Goal: Complete application form

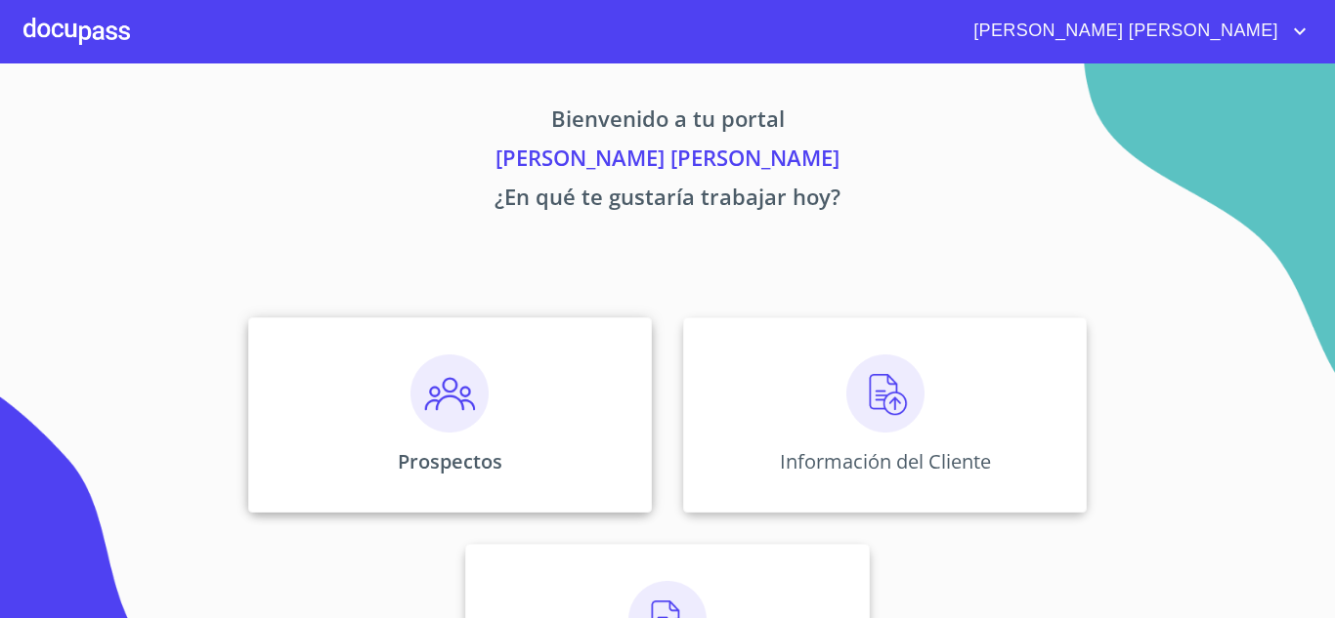
click at [454, 402] on img at bounding box center [449, 394] width 78 height 78
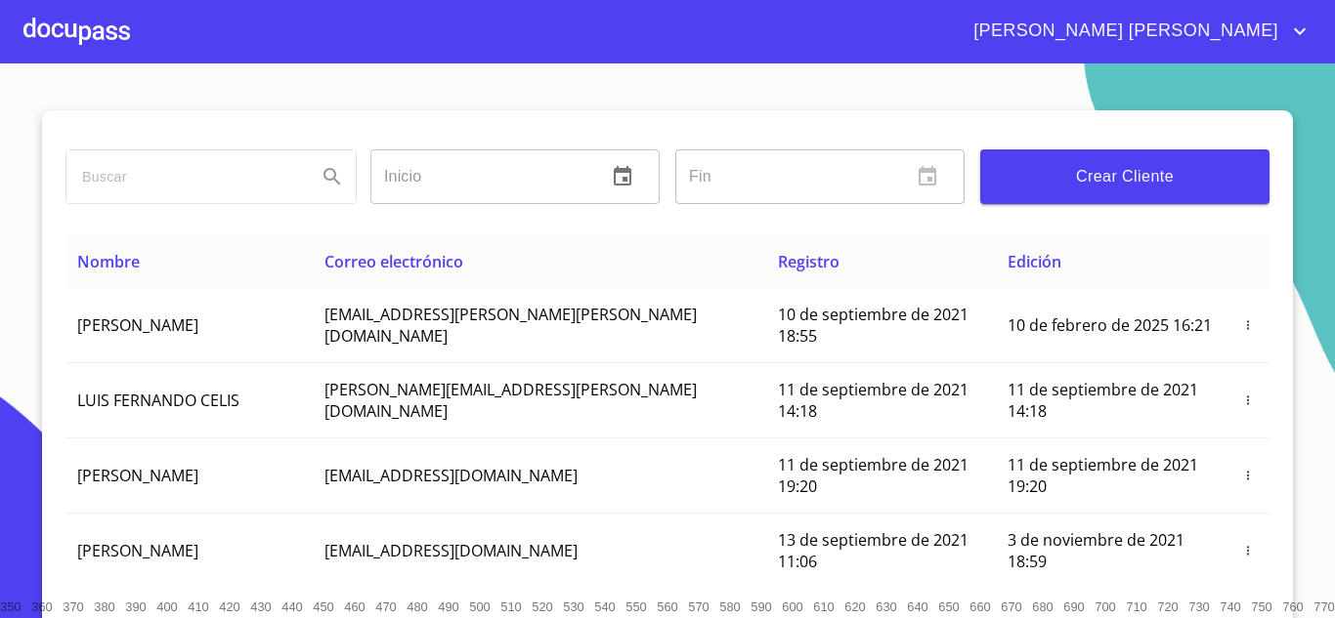
click at [1038, 182] on span "Crear Cliente" at bounding box center [1125, 176] width 258 height 27
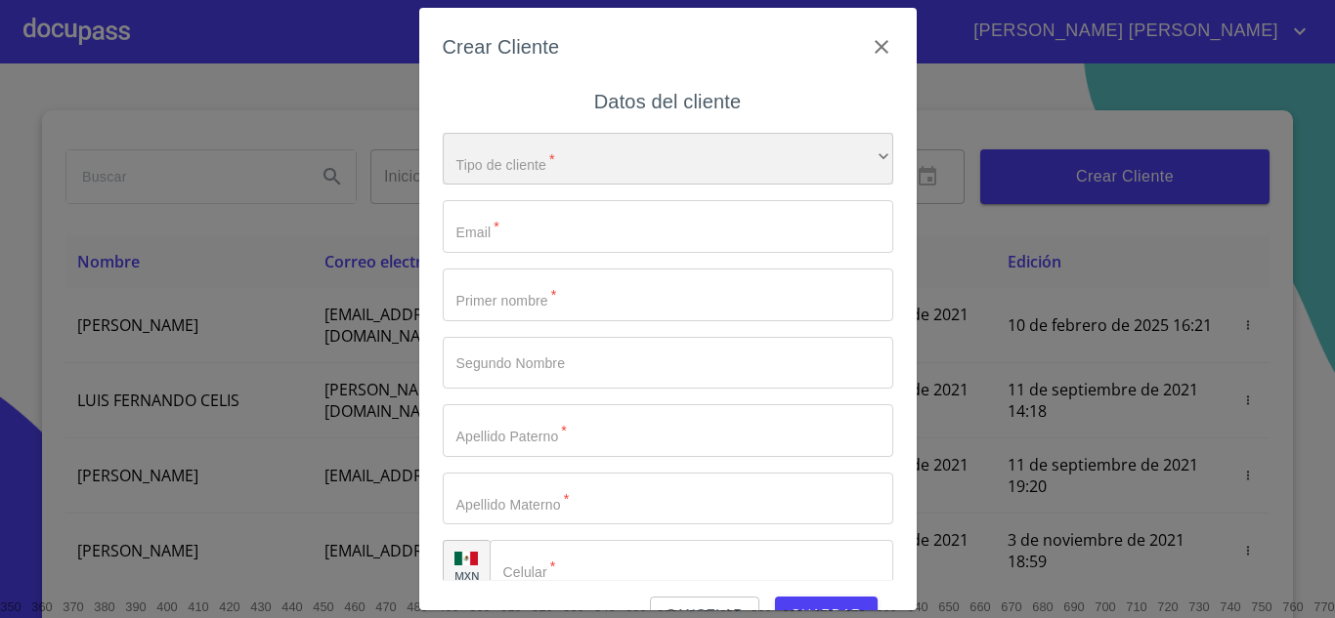
click at [525, 158] on div "​" at bounding box center [668, 159] width 450 height 53
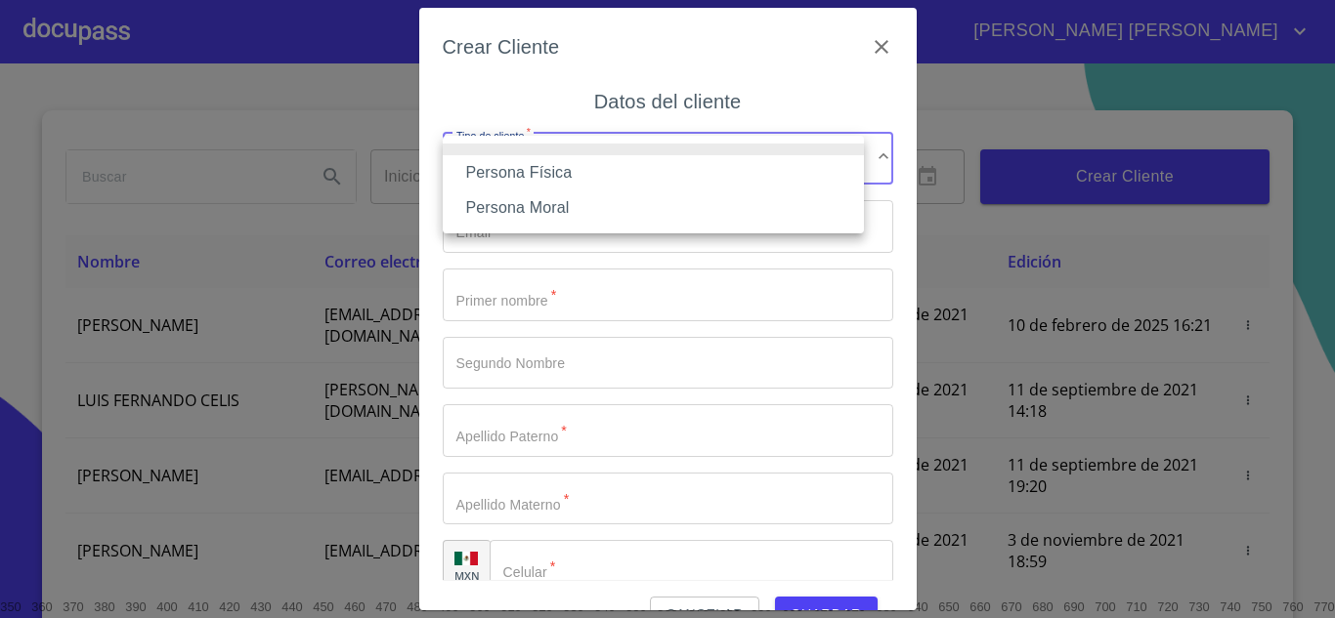
click at [525, 171] on li "Persona Física" at bounding box center [653, 172] width 421 height 35
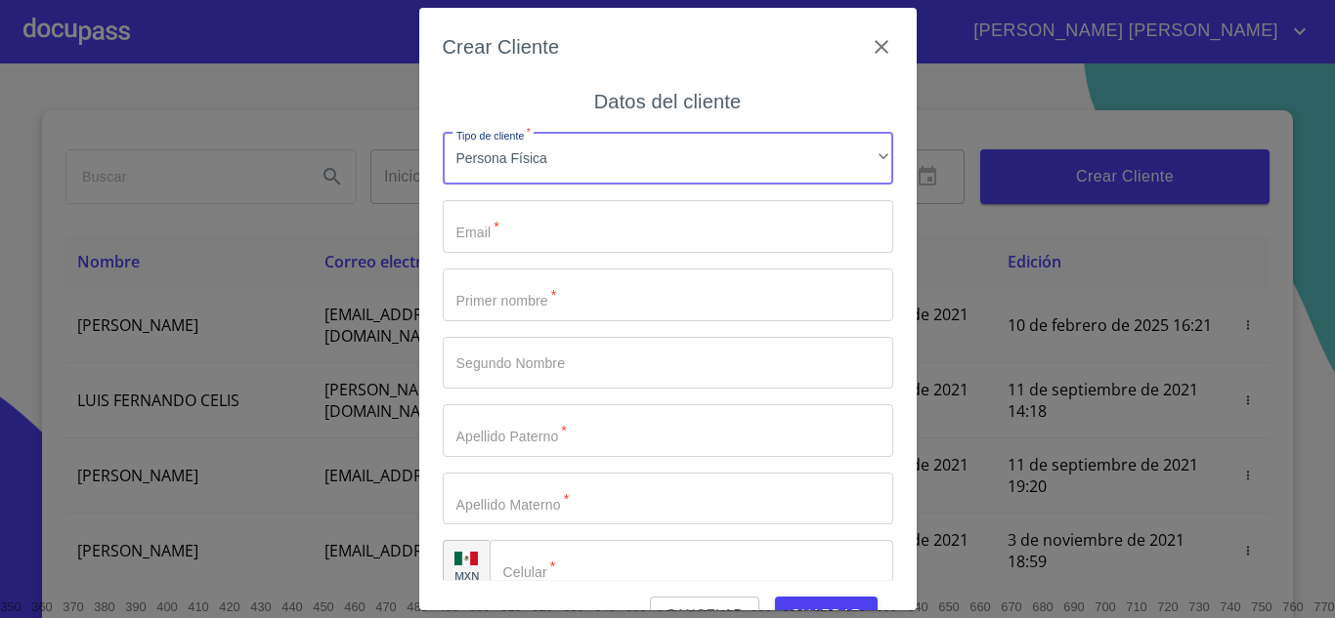
click at [536, 229] on input "Tipo de cliente   *" at bounding box center [668, 226] width 450 height 53
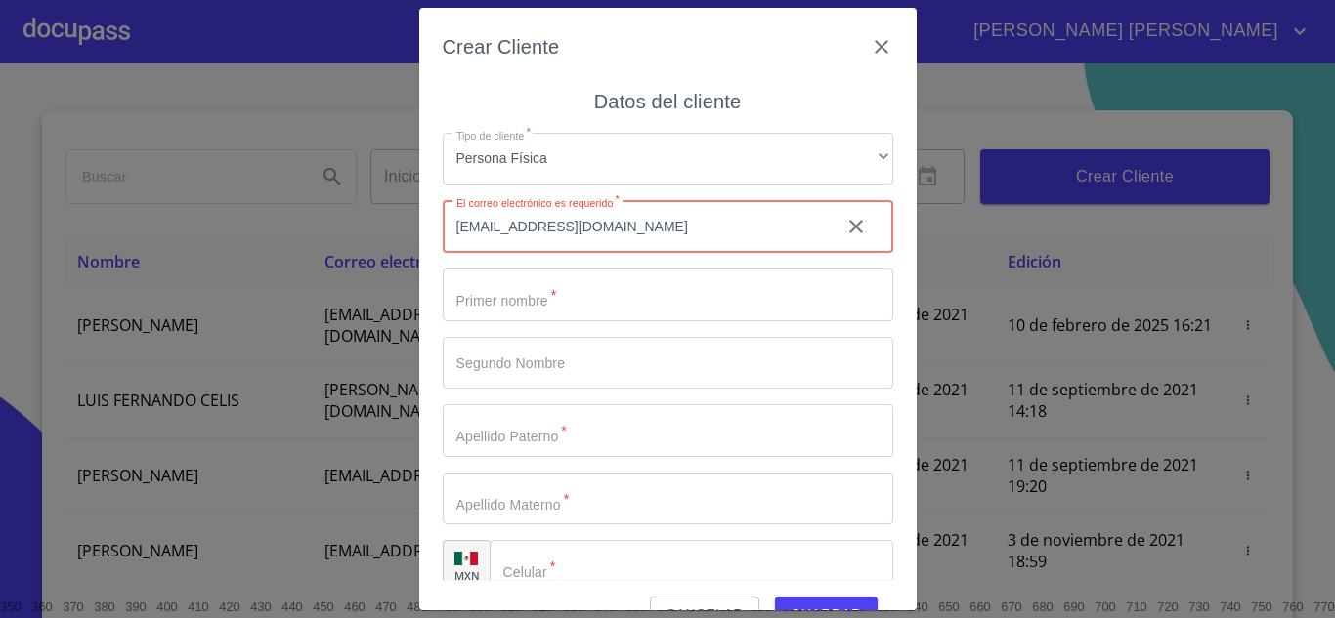
type input "[EMAIL_ADDRESS][DOMAIN_NAME]"
click at [582, 295] on input "Tipo de cliente   *" at bounding box center [668, 295] width 450 height 53
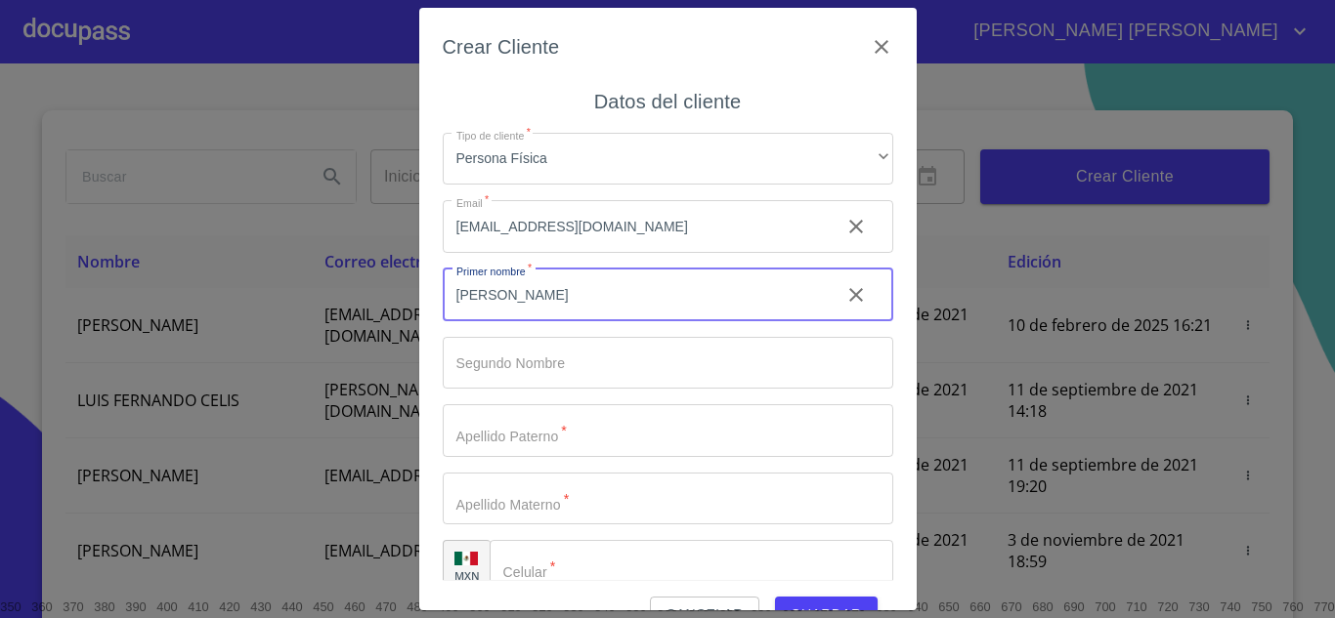
type input "[PERSON_NAME]"
click at [578, 359] on input "Tipo de cliente   *" at bounding box center [668, 363] width 450 height 53
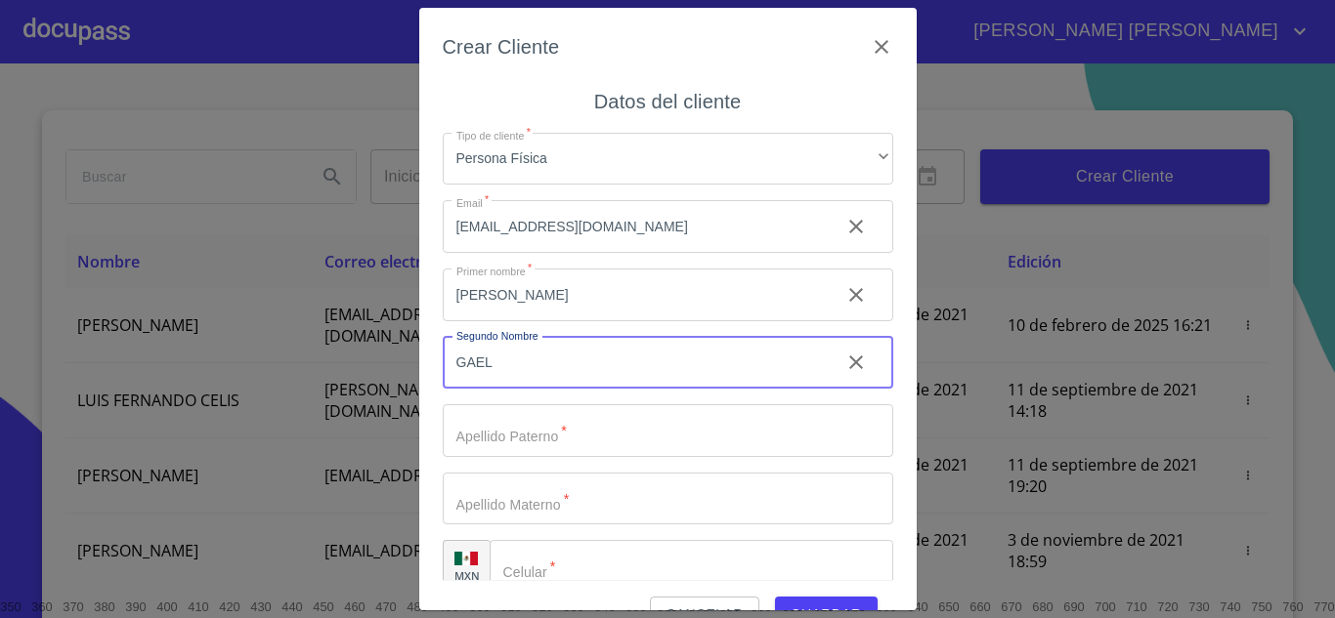
type input "GAEL"
click at [554, 447] on input "Tipo de cliente   *" at bounding box center [668, 430] width 450 height 53
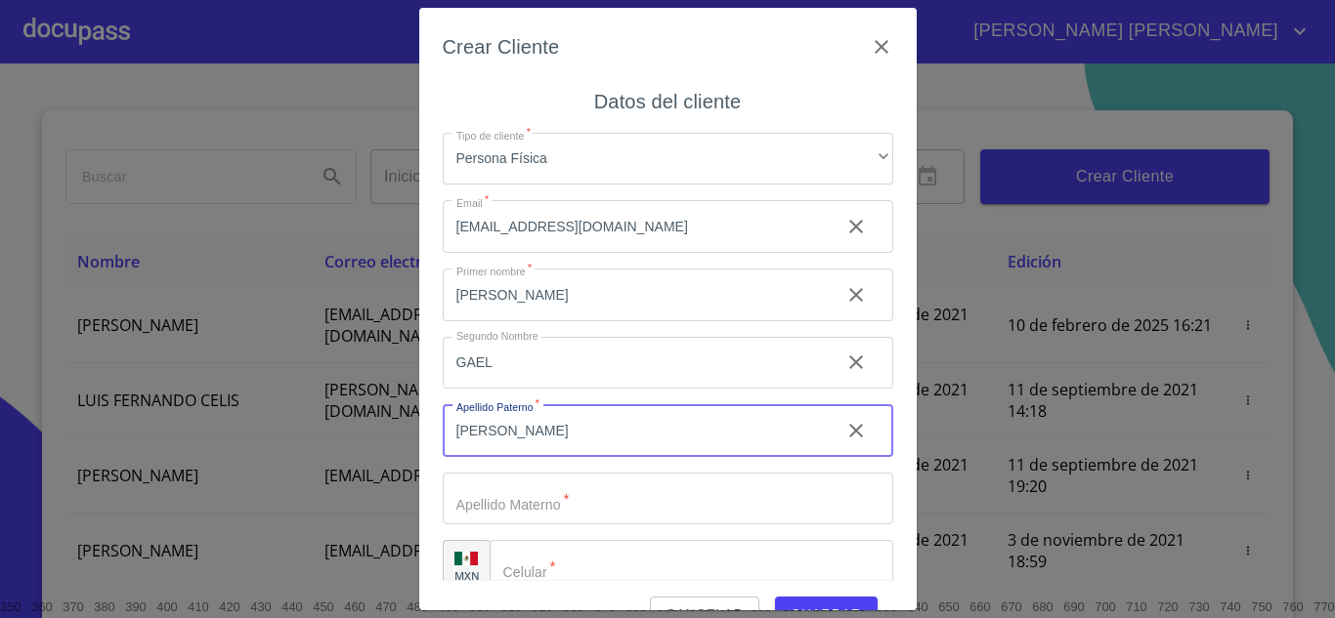
type input "[PERSON_NAME]"
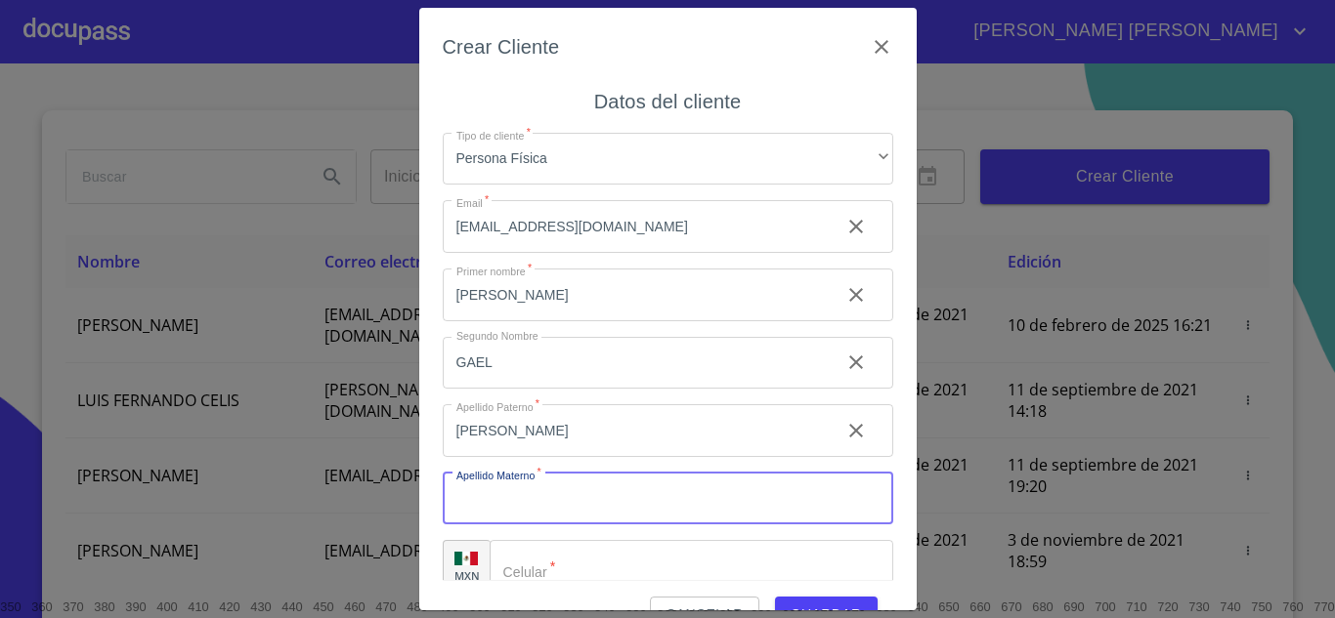
click at [547, 487] on input "Tipo de cliente   *" at bounding box center [668, 499] width 450 height 53
type input "[PERSON_NAME]"
click at [587, 563] on input "Tipo de cliente   *" at bounding box center [691, 566] width 404 height 53
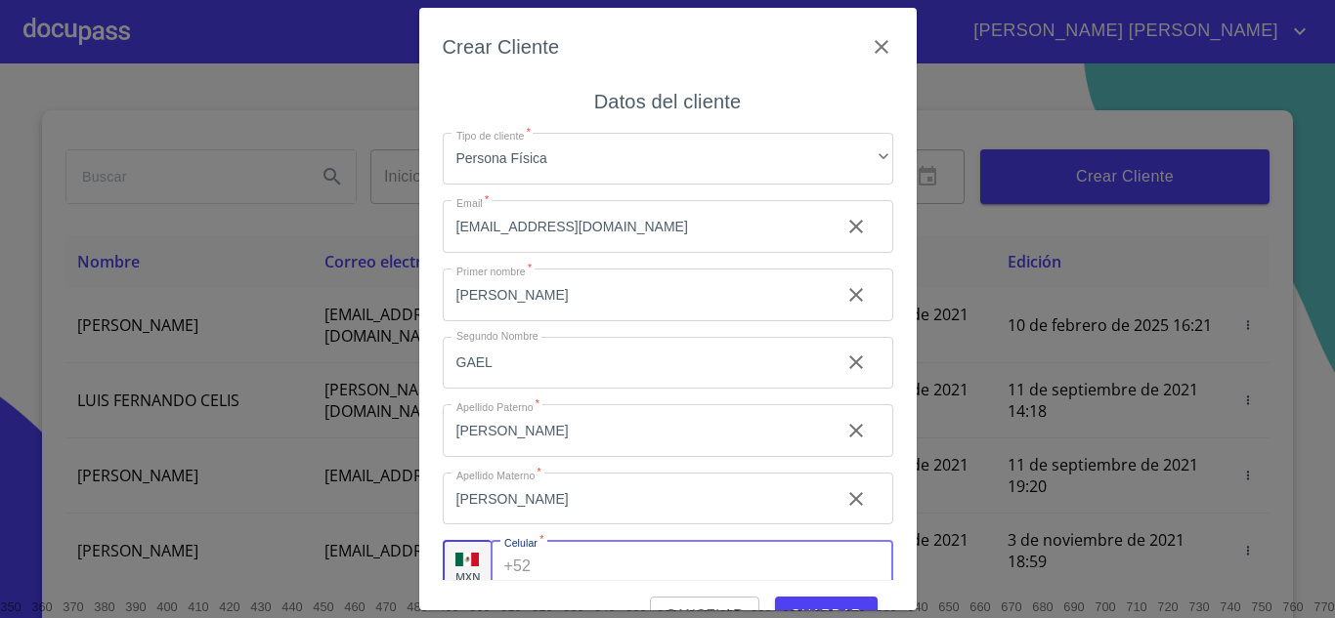
click at [588, 563] on input "Tipo de cliente   *" at bounding box center [715, 566] width 354 height 53
type input "[PHONE_NUMBER]"
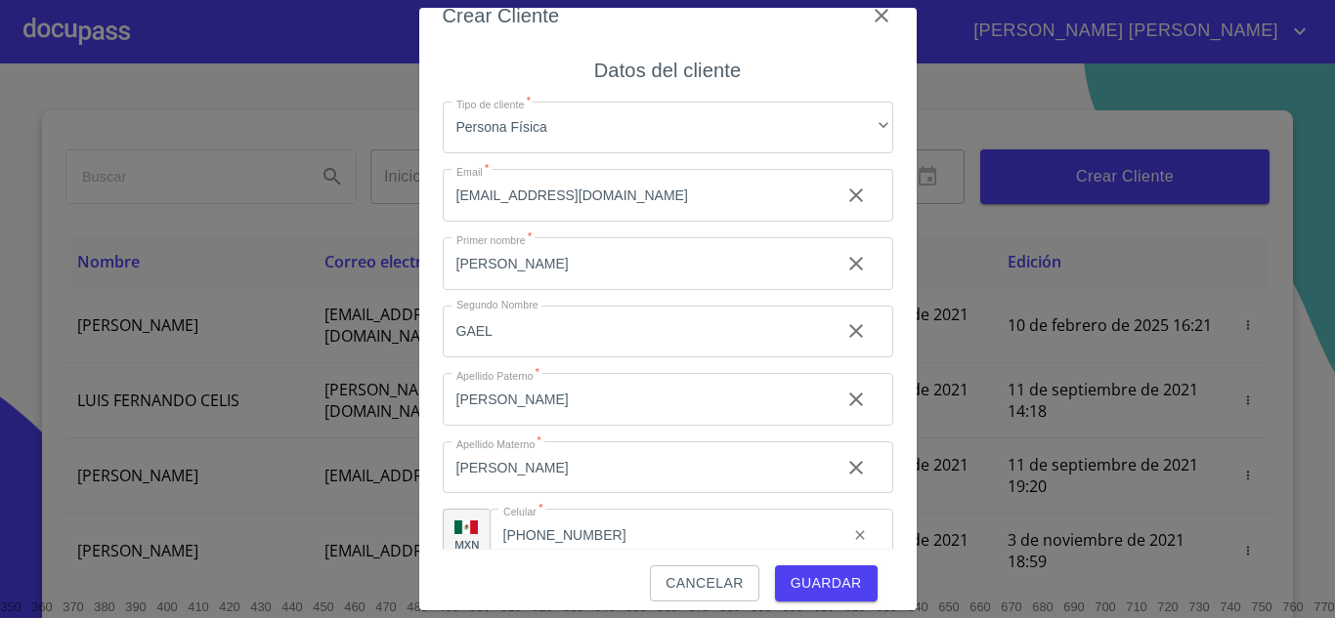
scroll to position [45, 0]
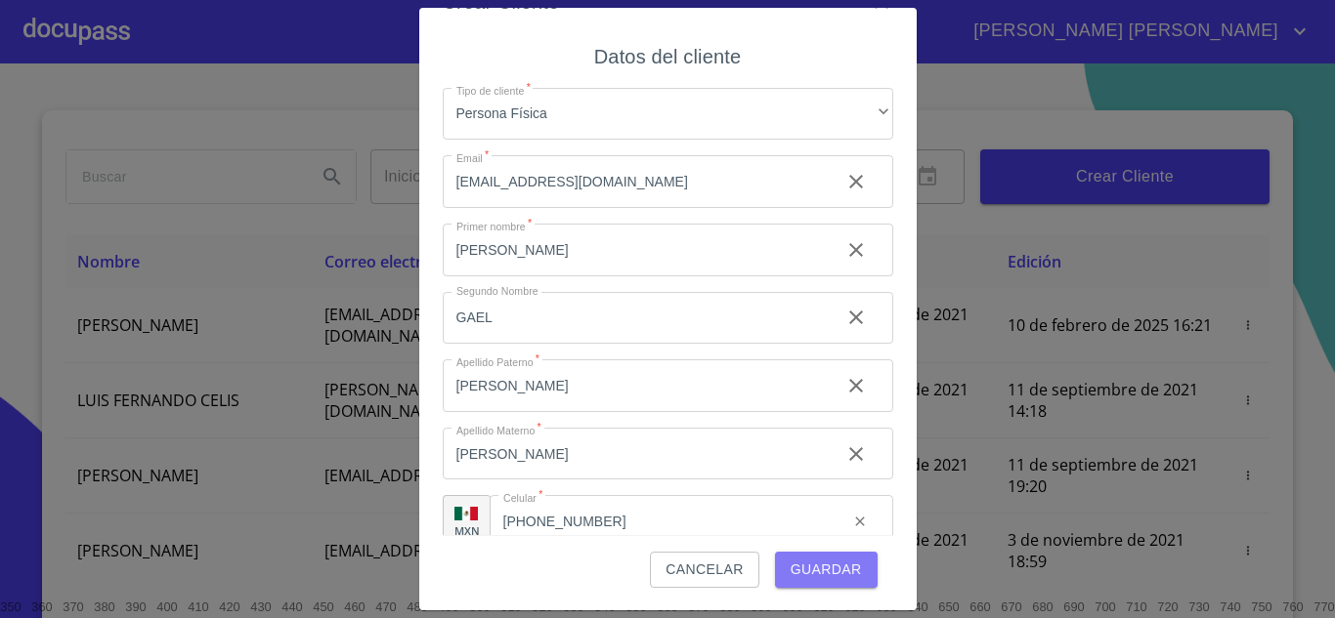
click at [836, 582] on button "Guardar" at bounding box center [826, 570] width 103 height 36
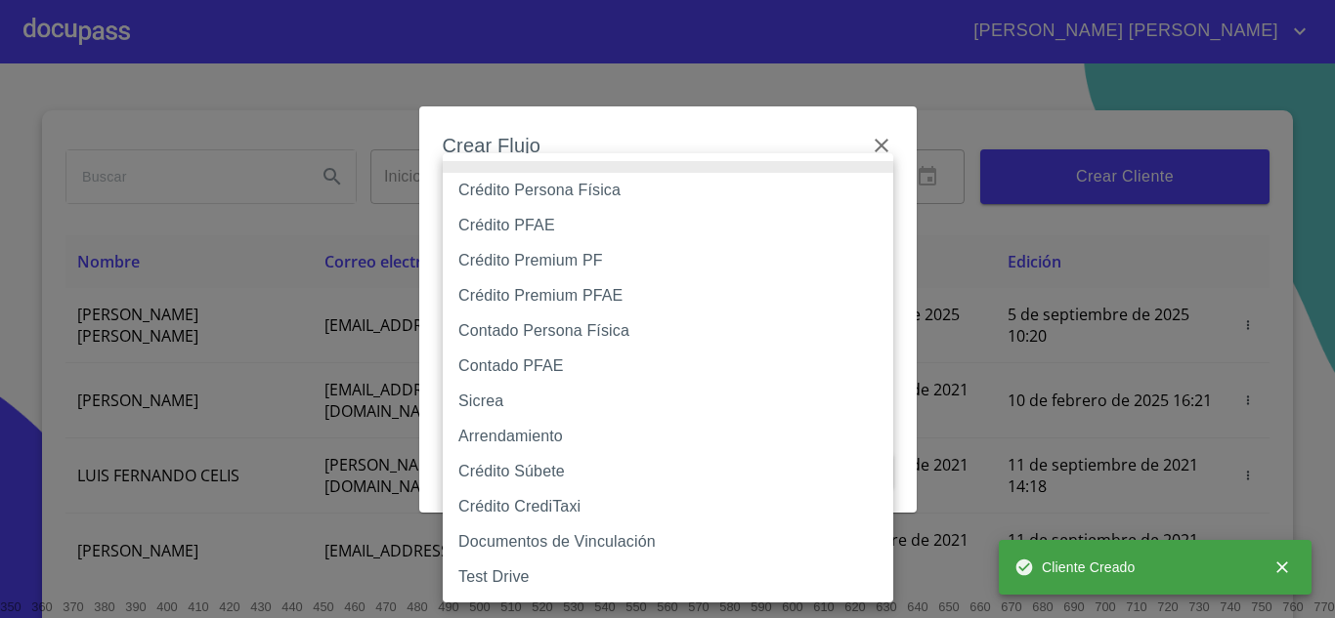
click at [756, 217] on body "[PERSON_NAME] [PERSON_NAME] ​ Fin ​ Crear Cliente Nombre Correo electrónico Reg…" at bounding box center [667, 309] width 1335 height 618
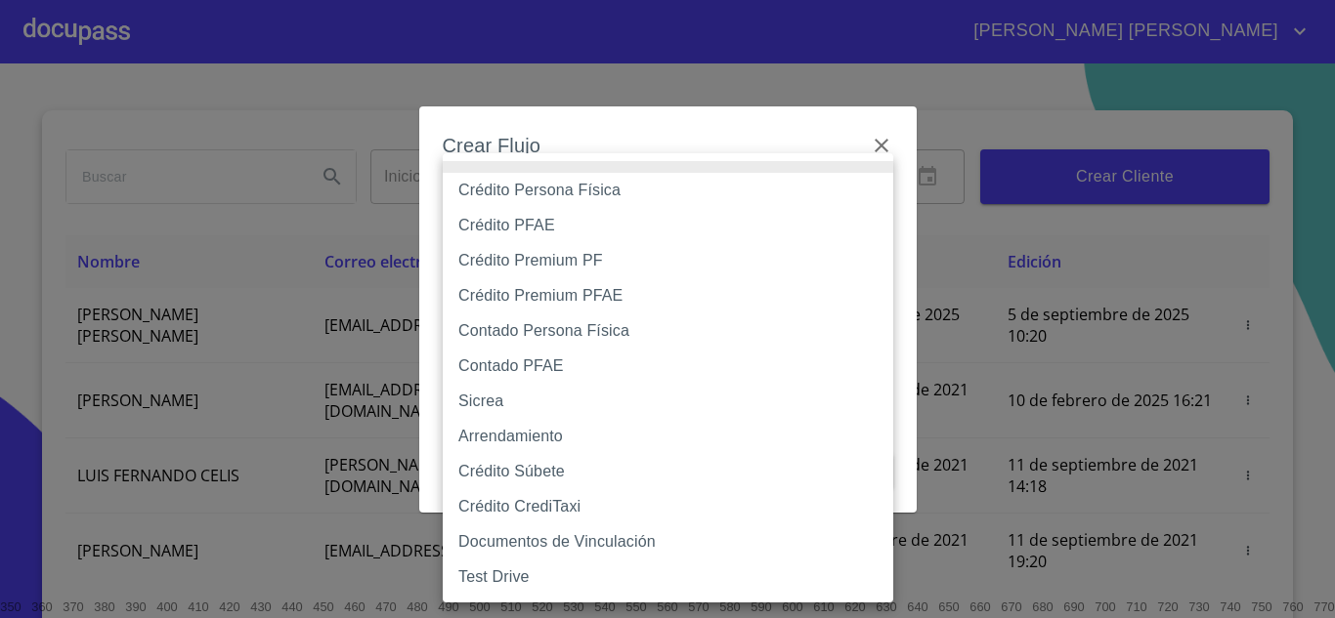
click at [718, 191] on li "Crédito Persona Física" at bounding box center [668, 190] width 450 height 35
type input "6009fb3c7d1714eb8809aa97"
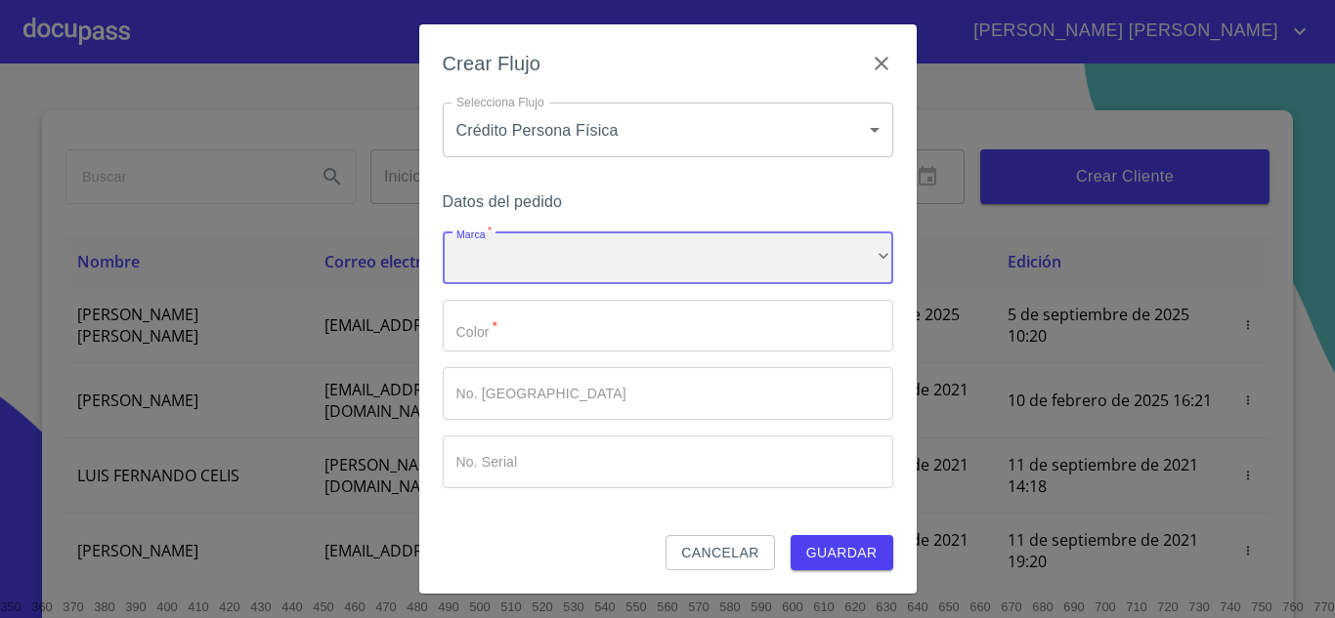
click at [706, 252] on div "​" at bounding box center [668, 258] width 450 height 53
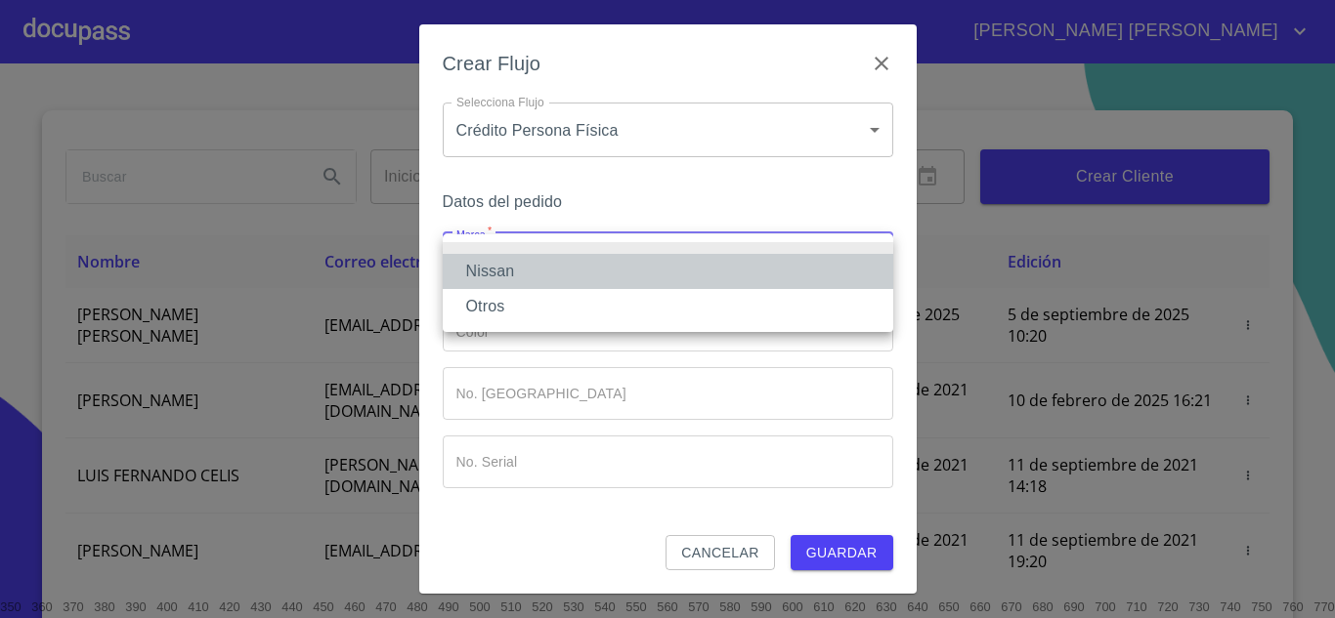
click at [700, 277] on li "Nissan" at bounding box center [668, 271] width 450 height 35
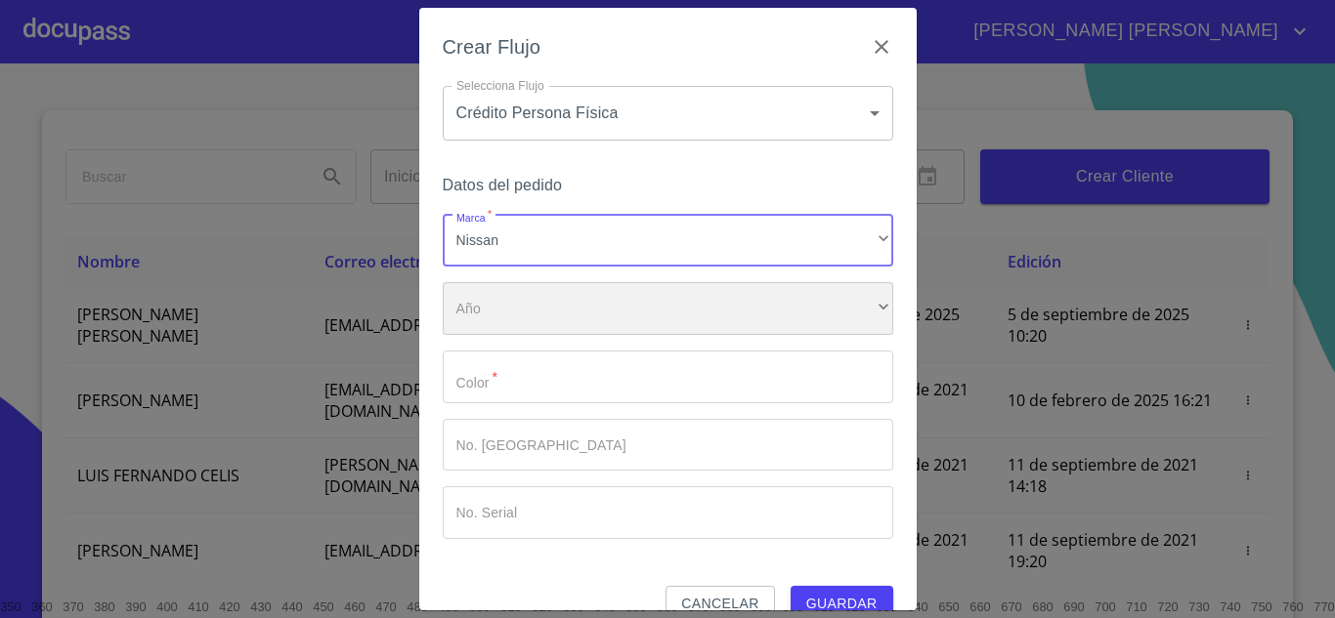
click at [691, 309] on div "​" at bounding box center [668, 308] width 450 height 53
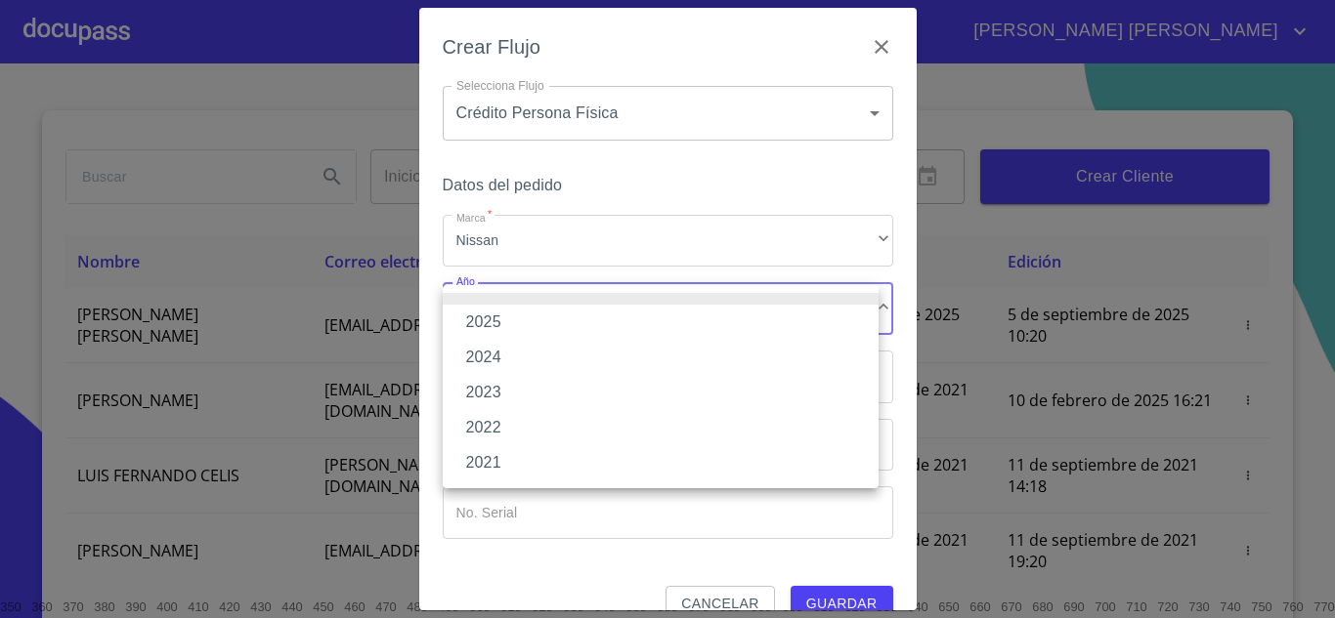
click at [584, 466] on li "2021" at bounding box center [661, 463] width 436 height 35
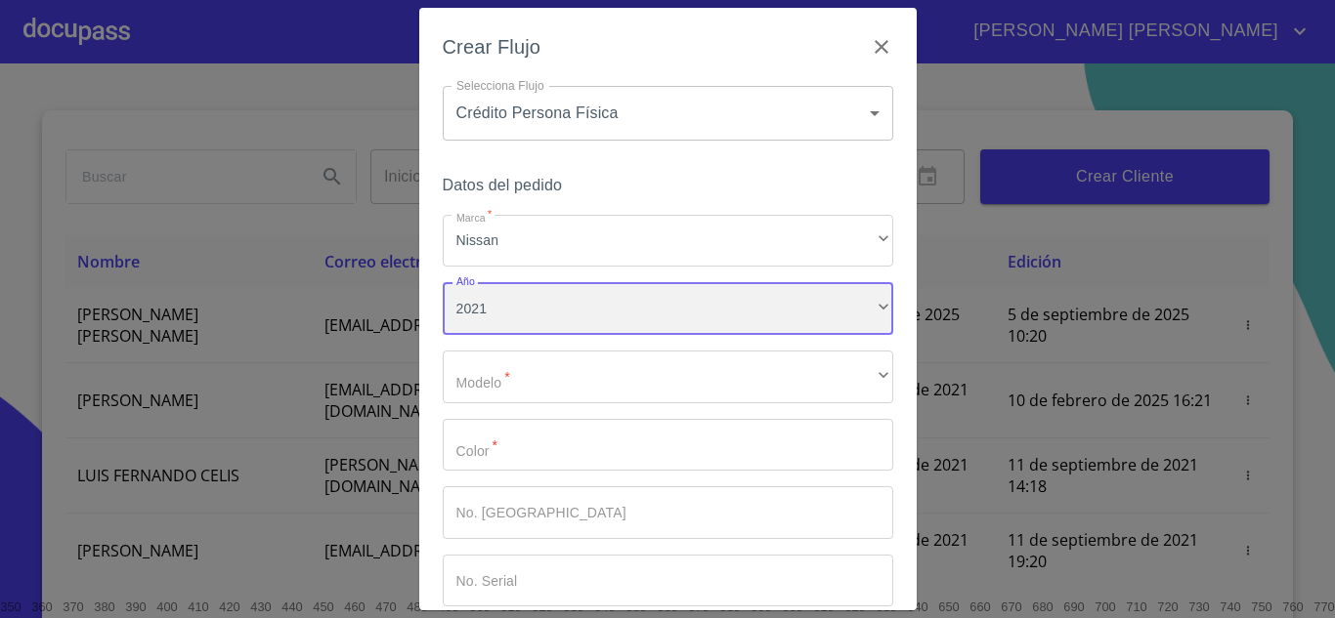
click at [620, 310] on div "2021" at bounding box center [668, 308] width 450 height 53
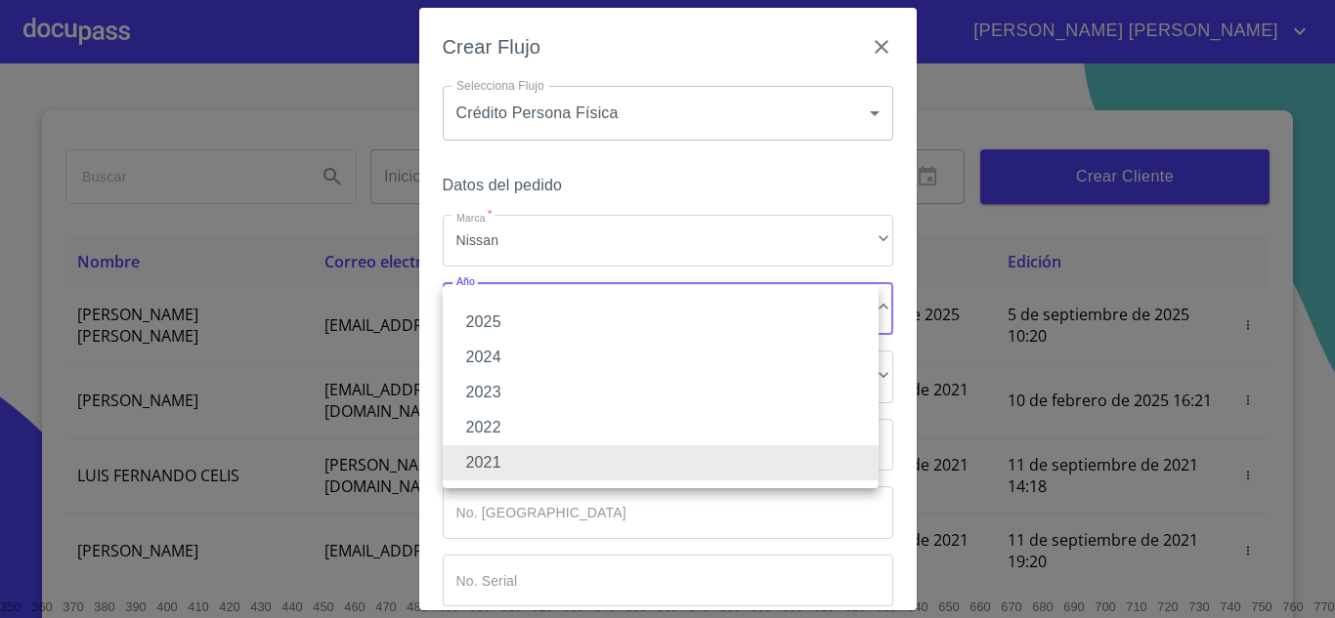
click at [581, 469] on li "2021" at bounding box center [661, 463] width 436 height 35
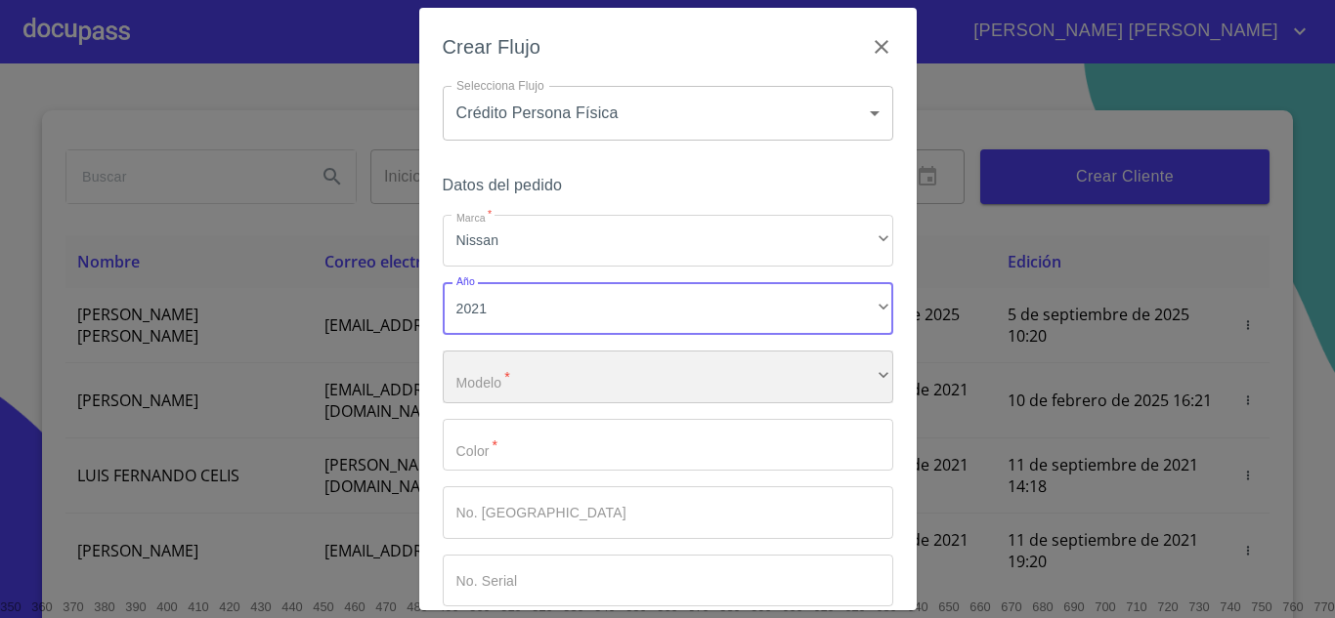
click at [590, 377] on div "​" at bounding box center [668, 377] width 450 height 53
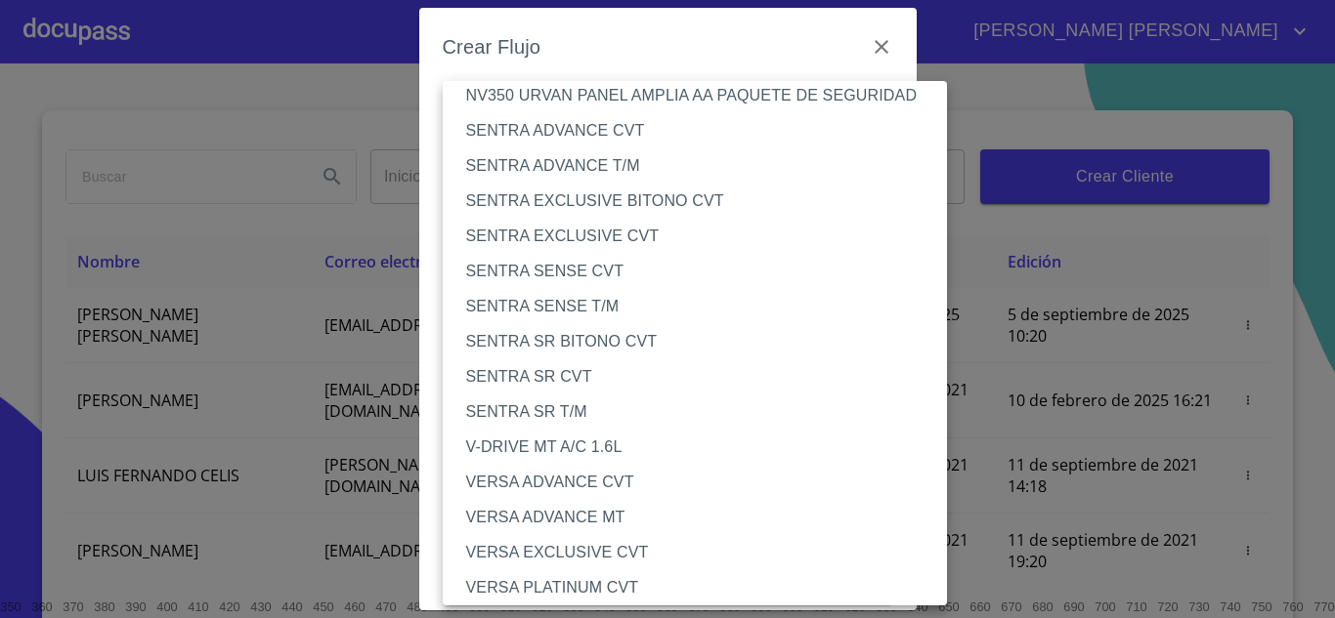
scroll to position [1440, 0]
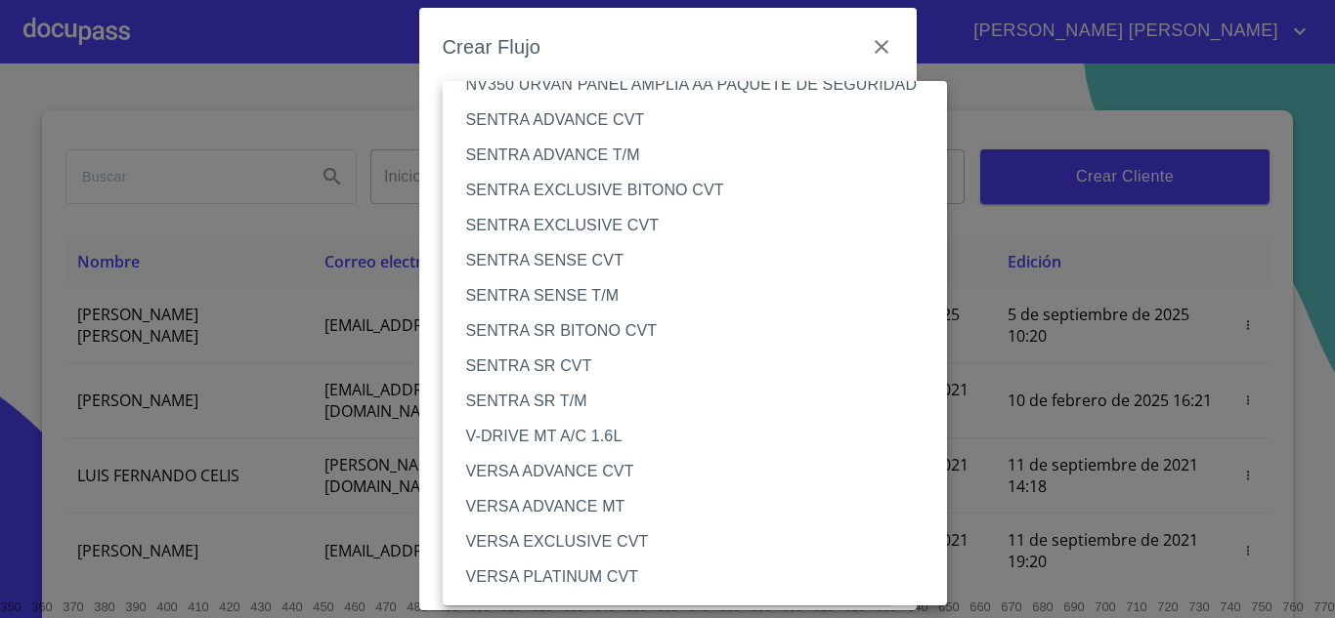
click at [522, 477] on li "VERSA ADVANCE CVT" at bounding box center [703, 471] width 520 height 35
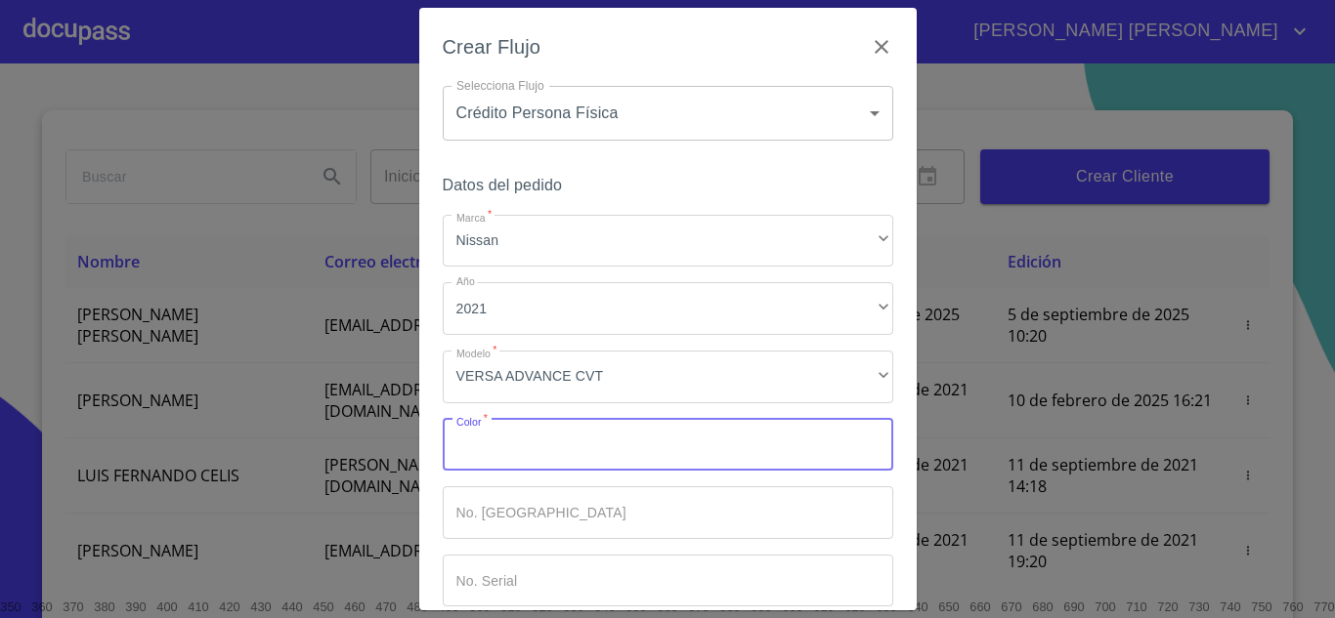
click at [541, 458] on input "Marca   *" at bounding box center [668, 445] width 450 height 53
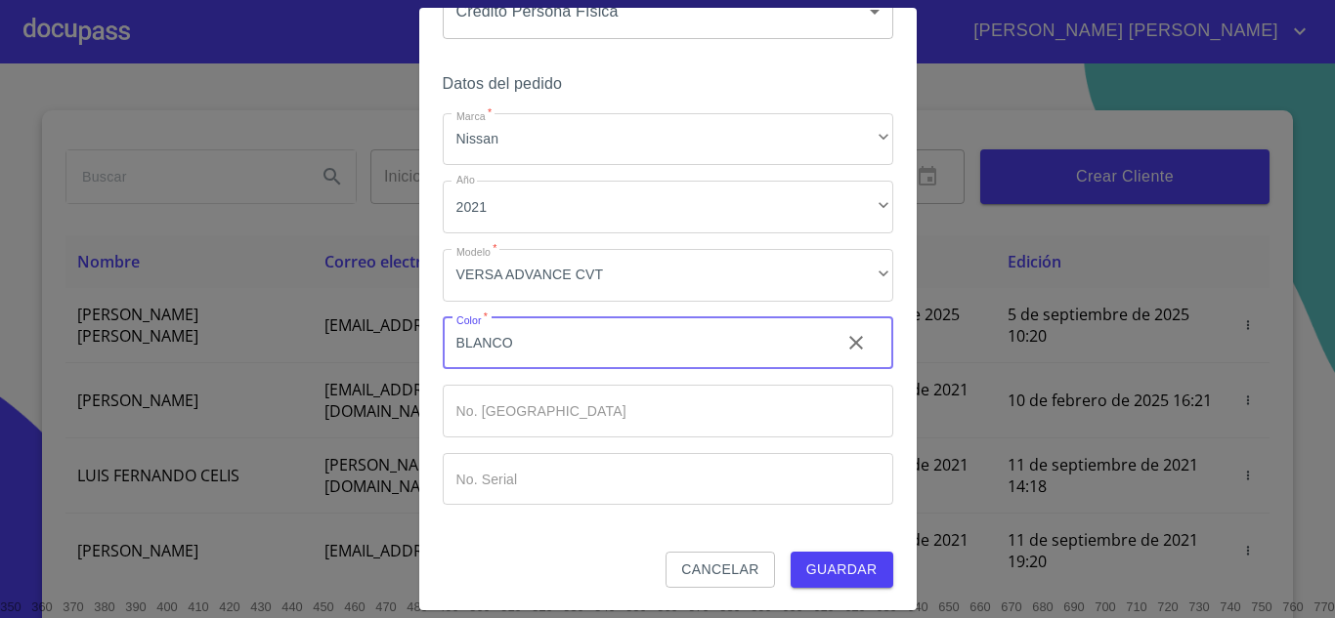
type input "BLANCO"
click at [790, 573] on button "Guardar" at bounding box center [841, 570] width 103 height 36
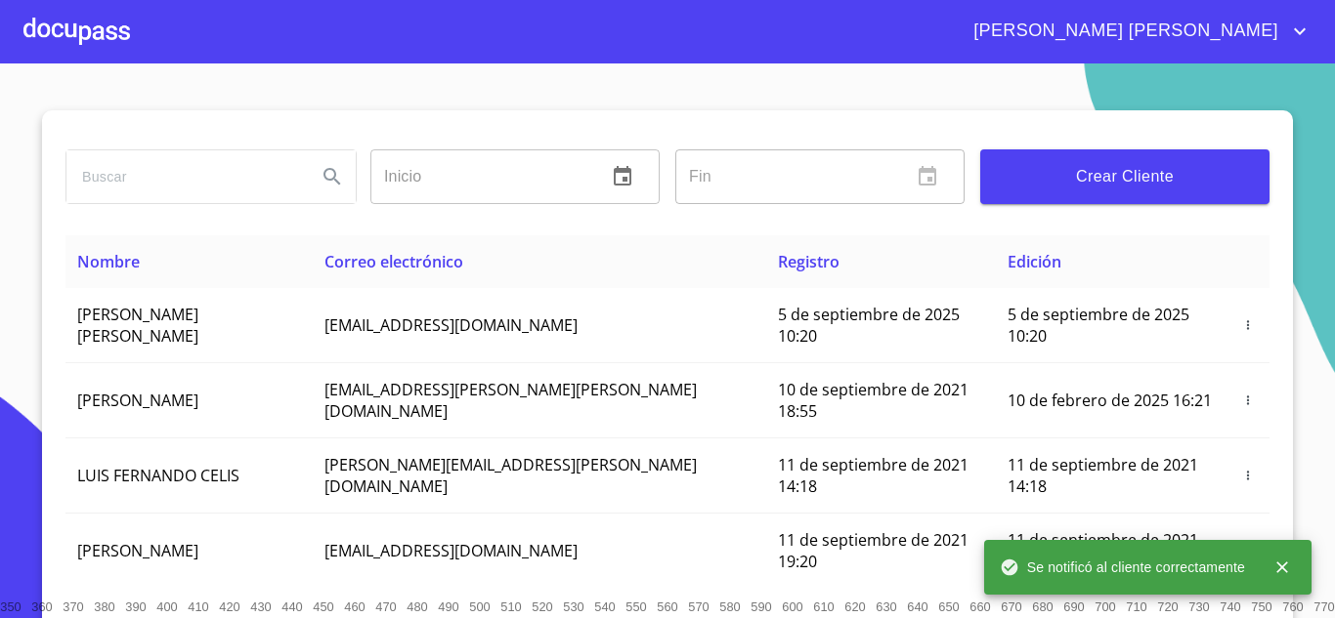
click at [96, 35] on div at bounding box center [76, 31] width 106 height 63
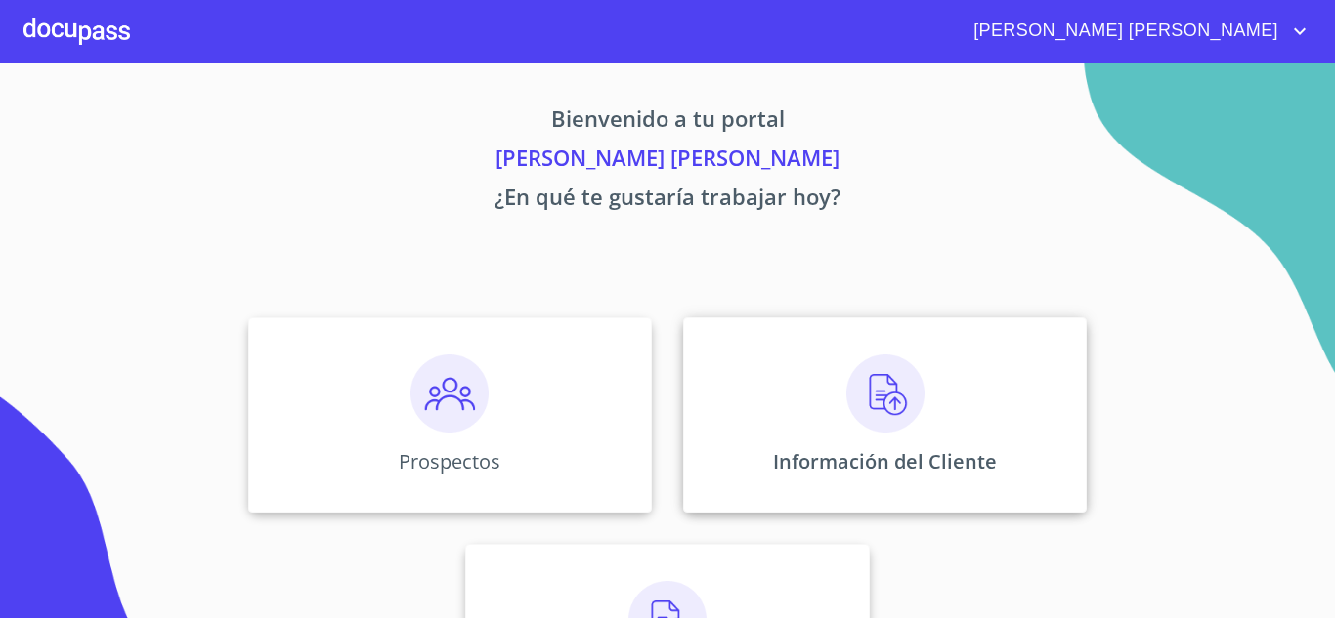
click at [910, 409] on img at bounding box center [885, 394] width 78 height 78
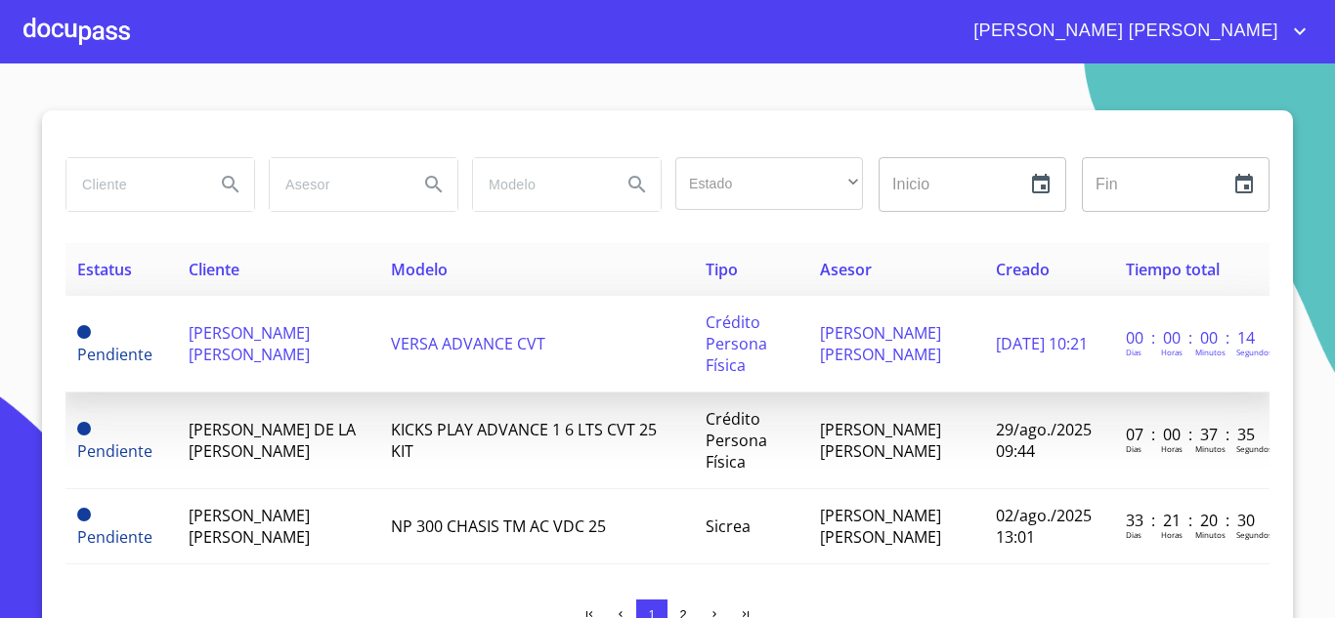
click at [99, 364] on span "Pendiente" at bounding box center [114, 354] width 75 height 21
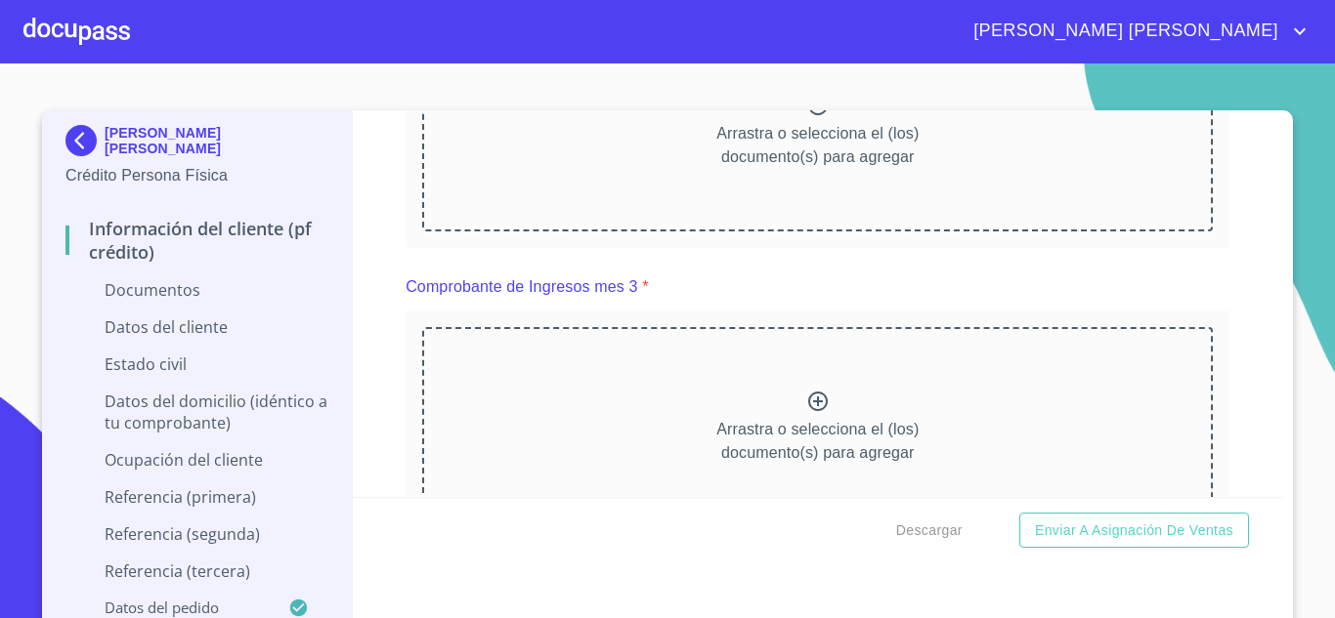
scroll to position [1879, 0]
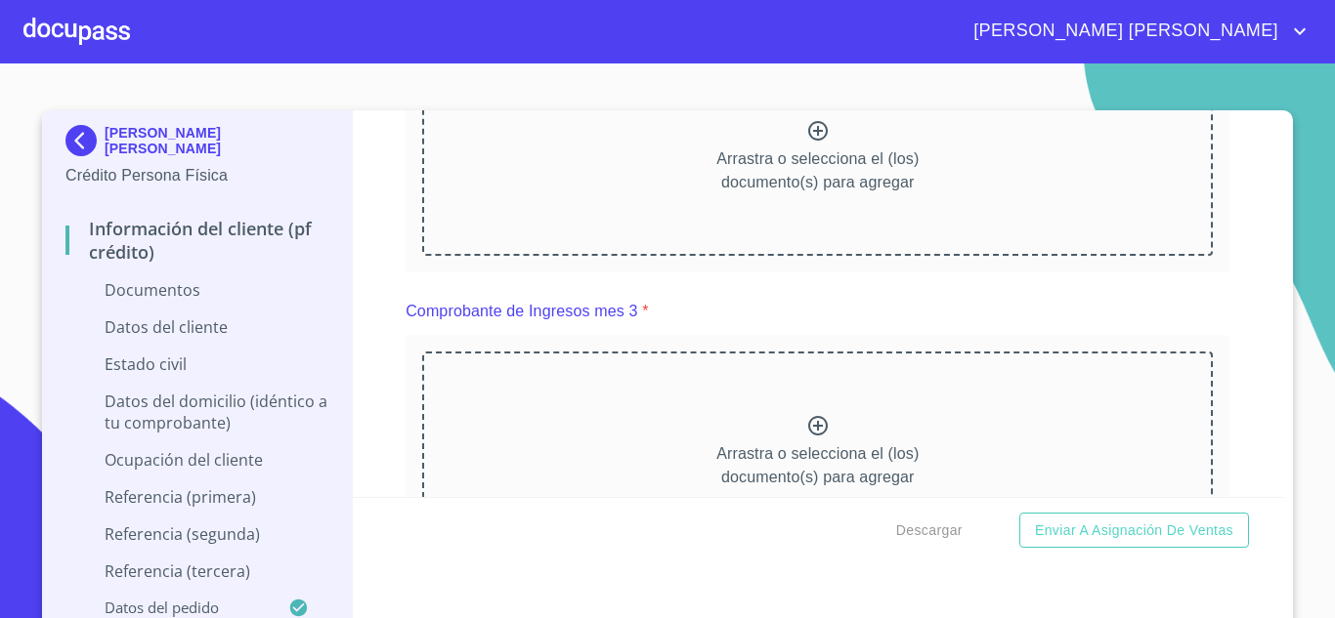
click at [1285, 267] on div "[PERSON_NAME] [PERSON_NAME] Crédito Persona Física Información del cliente (PF …" at bounding box center [667, 371] width 1251 height 523
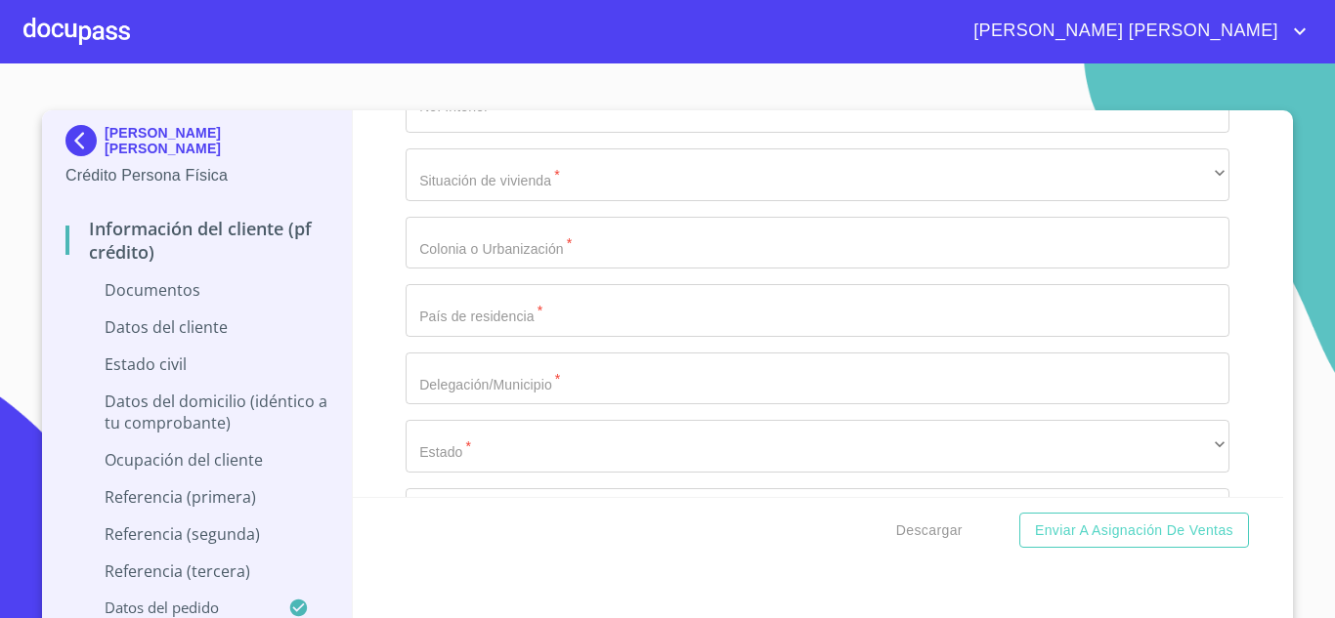
scroll to position [4463, 0]
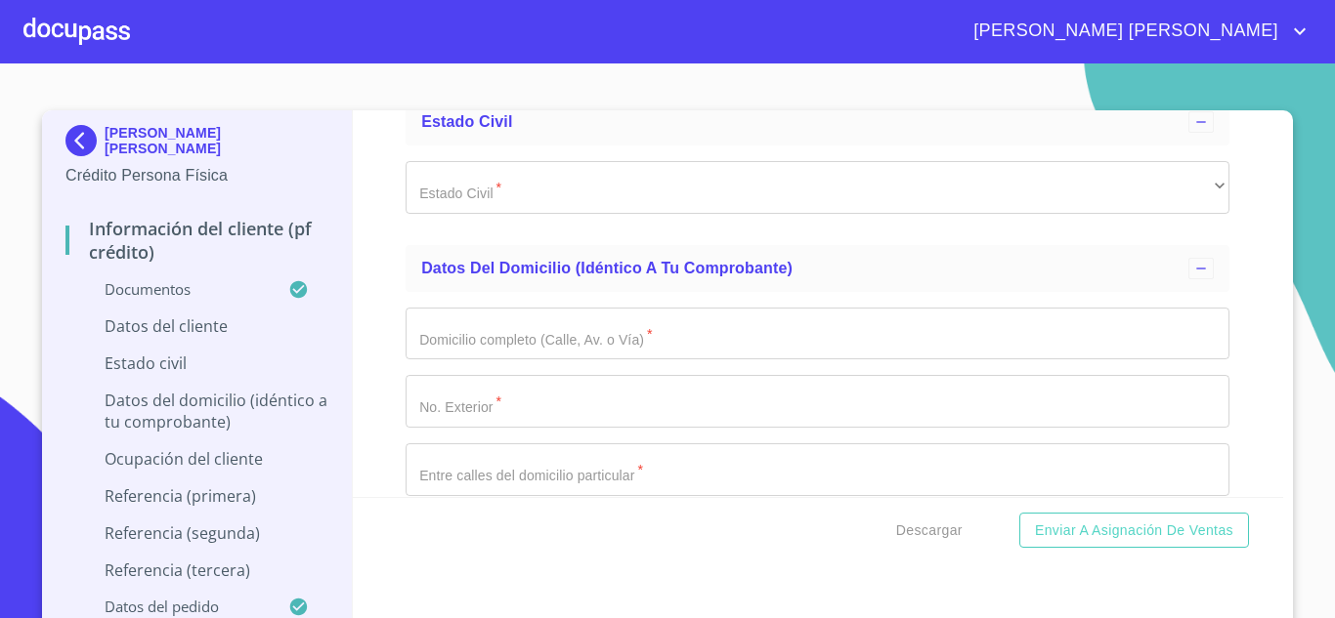
click at [1300, 218] on section "[PERSON_NAME] [PERSON_NAME] Crédito Persona Física Información del cliente (PF …" at bounding box center [667, 341] width 1335 height 555
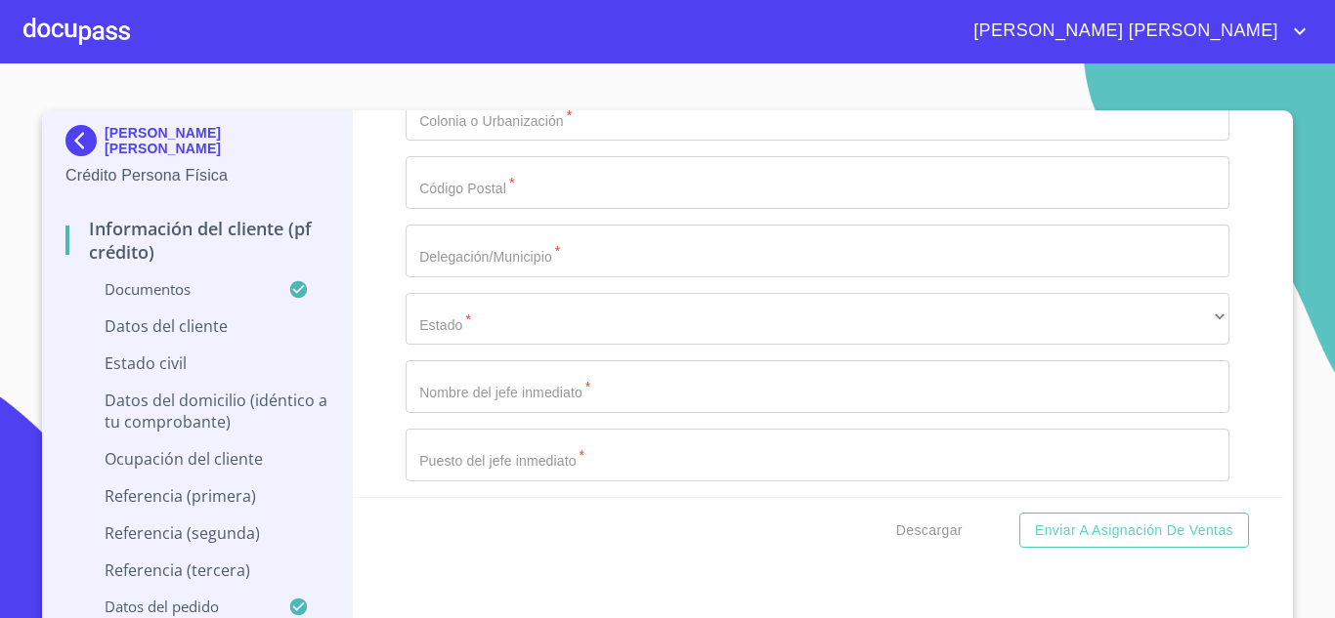
scroll to position [6369, 0]
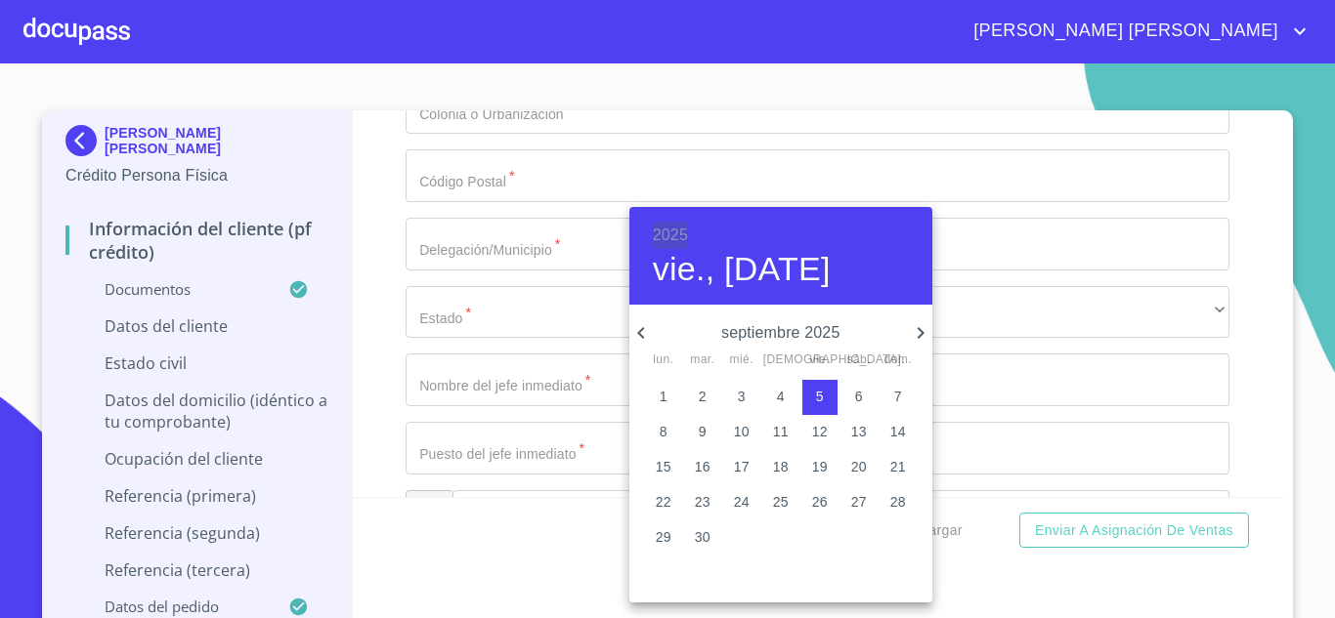
click at [662, 231] on h6 "2025" at bounding box center [670, 235] width 35 height 27
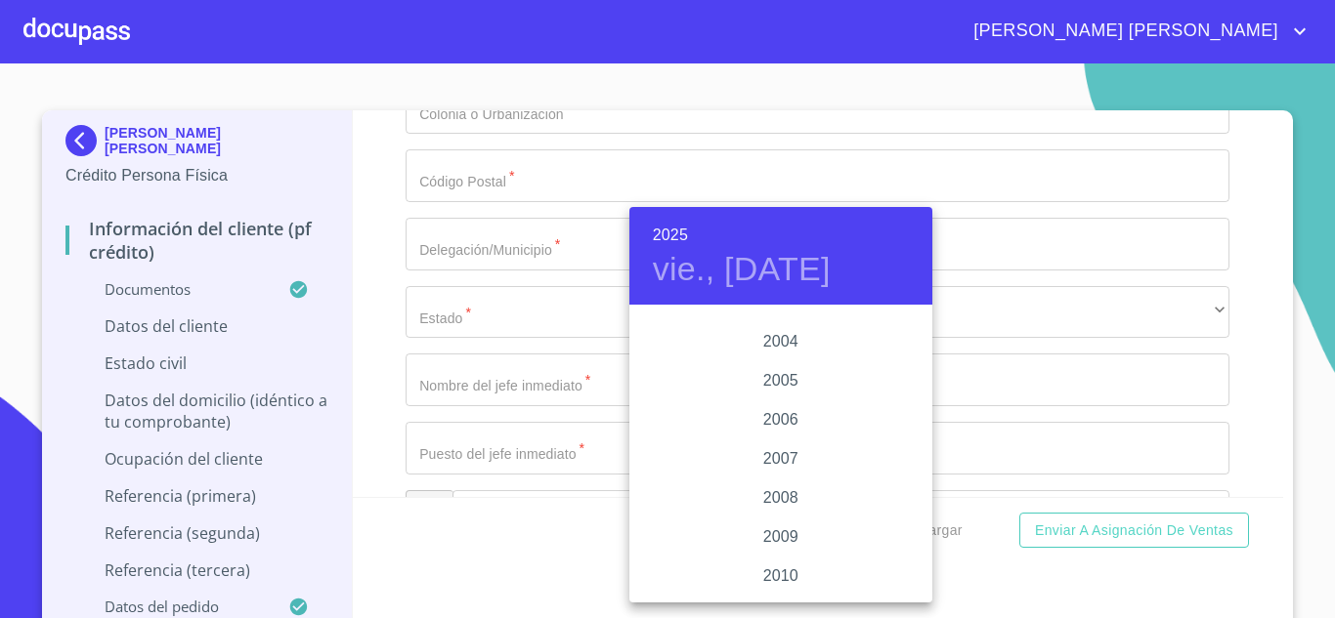
scroll to position [3048, 0]
click at [755, 324] on div "2003" at bounding box center [780, 327] width 303 height 39
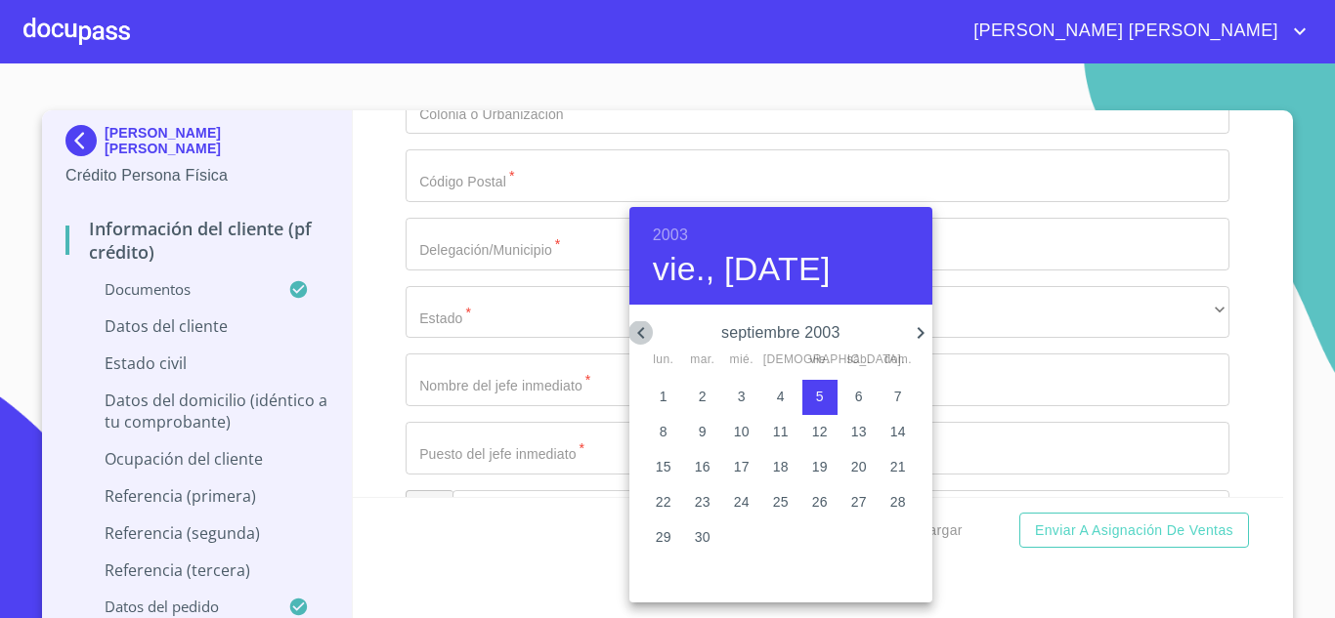
click at [641, 324] on icon "button" at bounding box center [640, 332] width 23 height 23
click at [662, 539] on p "28" at bounding box center [664, 538] width 16 height 20
type input "28 de [DATE]. de 2003"
click at [563, 402] on div at bounding box center [667, 309] width 1335 height 618
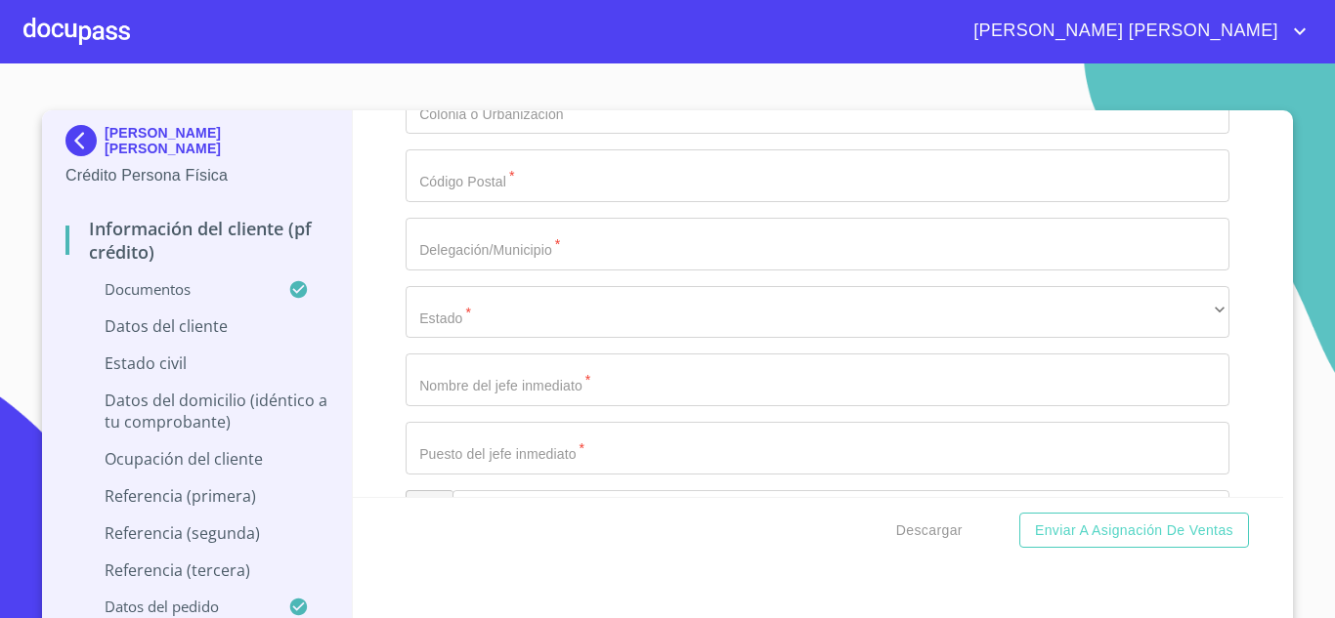
type input "AESE030728KQ0"
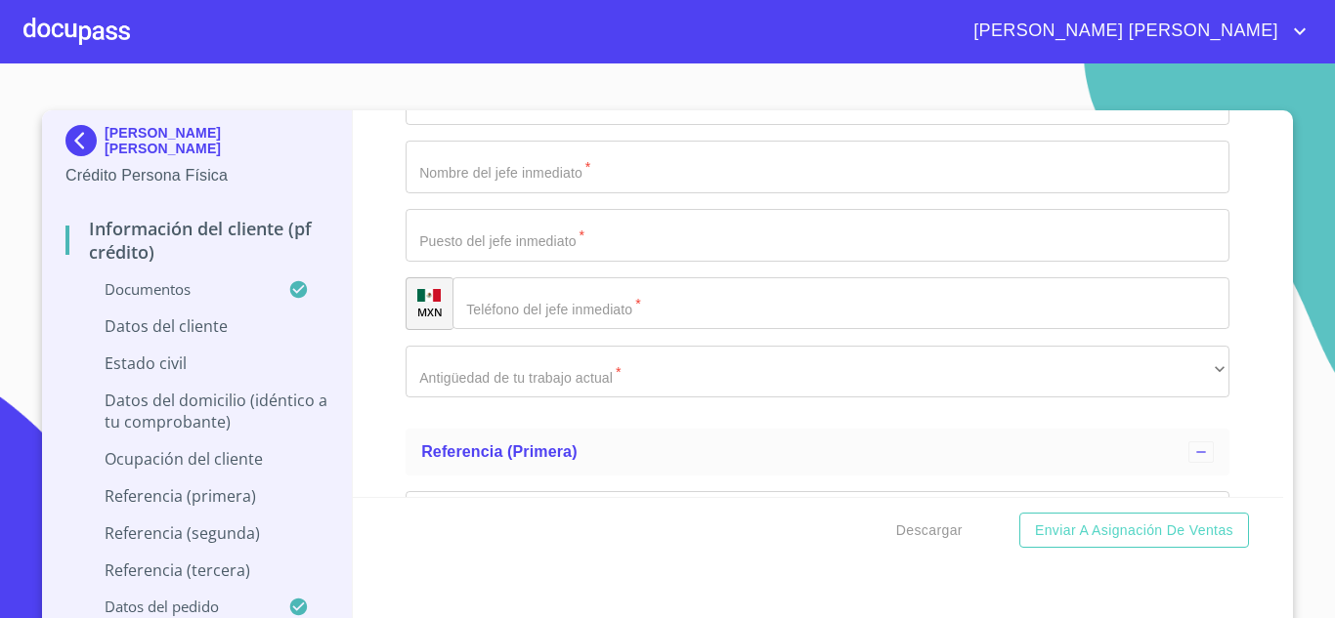
scroll to position [6584, 0]
type input "AESE030728HJCMNNA8"
type input "2496460533"
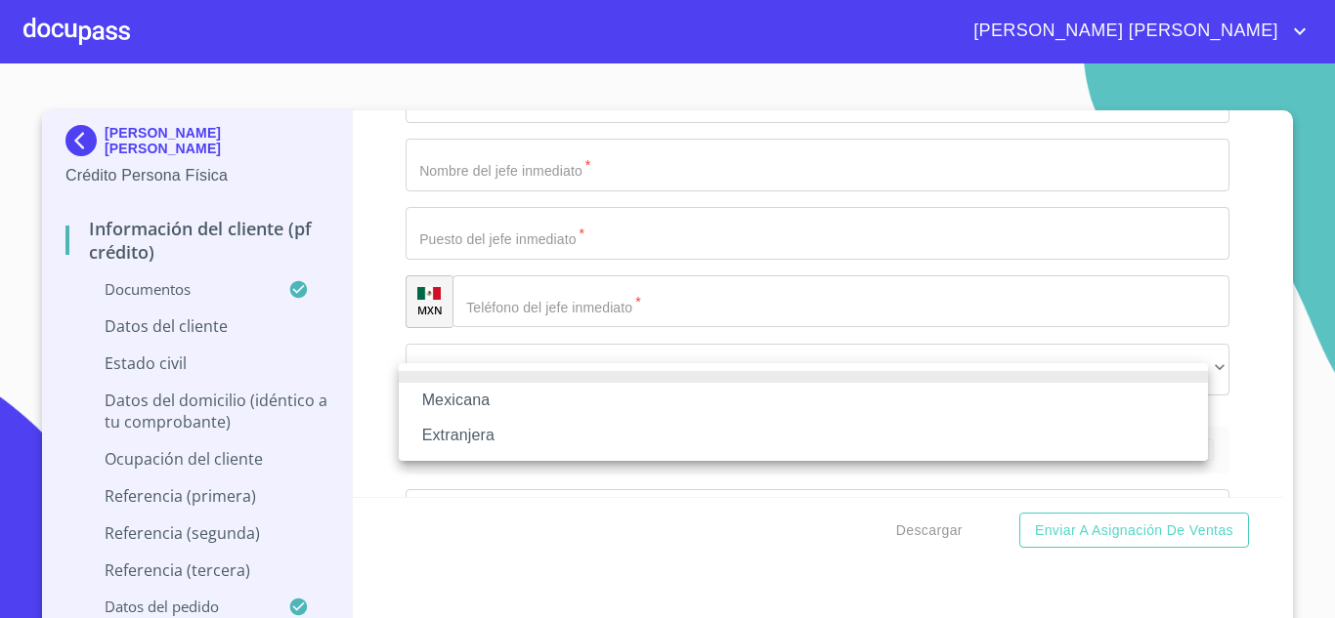
click at [555, 397] on li "Mexicana" at bounding box center [803, 400] width 809 height 35
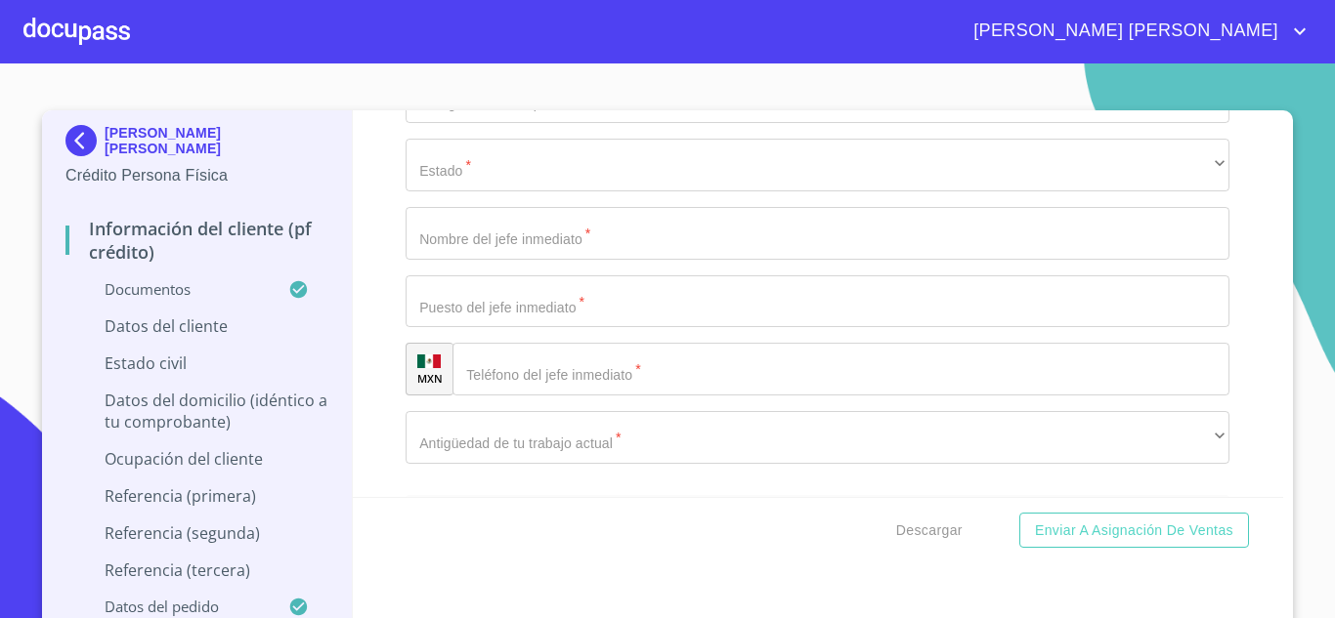
type input "[GEOGRAPHIC_DATA]"
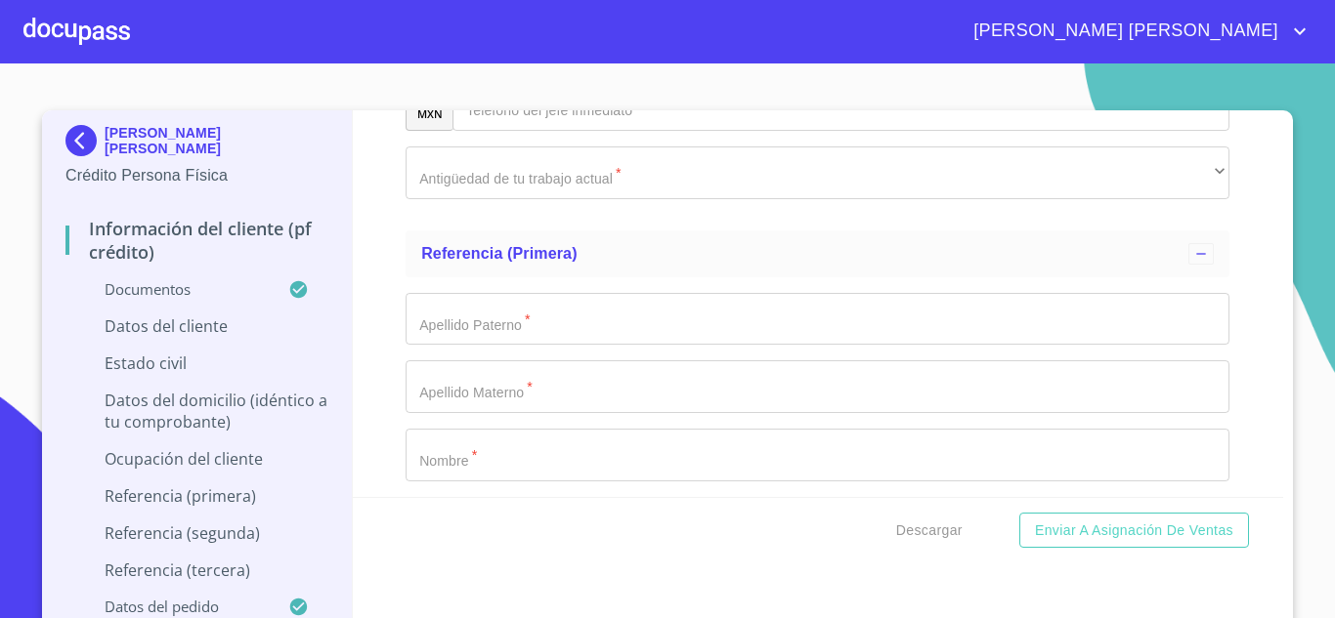
scroll to position [6858, 0]
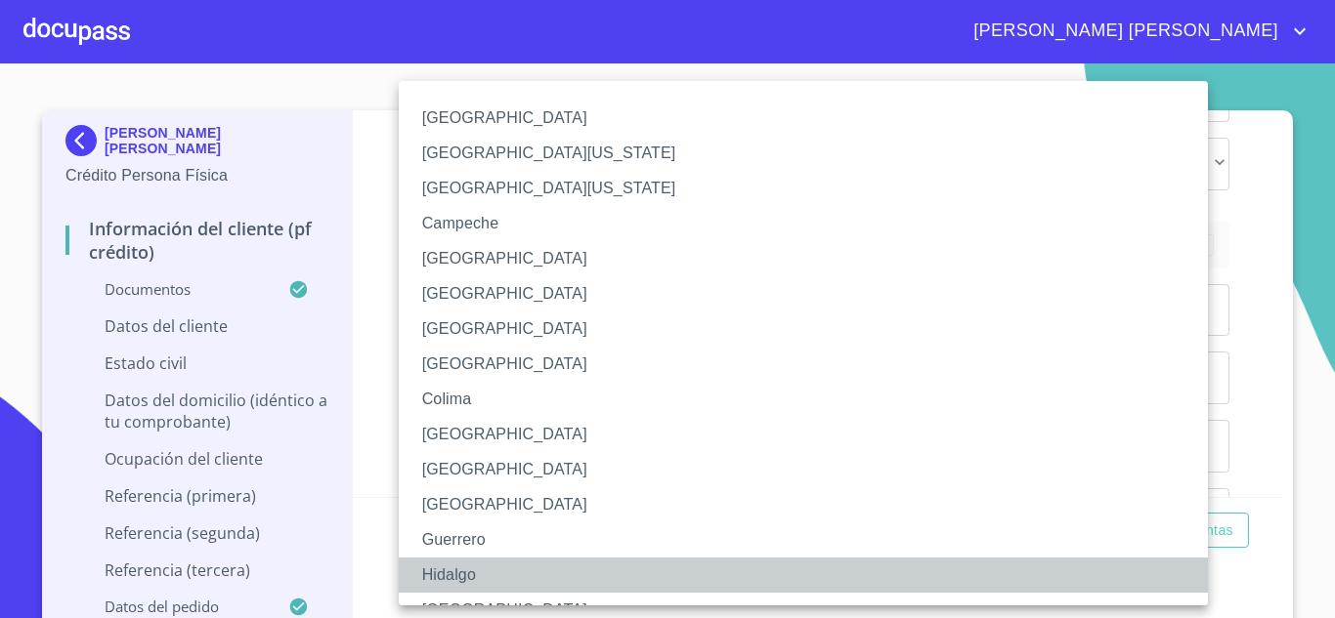
click at [502, 591] on li "Hidalgo" at bounding box center [811, 575] width 824 height 35
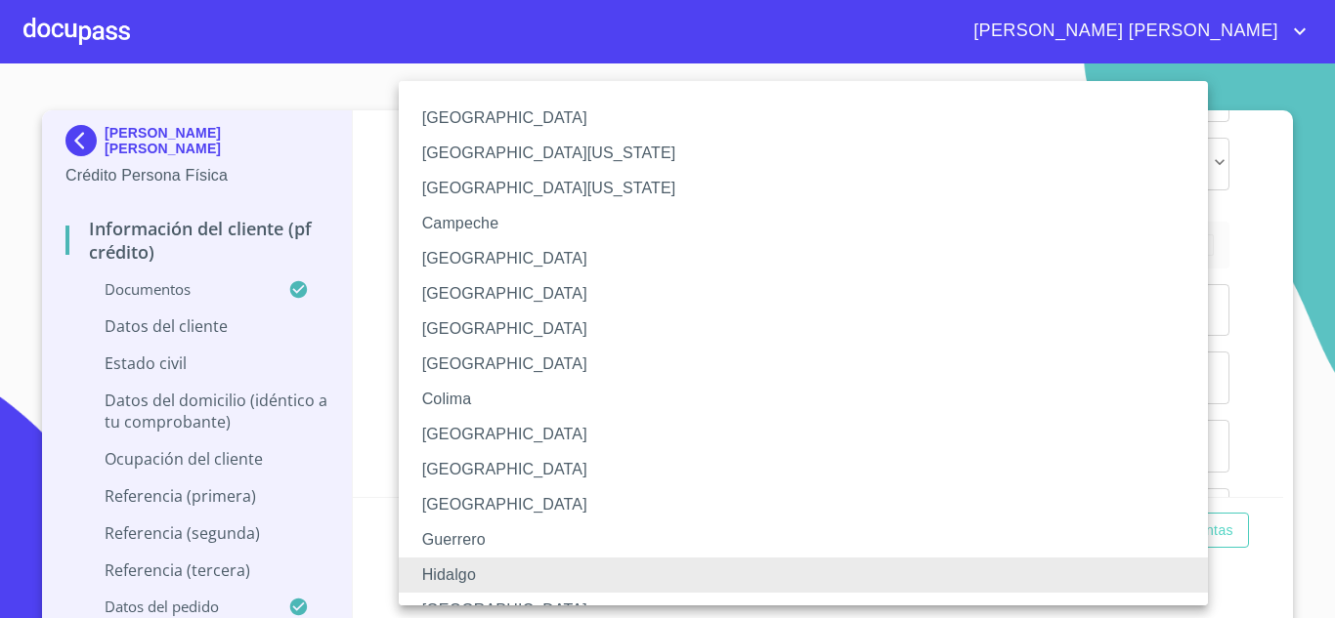
click at [474, 599] on li "[GEOGRAPHIC_DATA]" at bounding box center [811, 610] width 824 height 35
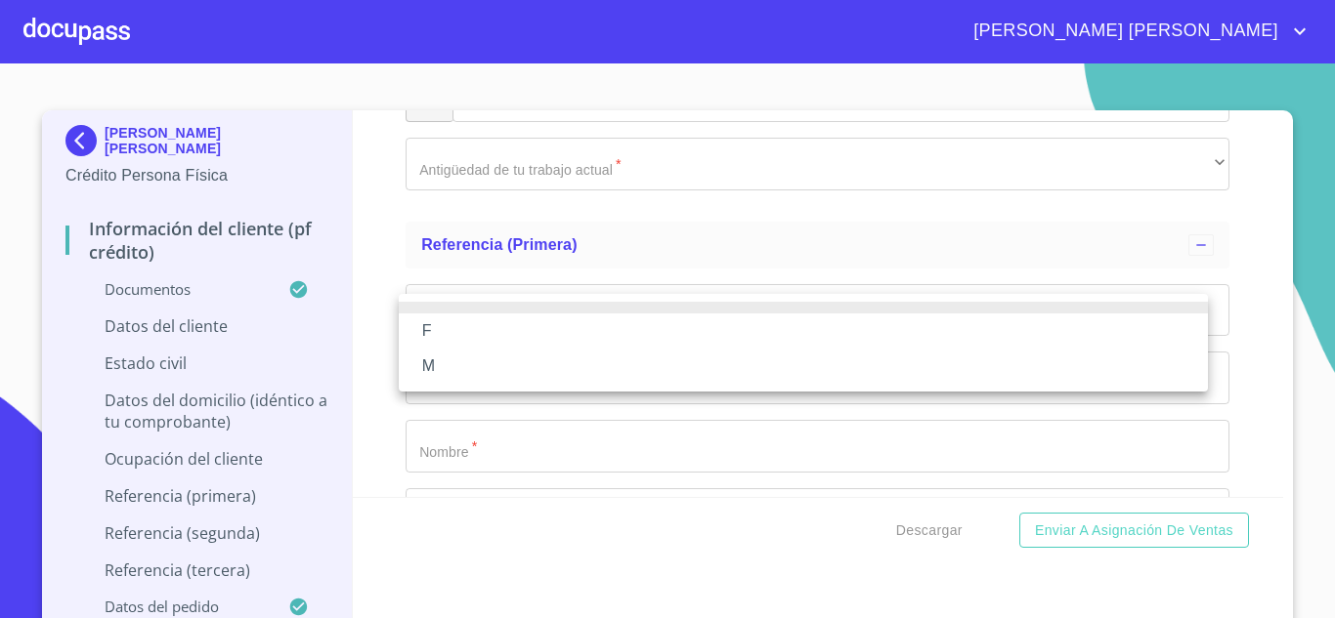
click at [484, 362] on li "M" at bounding box center [803, 366] width 809 height 35
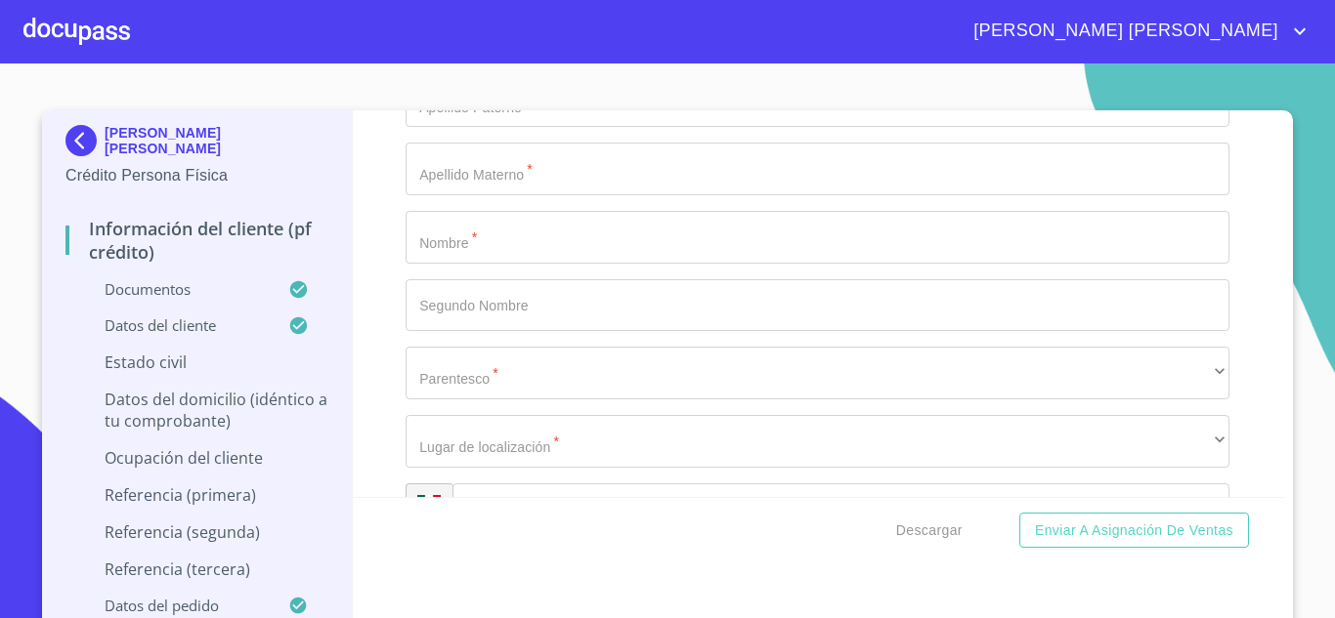
scroll to position [7092, 0]
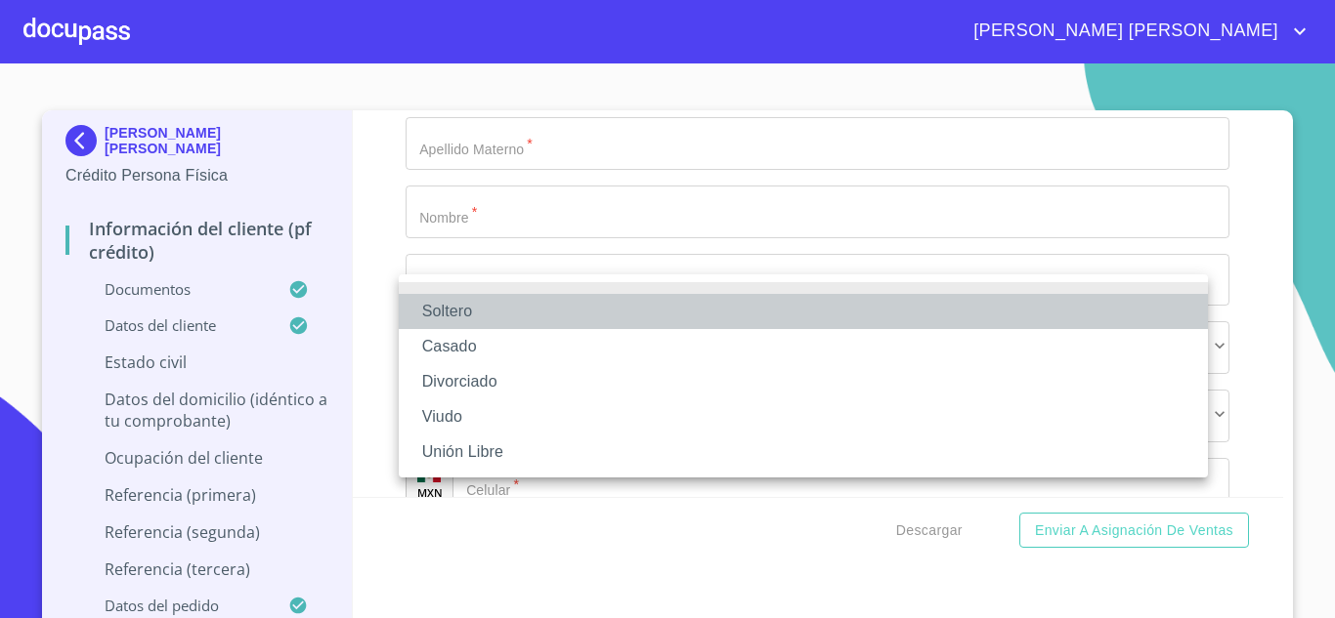
click at [424, 312] on li "Soltero" at bounding box center [803, 311] width 809 height 35
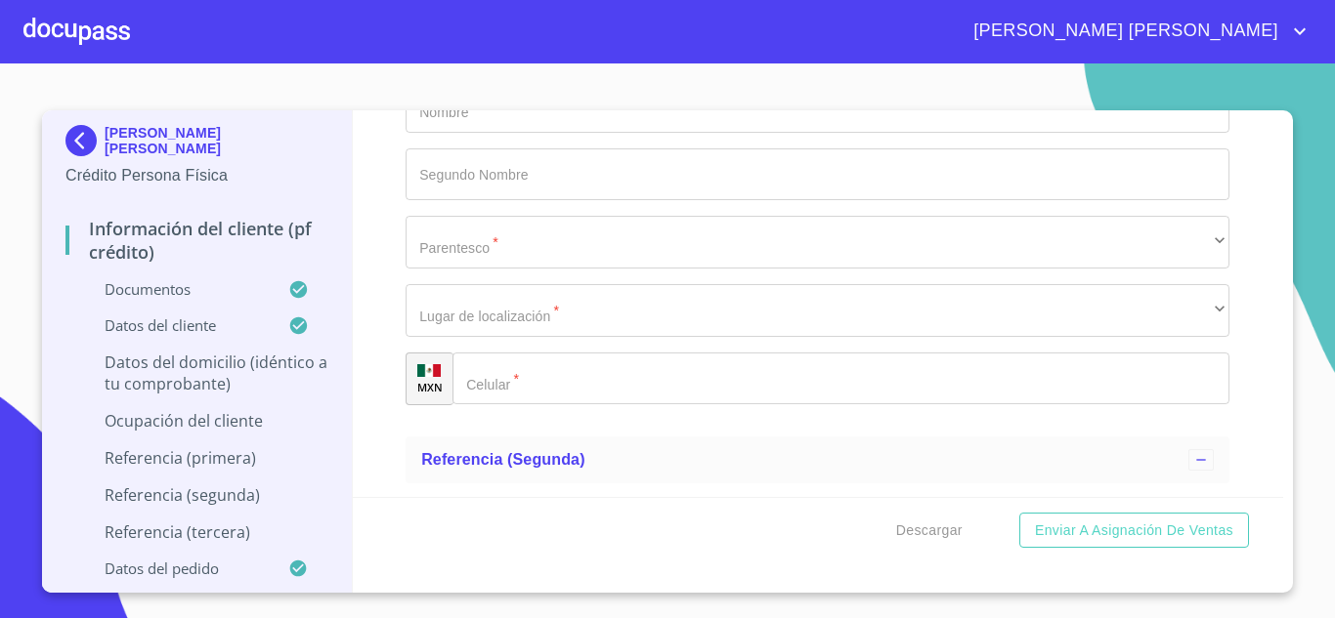
scroll to position [7210, 0]
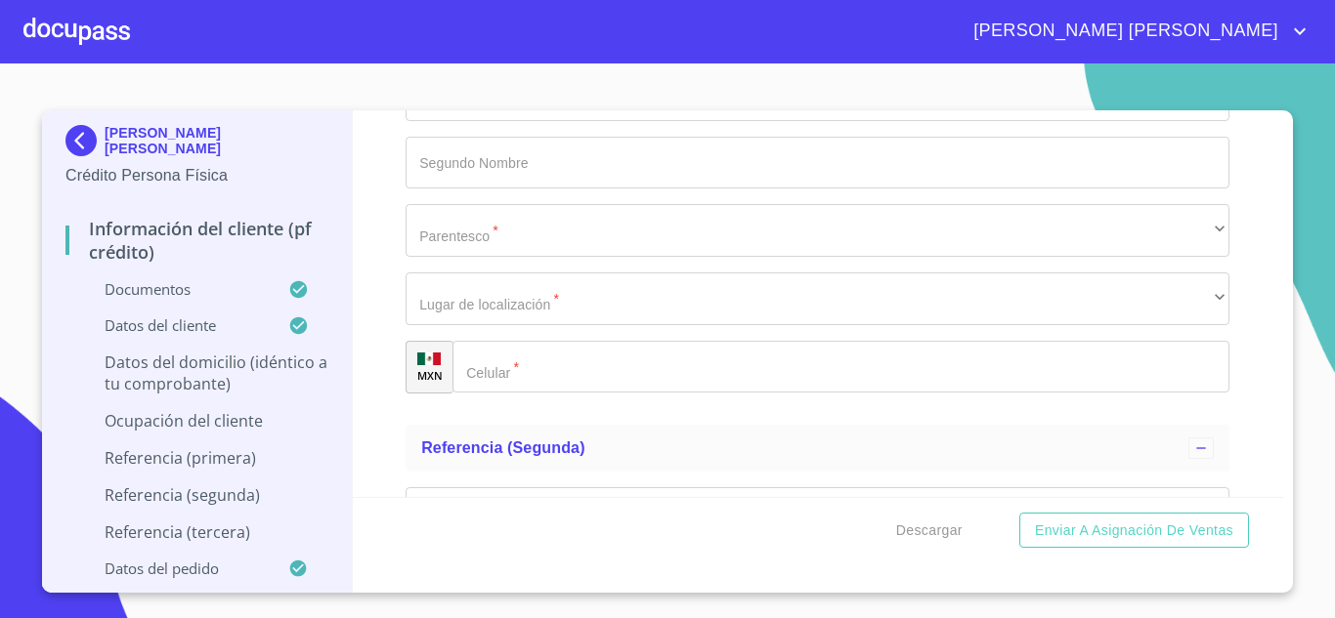
type input "AV DE LOS PINOS"
type input "233"
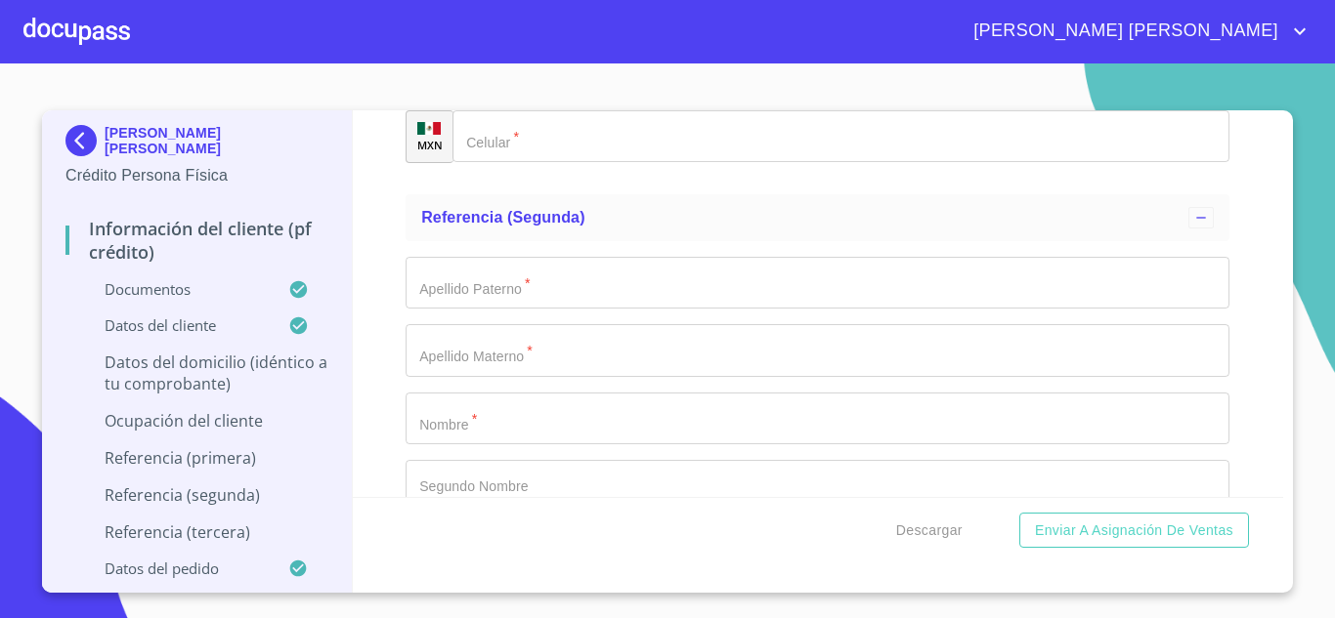
scroll to position [7444, 0]
type input "LUCERO Y ESTRELLA"
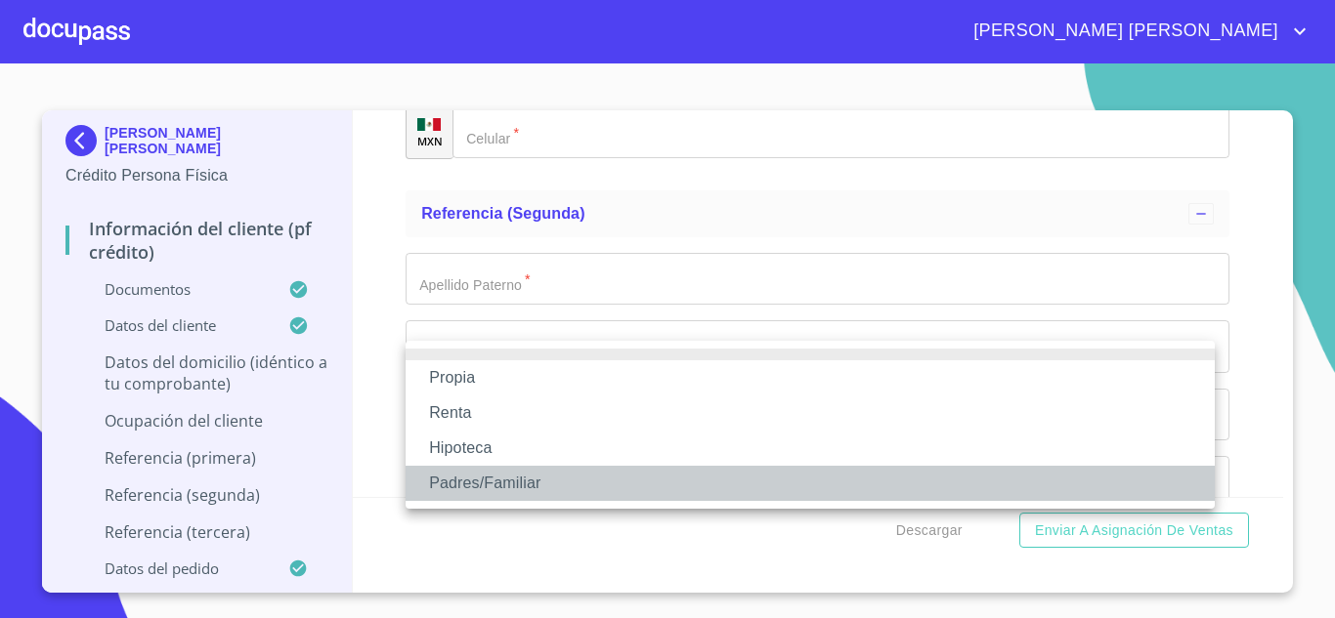
click at [509, 491] on li "Padres/Familiar" at bounding box center [809, 483] width 809 height 35
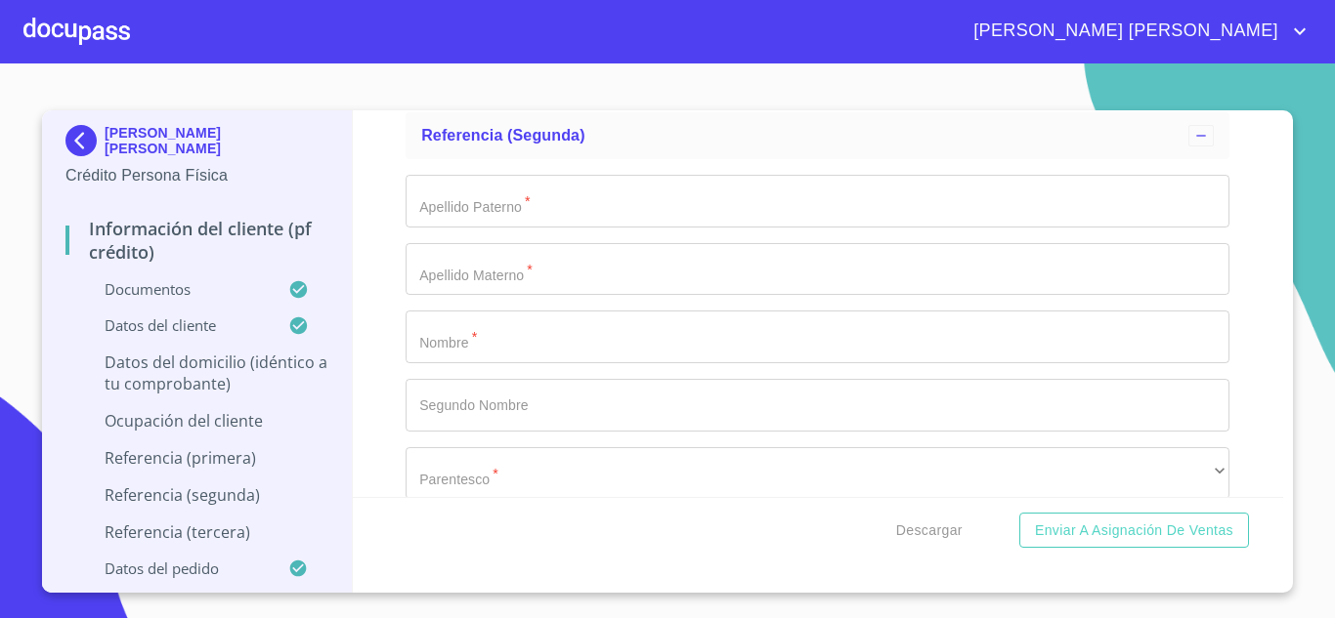
scroll to position [7600, 0]
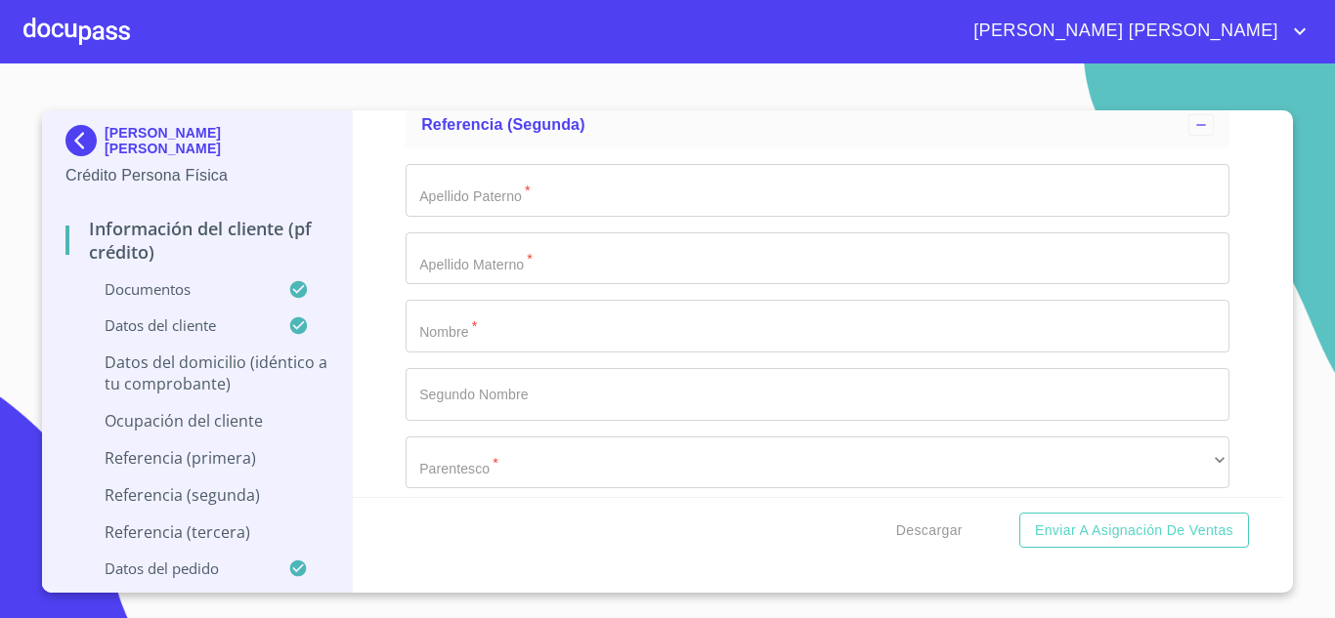
type input "$1,500,000"
type input "LOMAS DE LA PRIMAVERA"
type input "[GEOGRAPHIC_DATA]"
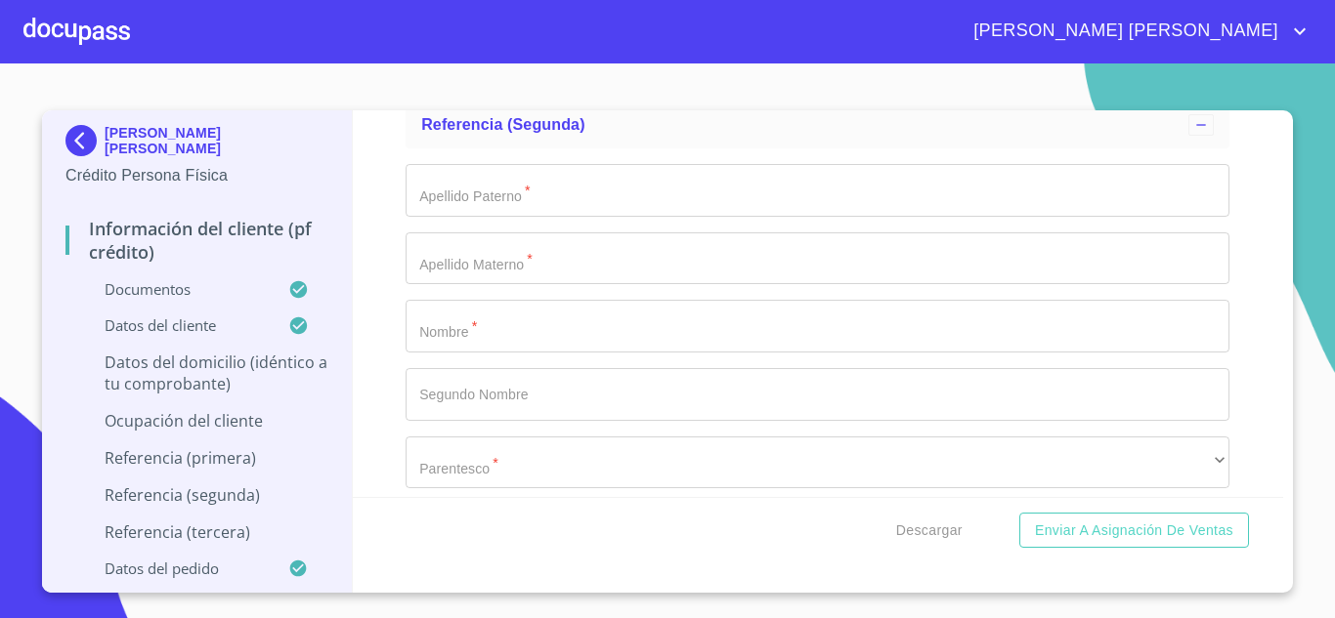
click at [1276, 499] on div "Descargar Enviar a Asignación de Ventas" at bounding box center [818, 530] width 931 height 66
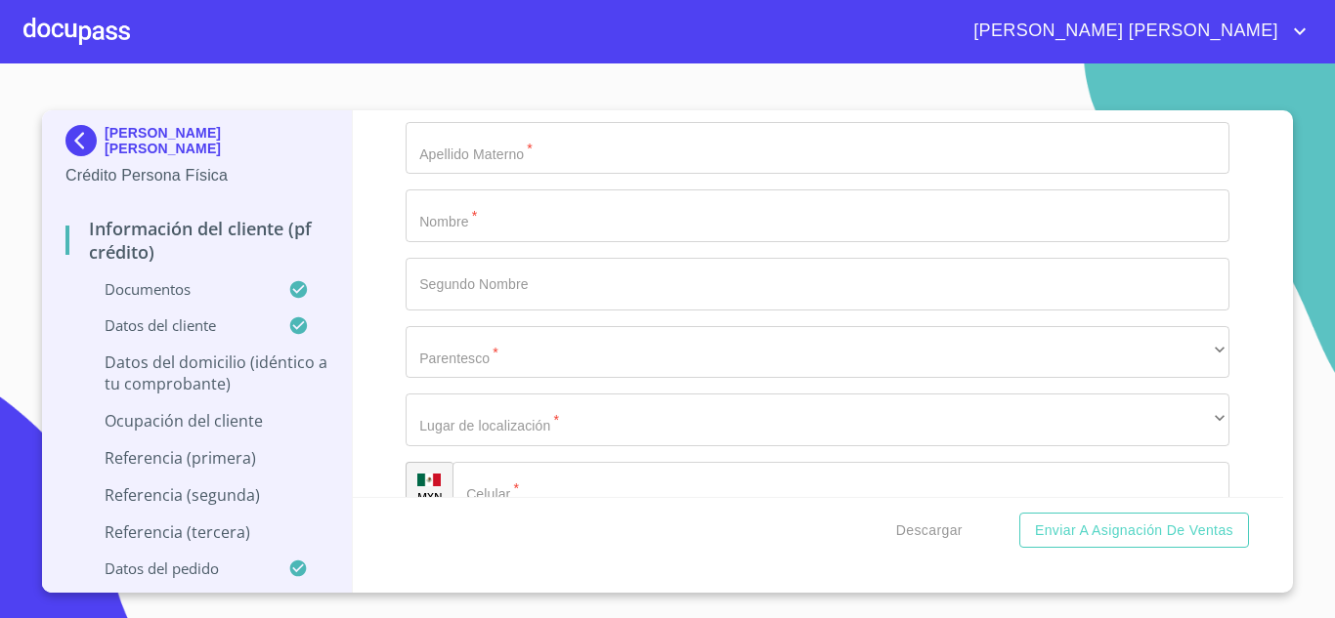
scroll to position [7757, 0]
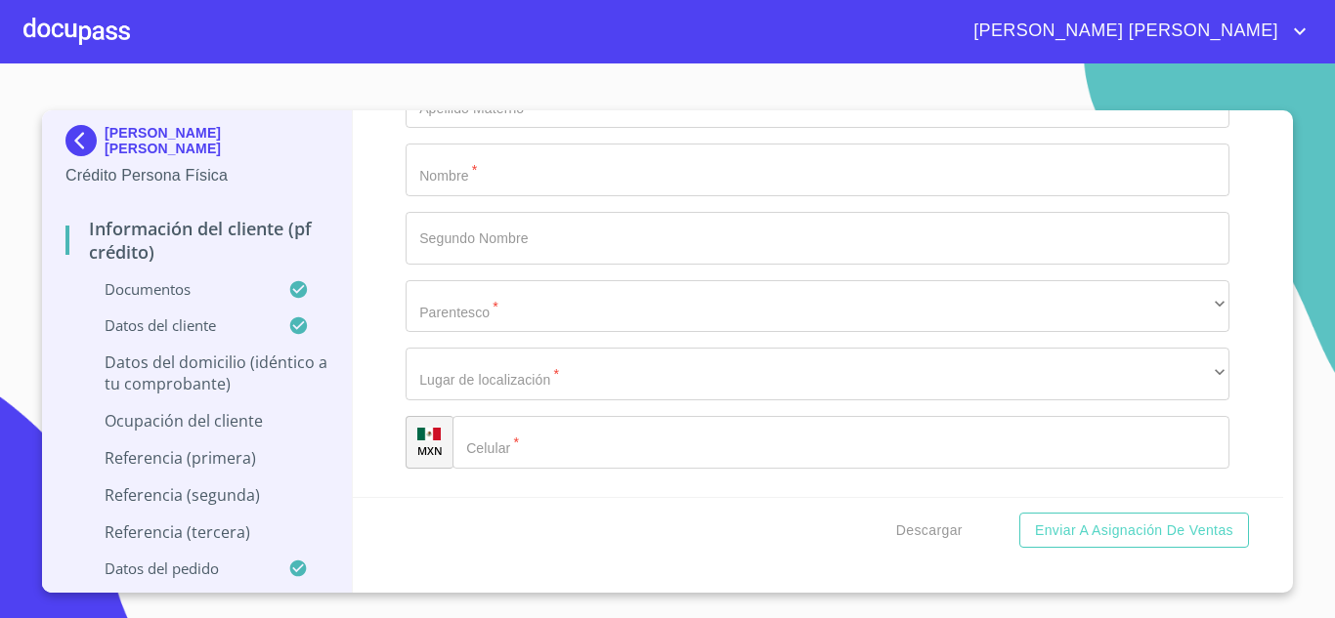
type input "ZAPOPAN"
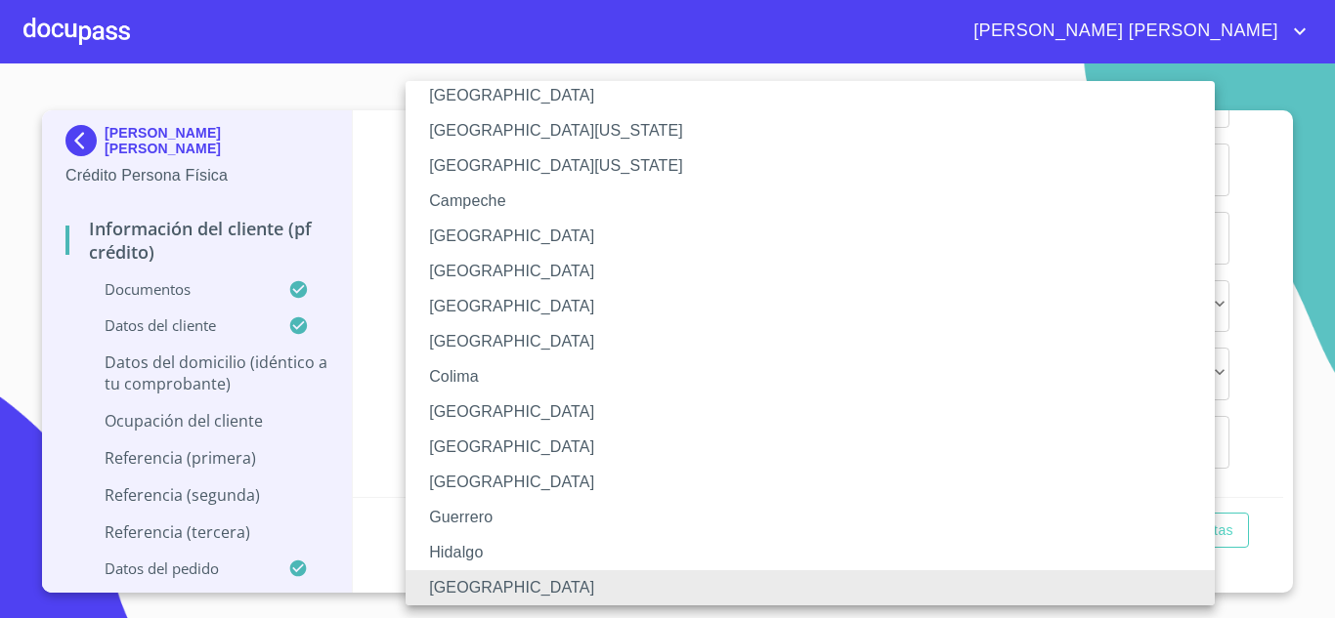
scroll to position [444, 0]
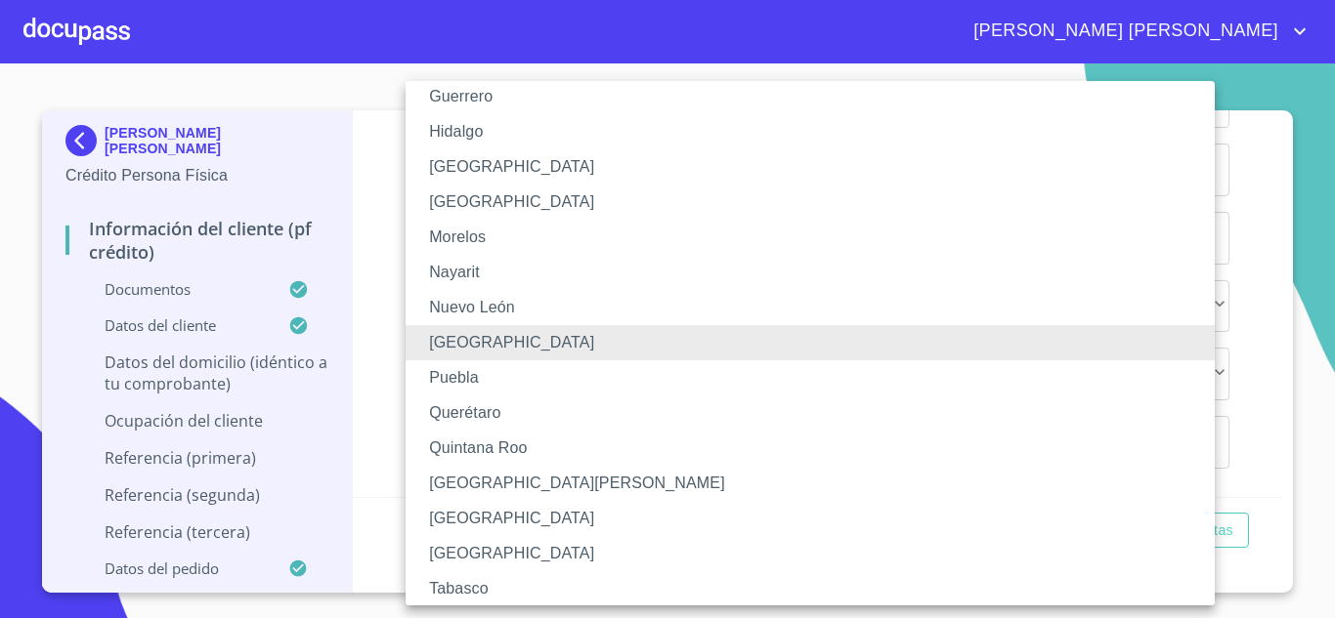
click at [469, 161] on li "[GEOGRAPHIC_DATA]" at bounding box center [817, 166] width 824 height 35
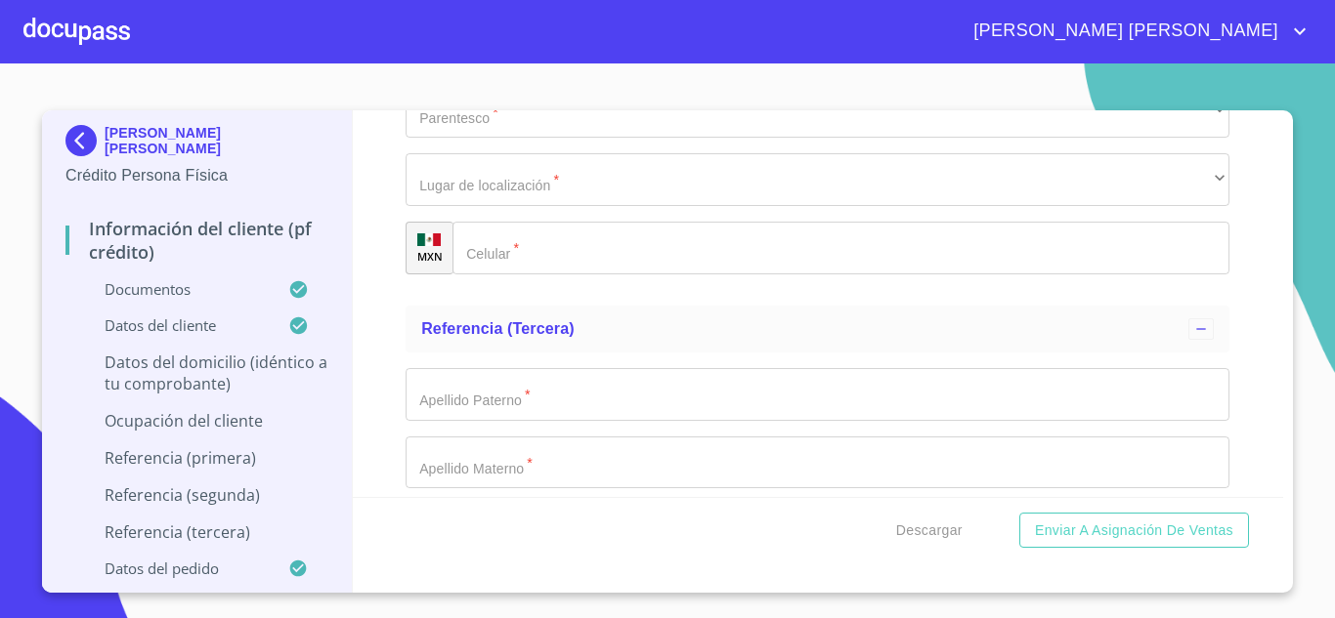
scroll to position [7952, 0]
type input "45066"
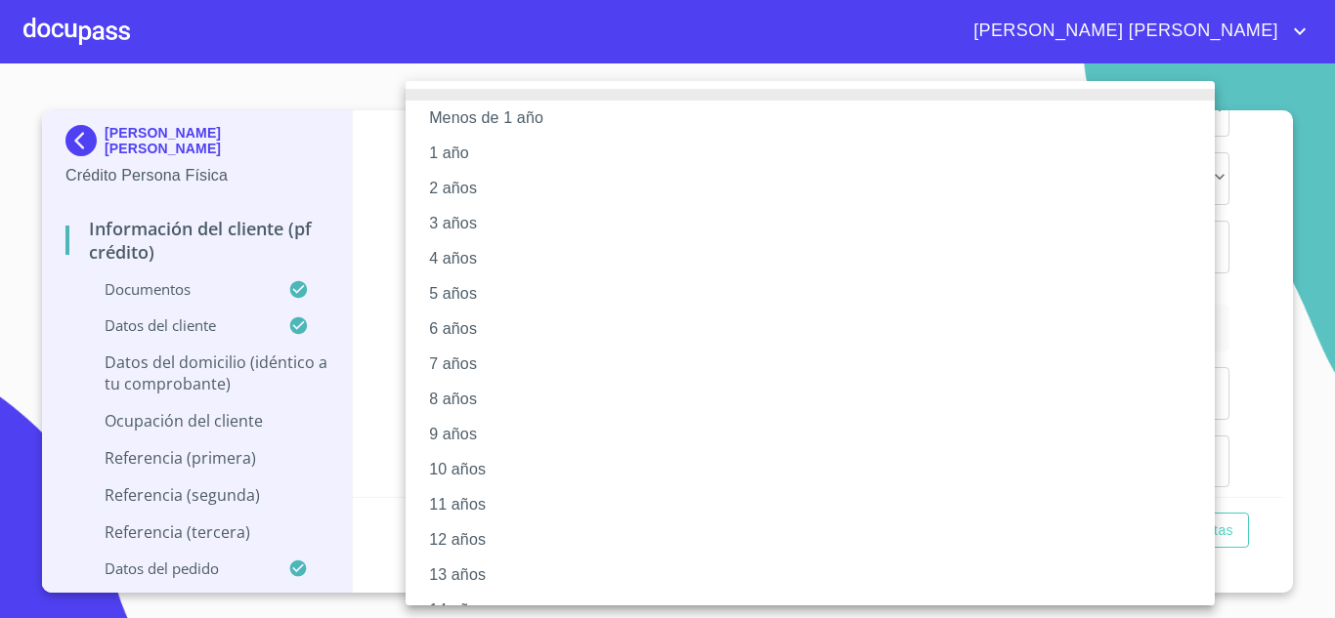
click at [498, 475] on li "10 años" at bounding box center [817, 469] width 824 height 35
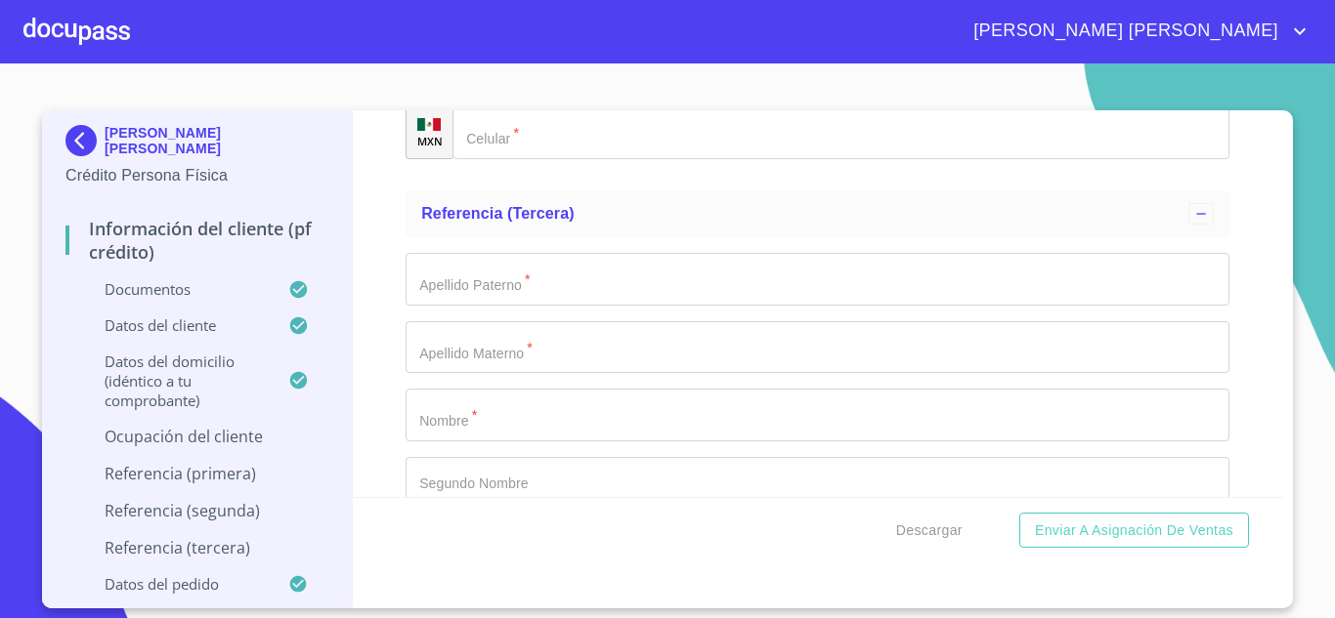
scroll to position [8069, 0]
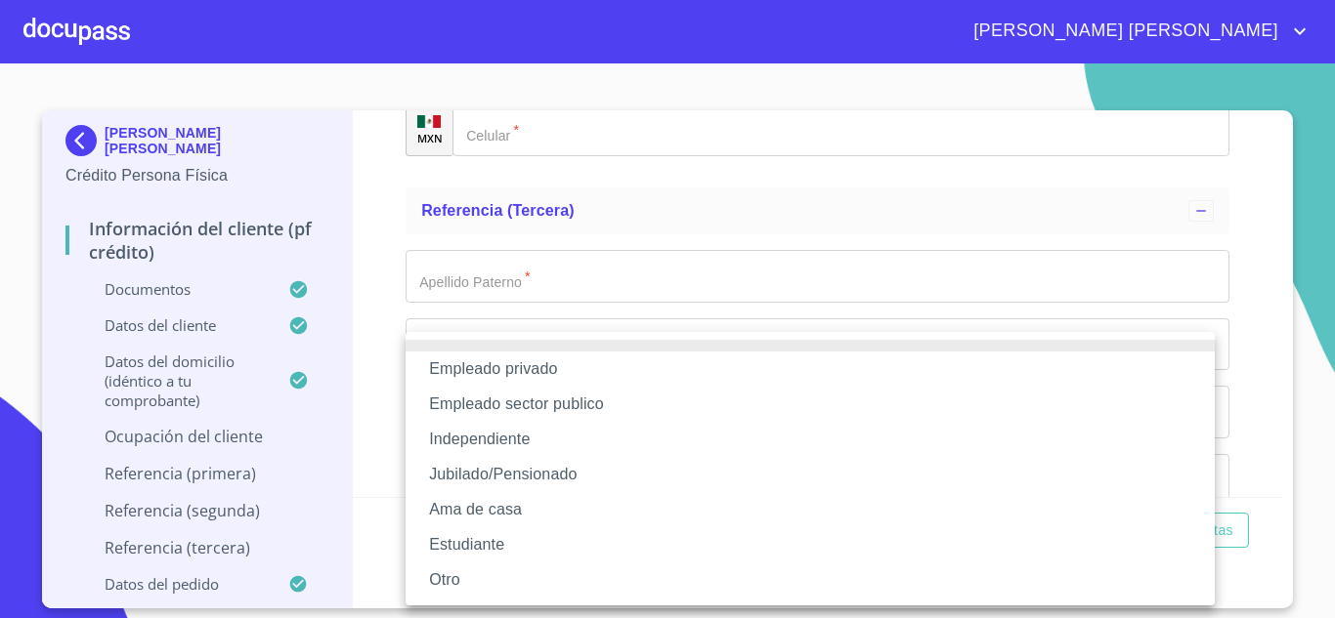
click at [554, 372] on li "Empleado privado" at bounding box center [809, 369] width 809 height 35
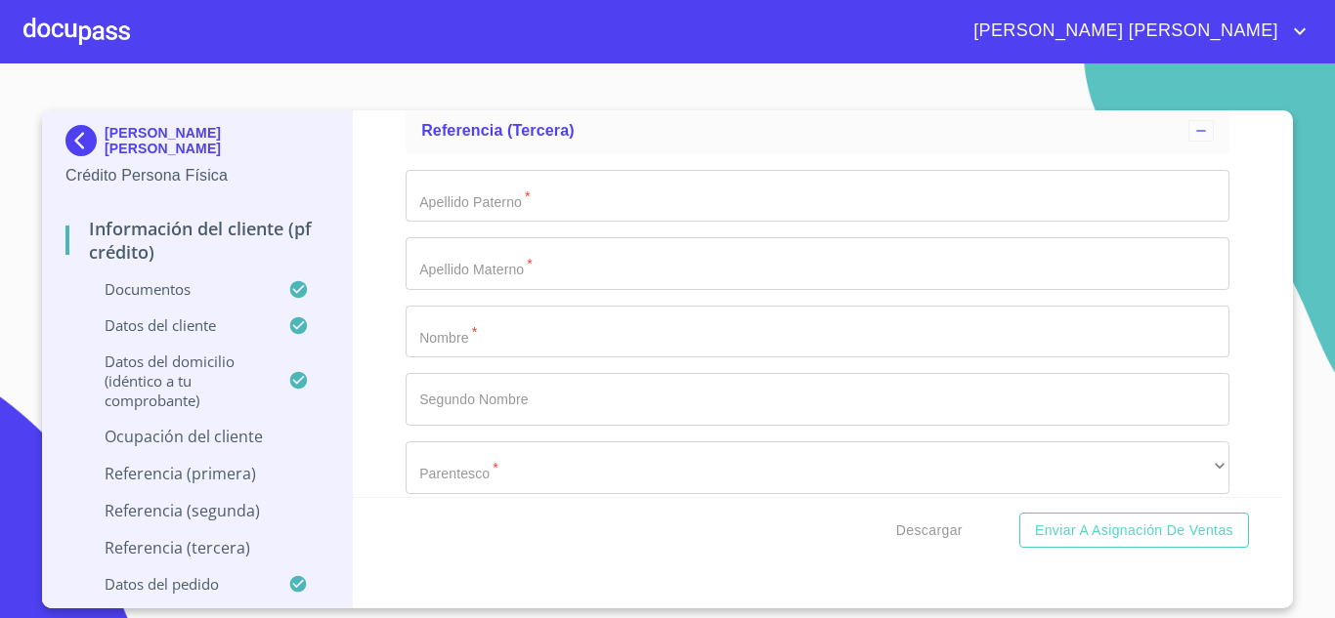
scroll to position [8226, 0]
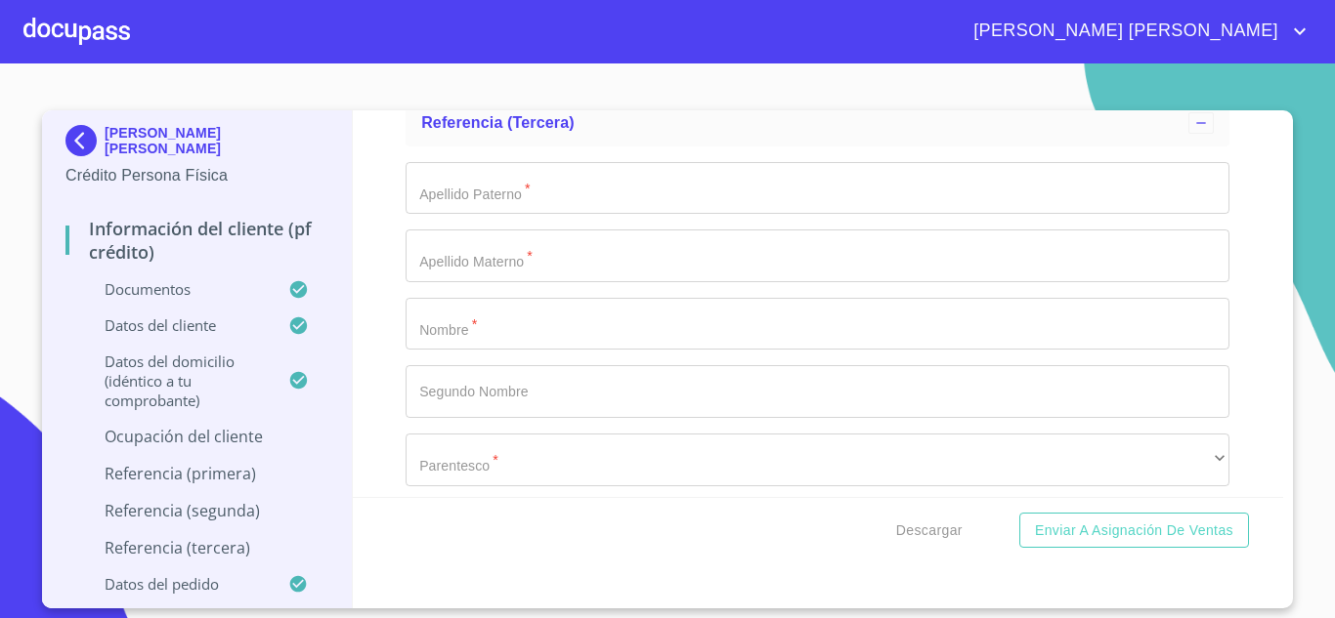
type input "VMV COSMETICS GROUP [GEOGRAPHIC_DATA]"
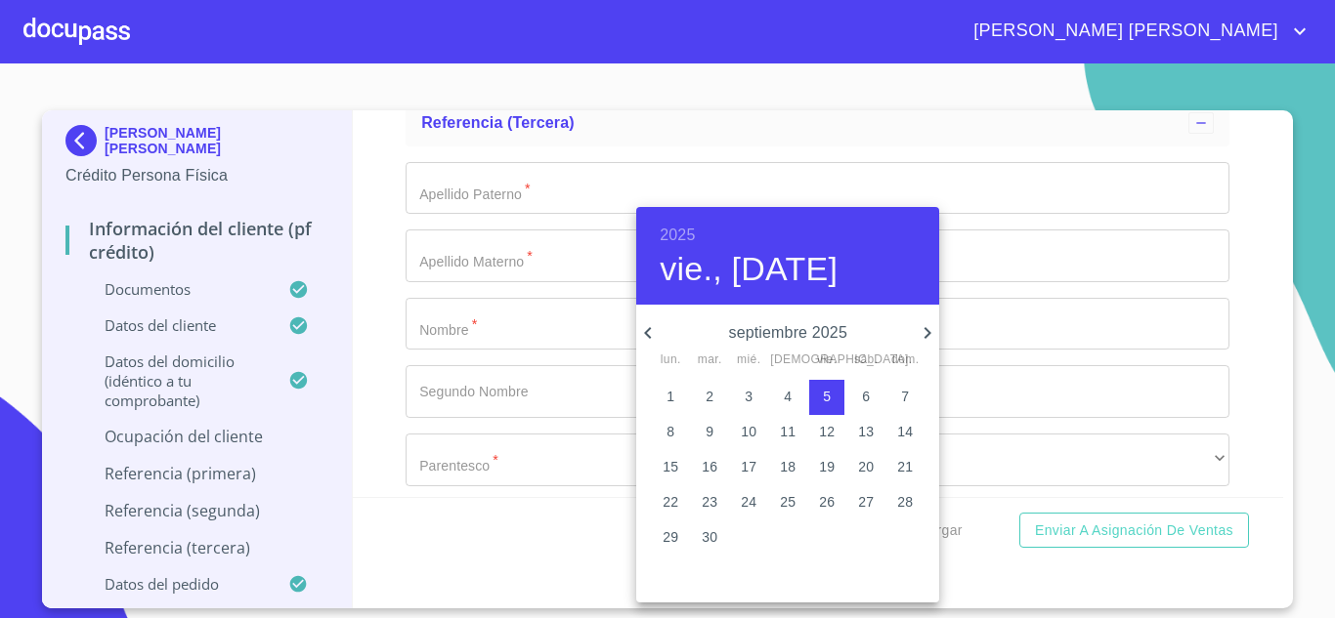
click at [674, 234] on h6 "2025" at bounding box center [677, 235] width 35 height 27
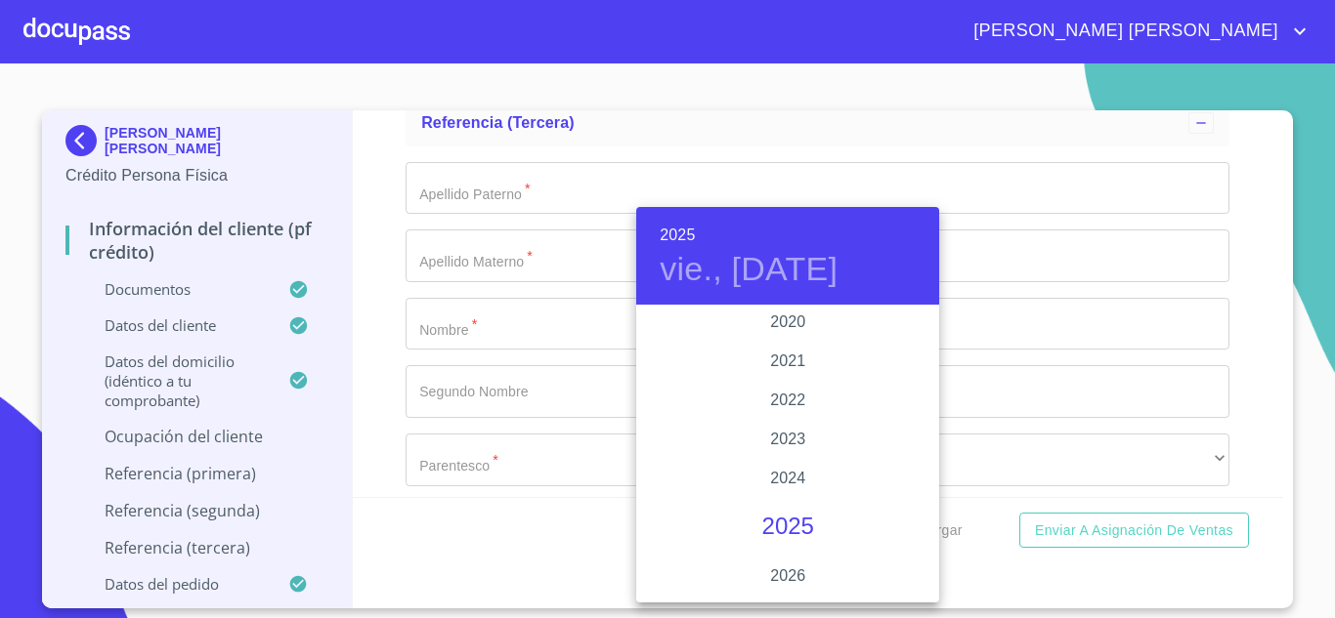
scroll to position [3713, 0]
click at [762, 360] on div "2021" at bounding box center [787, 366] width 303 height 39
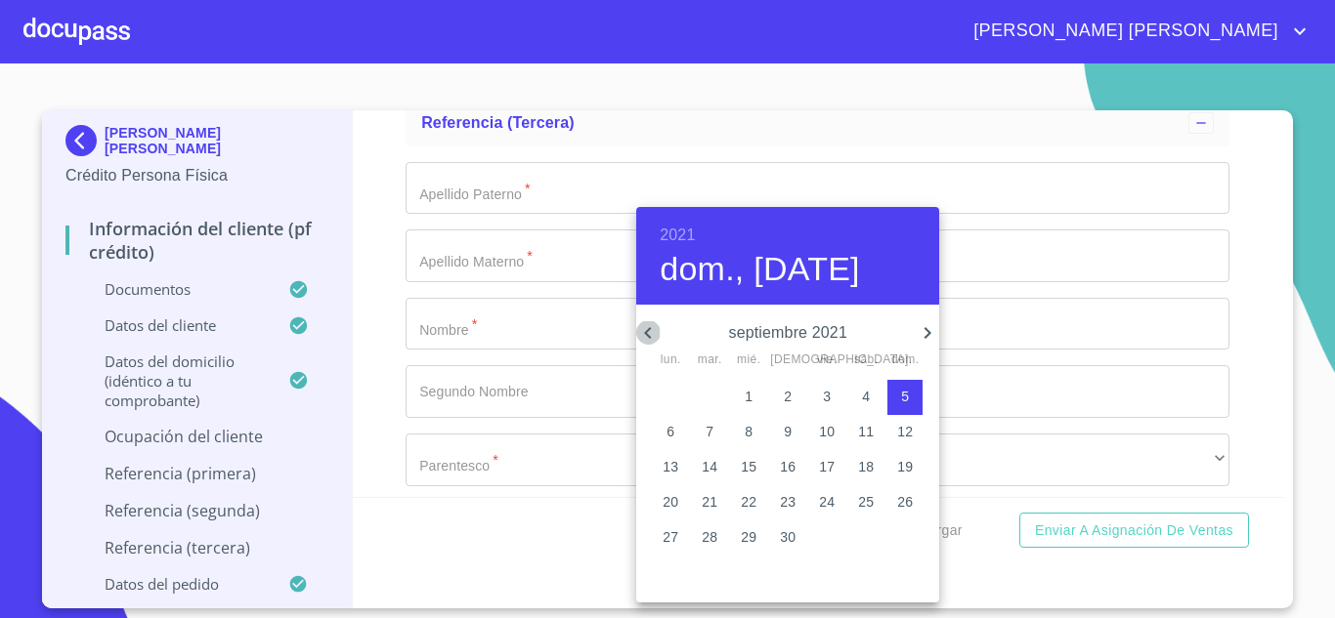
click at [643, 330] on icon "button" at bounding box center [647, 332] width 23 height 23
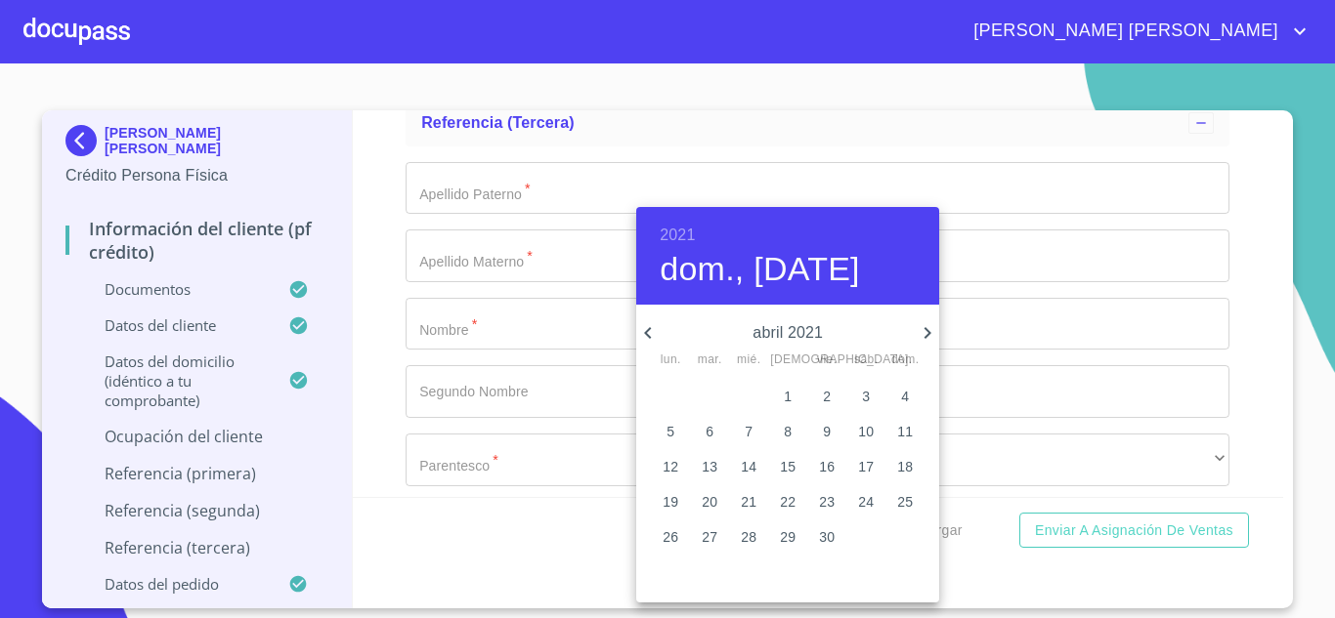
click at [643, 330] on icon "button" at bounding box center [647, 332] width 23 height 23
click at [899, 471] on p "21" at bounding box center [905, 467] width 16 height 20
type input "21 de feb. de 2021"
click at [495, 399] on div at bounding box center [667, 309] width 1335 height 618
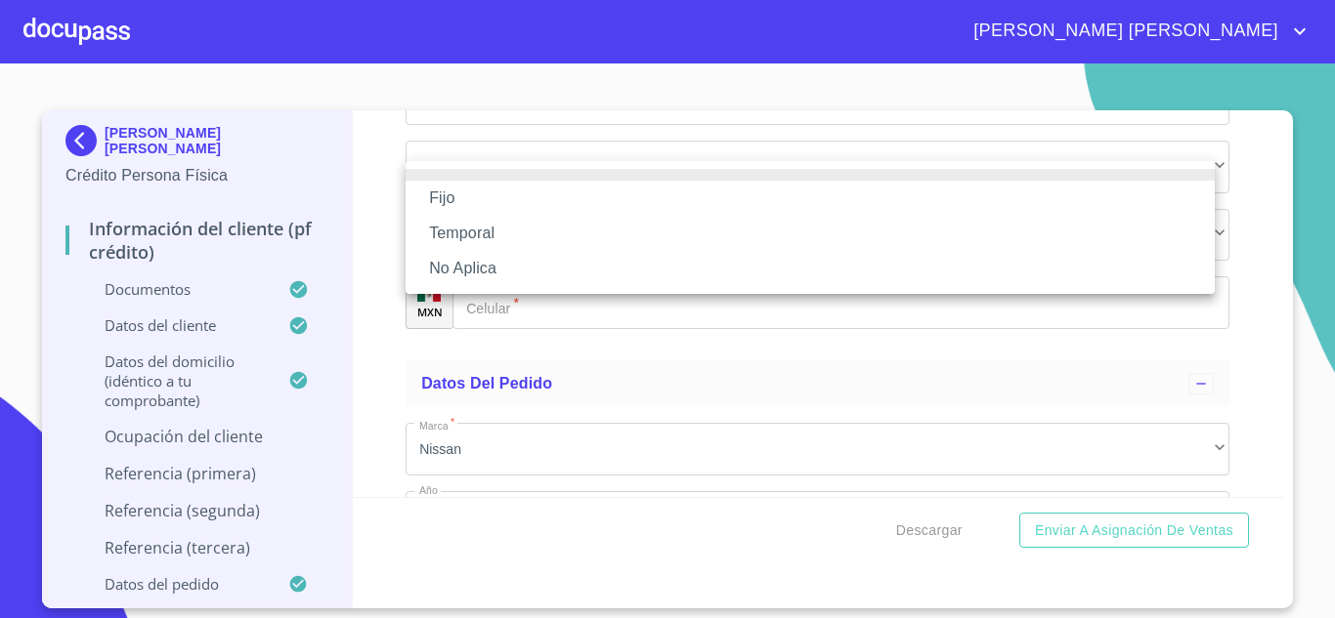
click at [463, 204] on li "Fijo" at bounding box center [809, 198] width 809 height 35
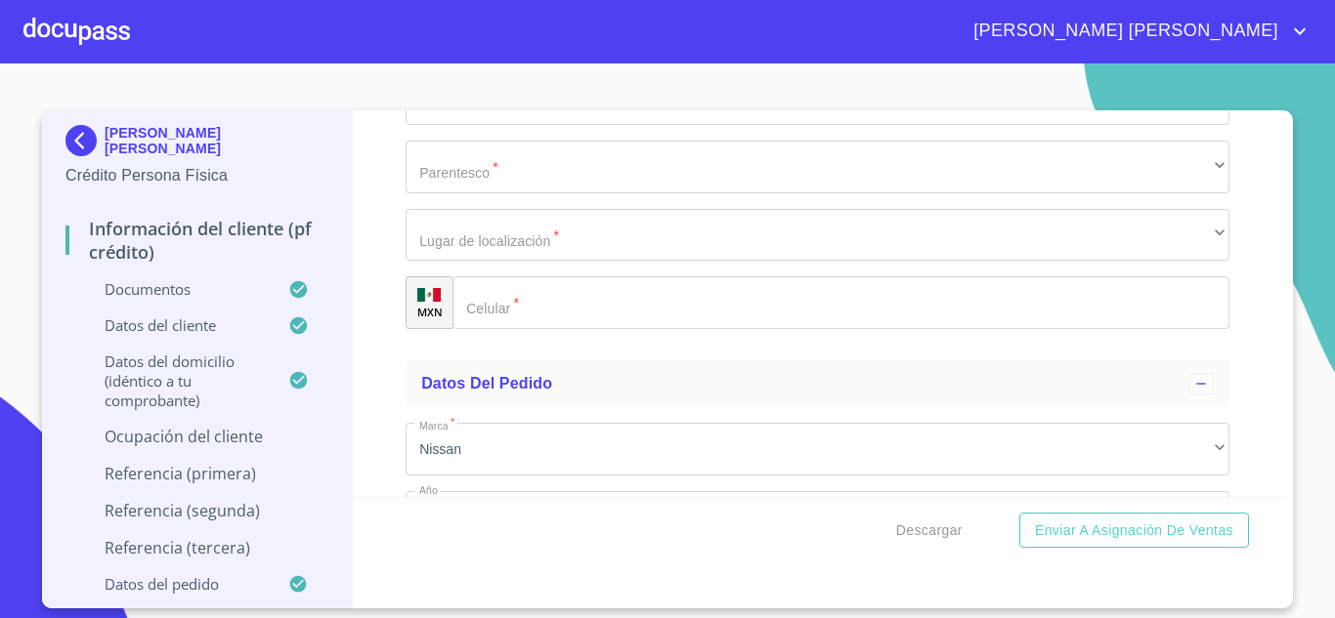
type input "11000"
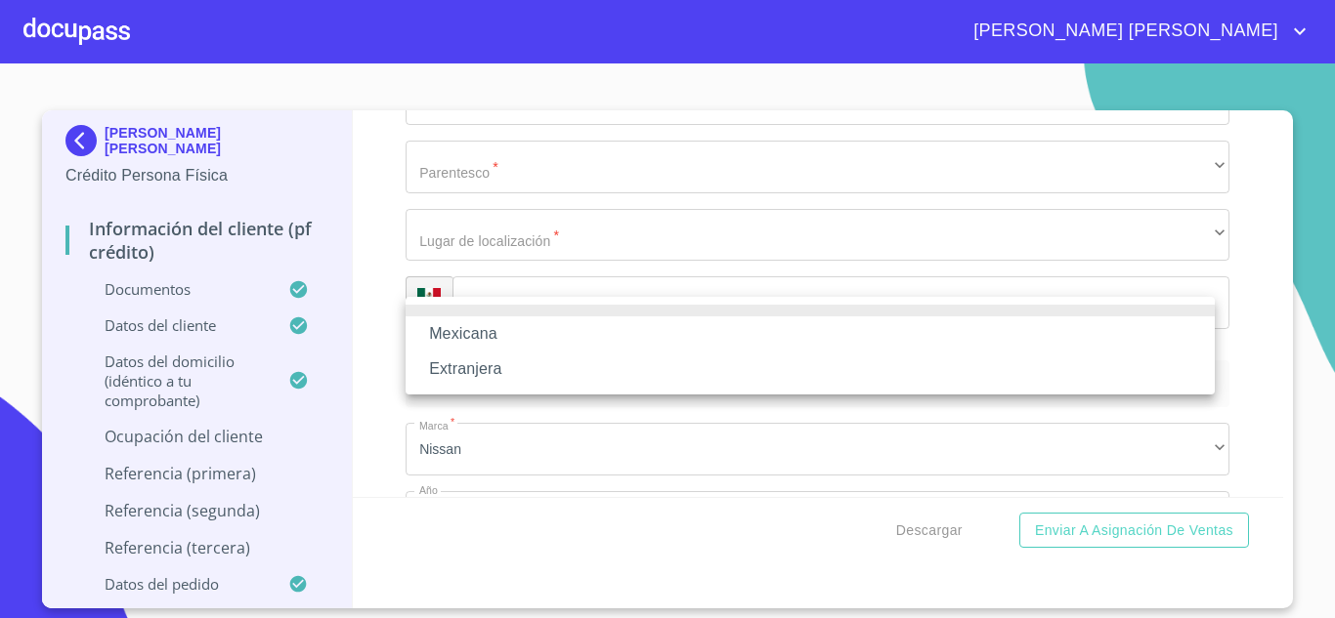
click at [524, 325] on li "Mexicana" at bounding box center [809, 334] width 809 height 35
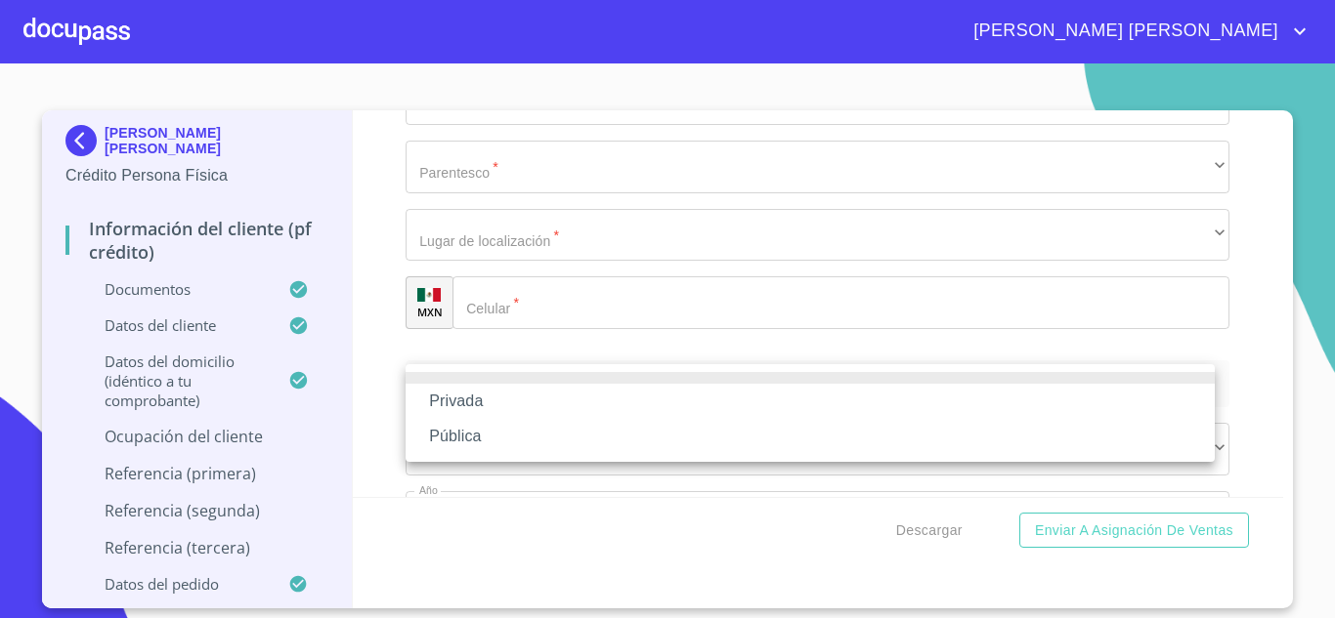
click at [505, 404] on li "Privada" at bounding box center [809, 401] width 809 height 35
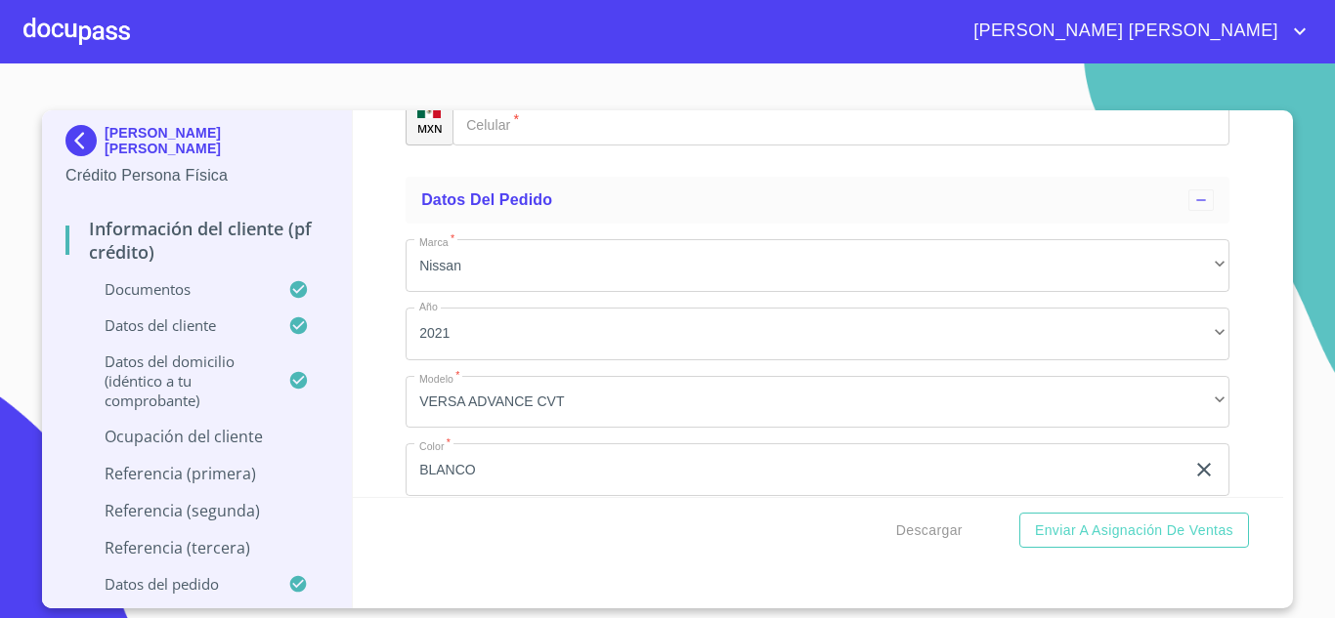
scroll to position [8714, 0]
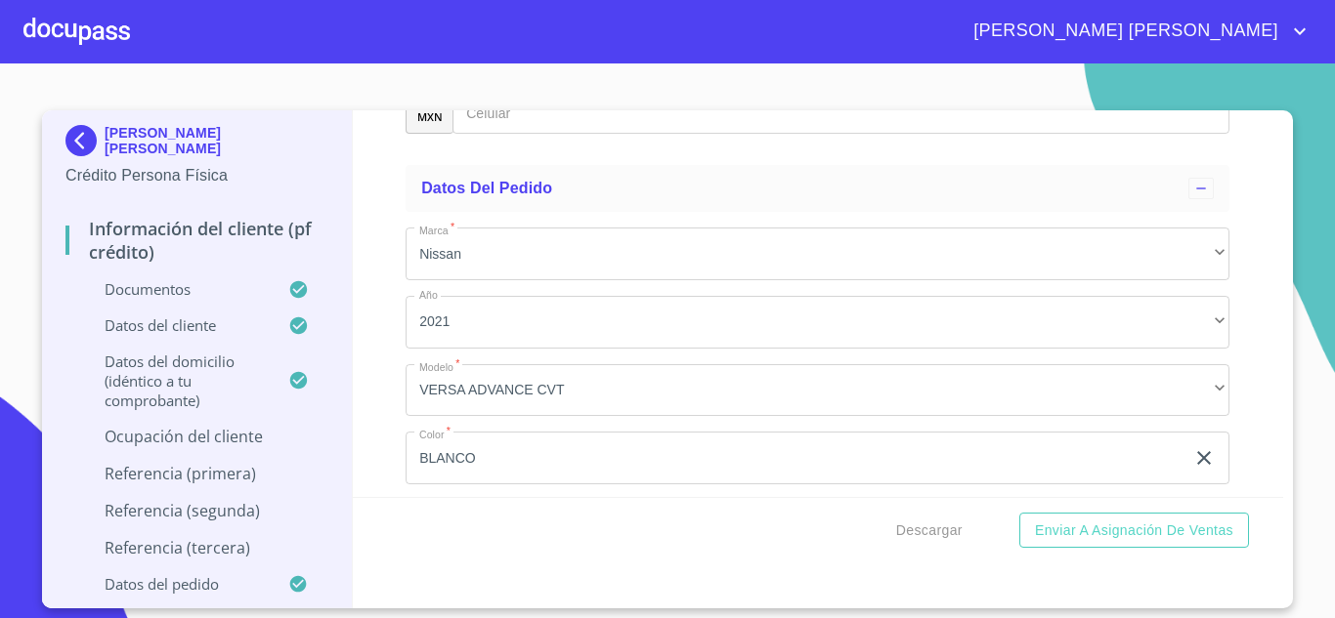
type input "COSMETICOS"
type input "[PHONE_NUMBER]"
type input "[PERSON_NAME] DE [PERSON_NAME]"
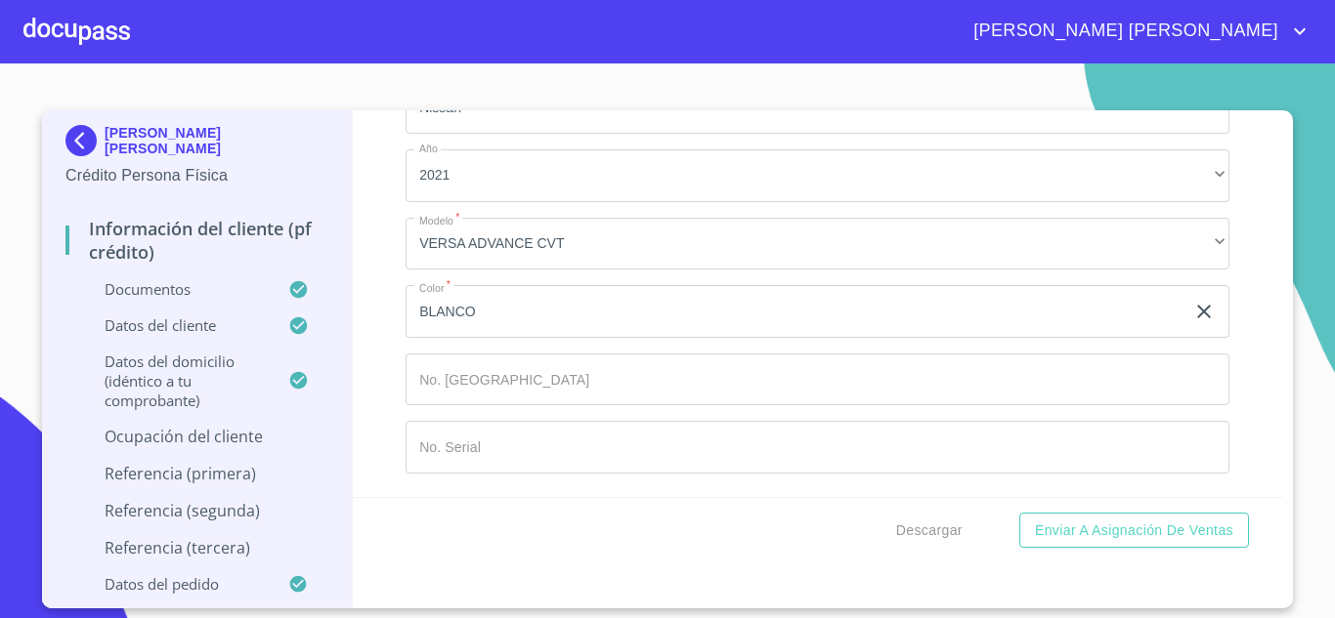
scroll to position [8949, 0]
type input "355"
type input "JARDINES DEL BOSQUE"
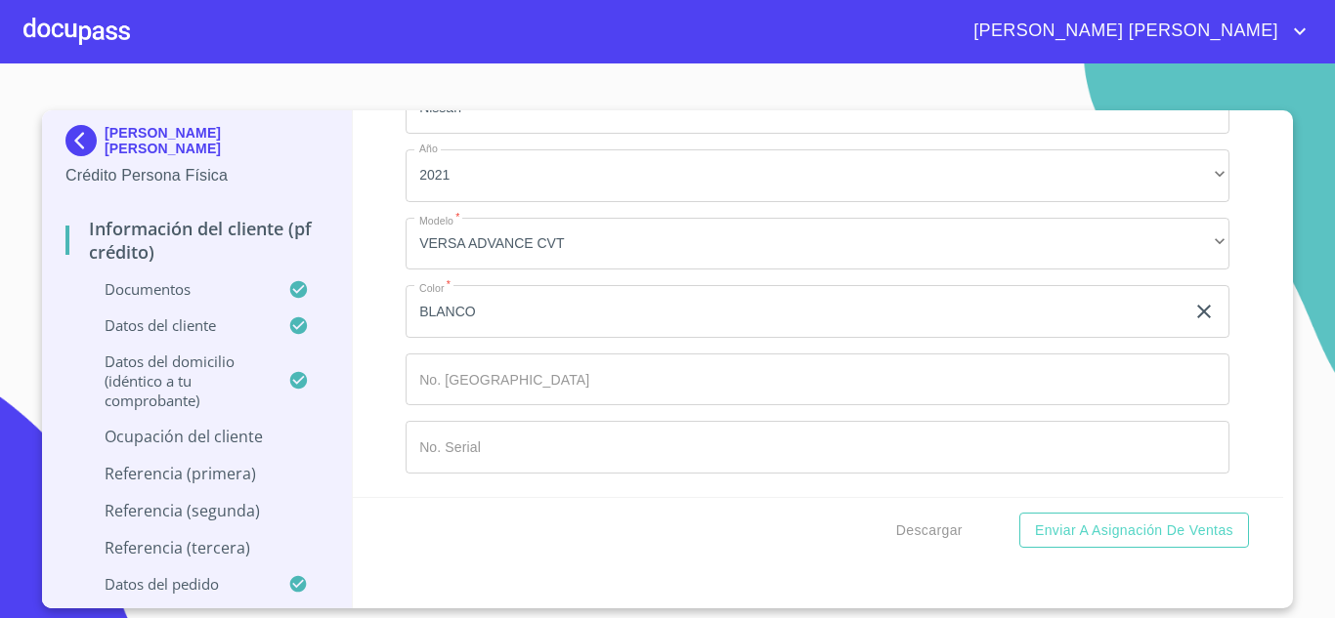
type input "44520"
click at [385, 453] on div "Información del cliente (PF crédito) Documentos Documento de identificación.   …" at bounding box center [818, 303] width 931 height 387
type input "[GEOGRAPHIC_DATA]"
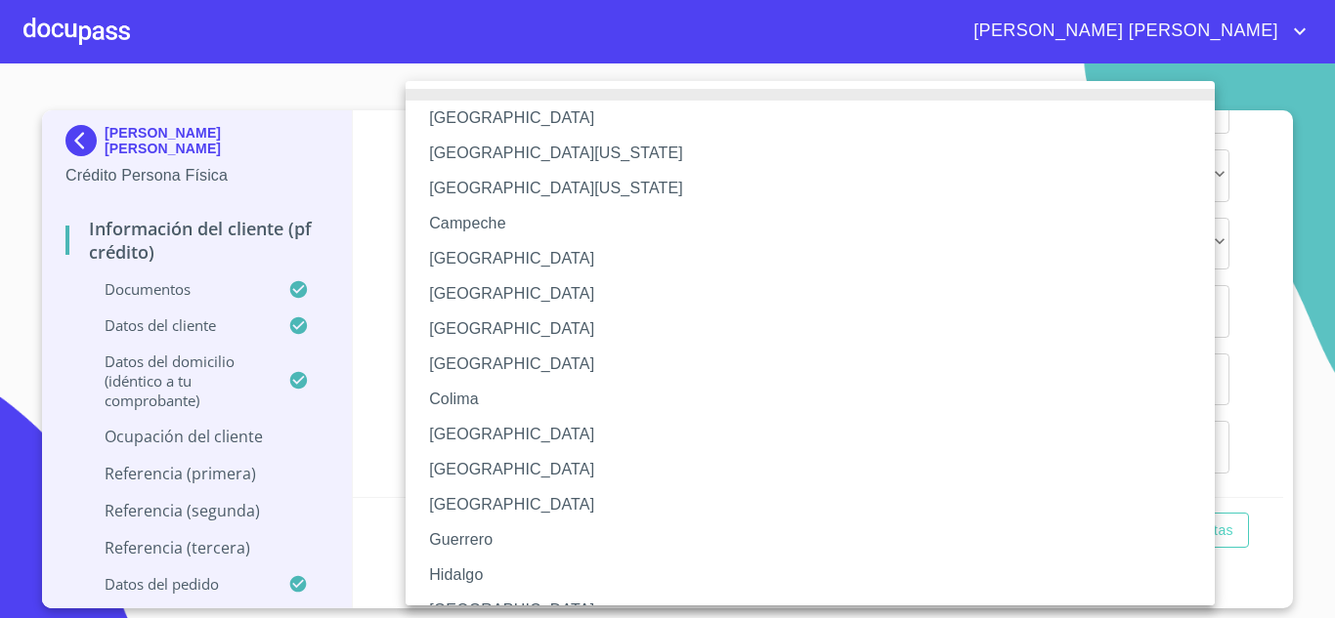
scroll to position [22, 0]
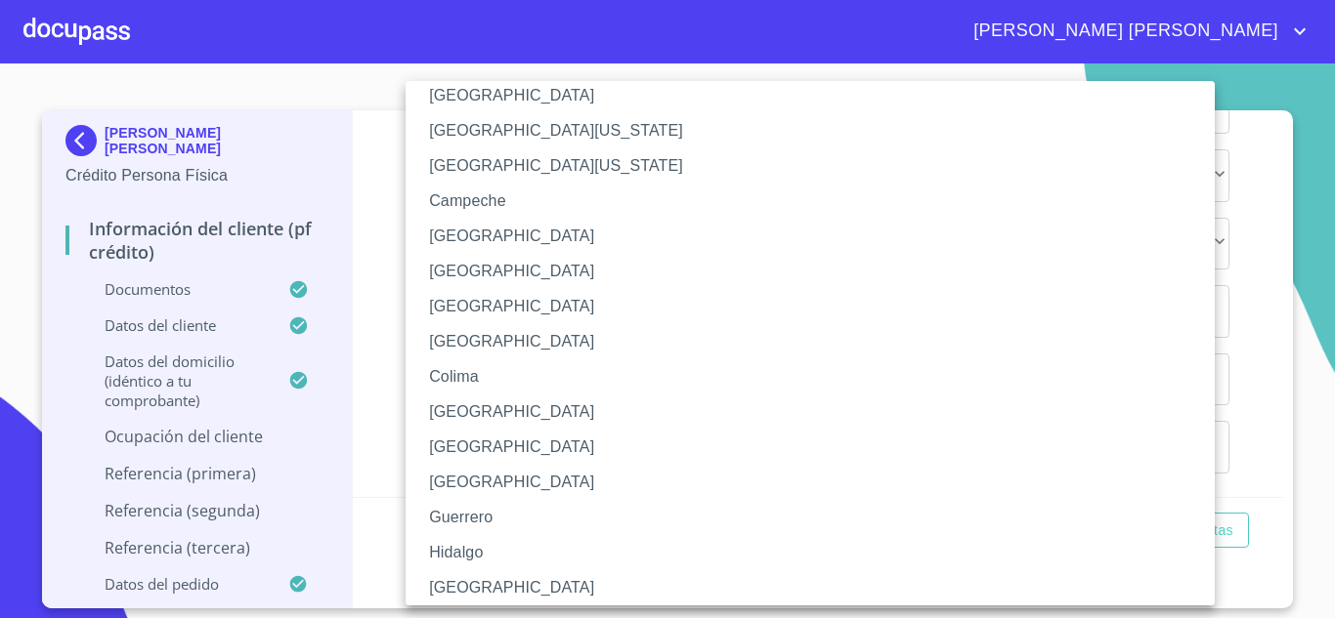
click at [447, 596] on li "[GEOGRAPHIC_DATA]" at bounding box center [817, 588] width 824 height 35
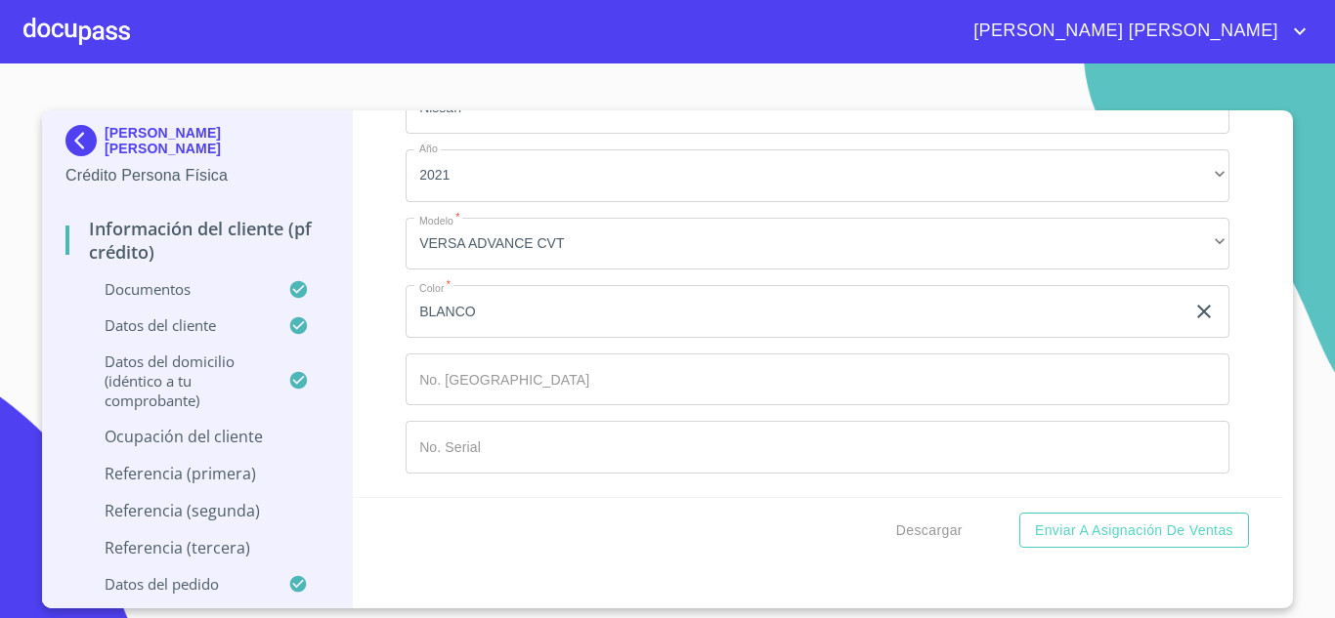
scroll to position [9261, 0]
type input "GERENTE"
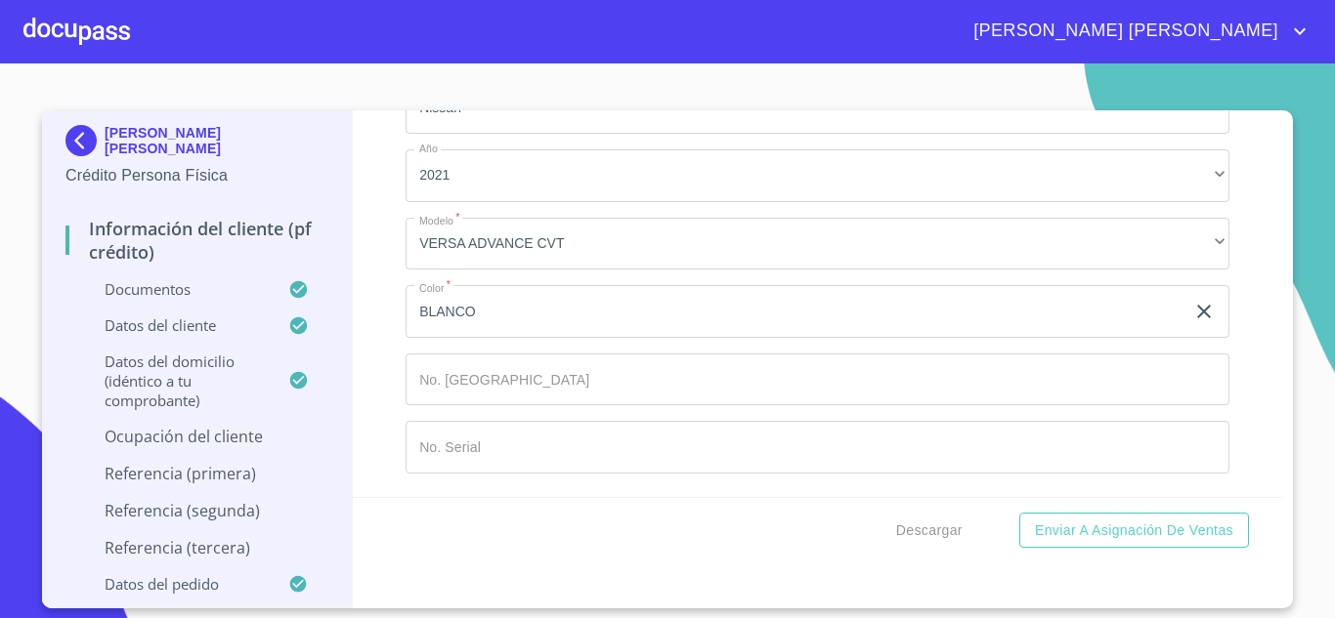
type input "3"
type input "[PHONE_NUMBER]"
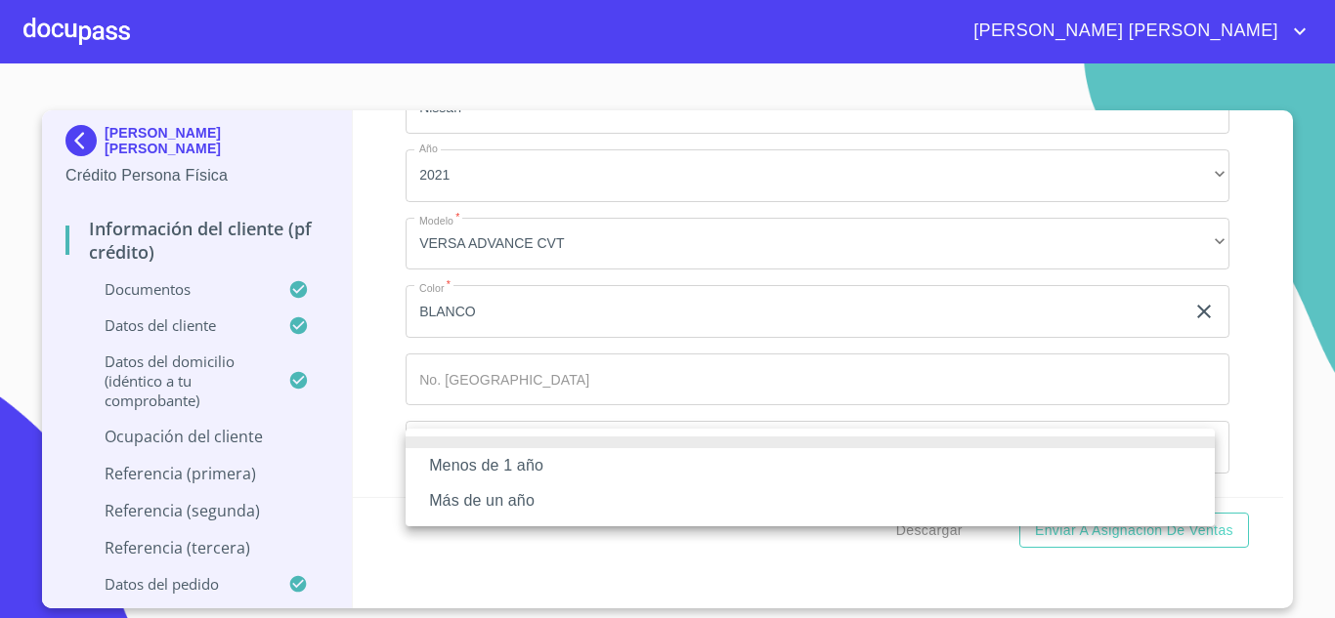
click at [539, 502] on li "Más de un año" at bounding box center [809, 501] width 809 height 35
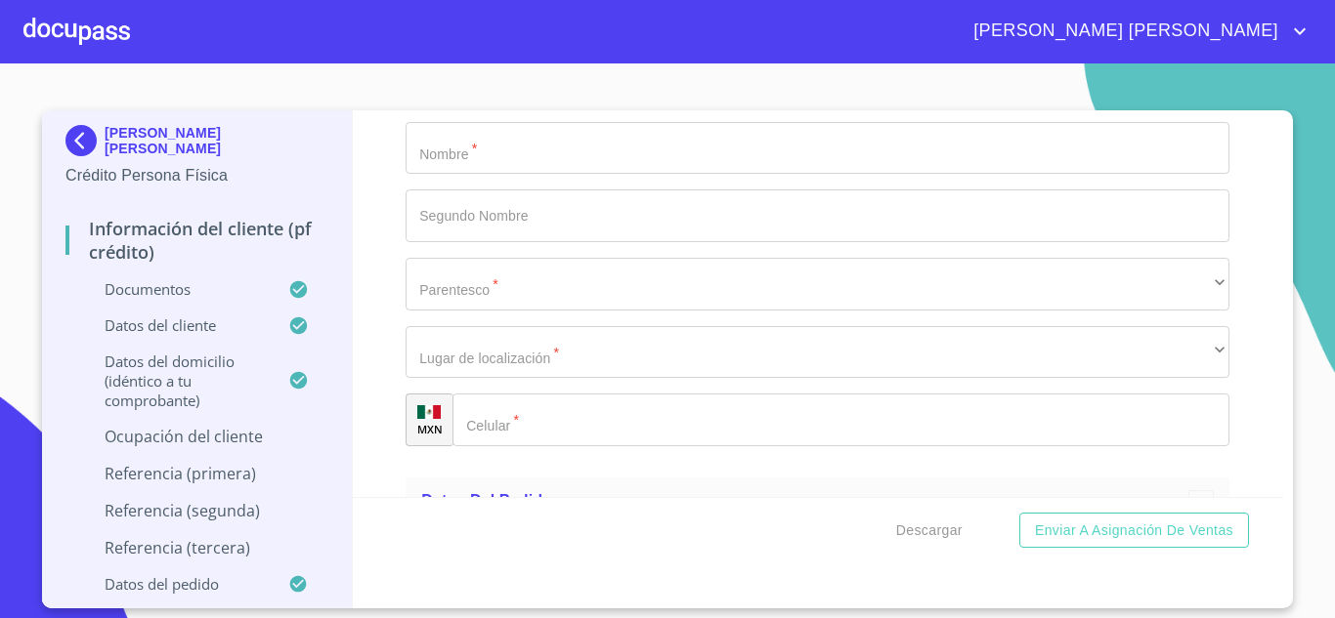
scroll to position [8362, 0]
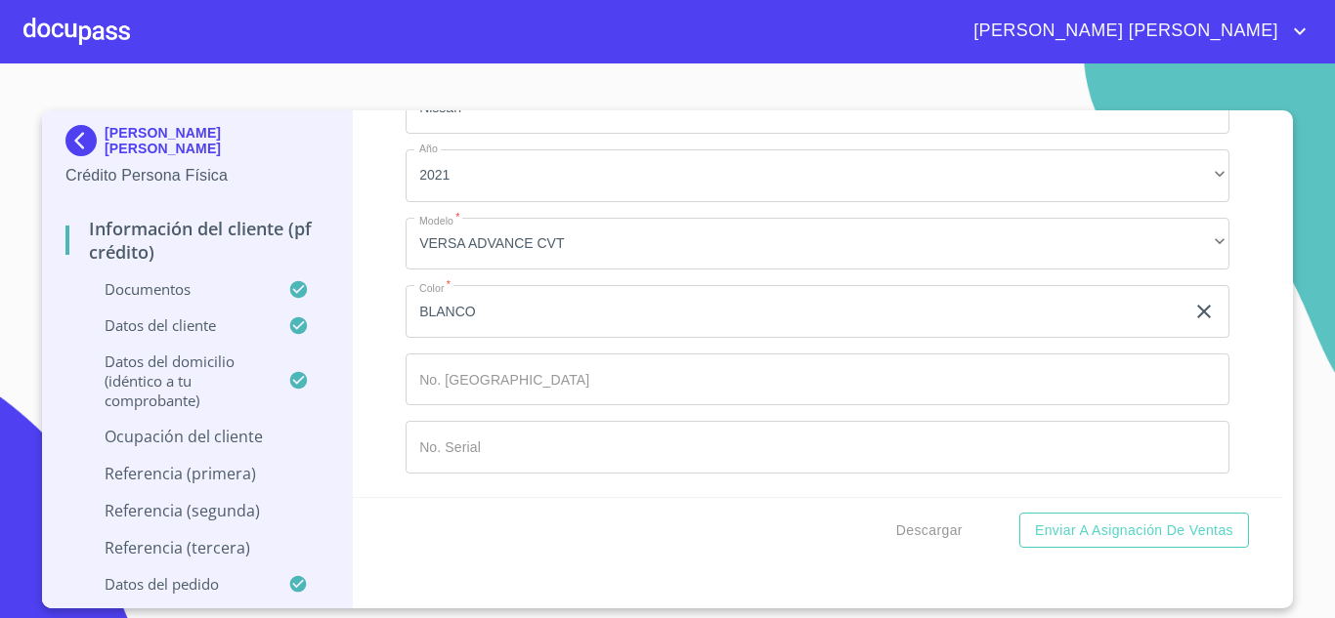
scroll to position [9203, 0]
type input "AUXILIAR CONTABLE"
type input "G"
type input "CONTADOR"
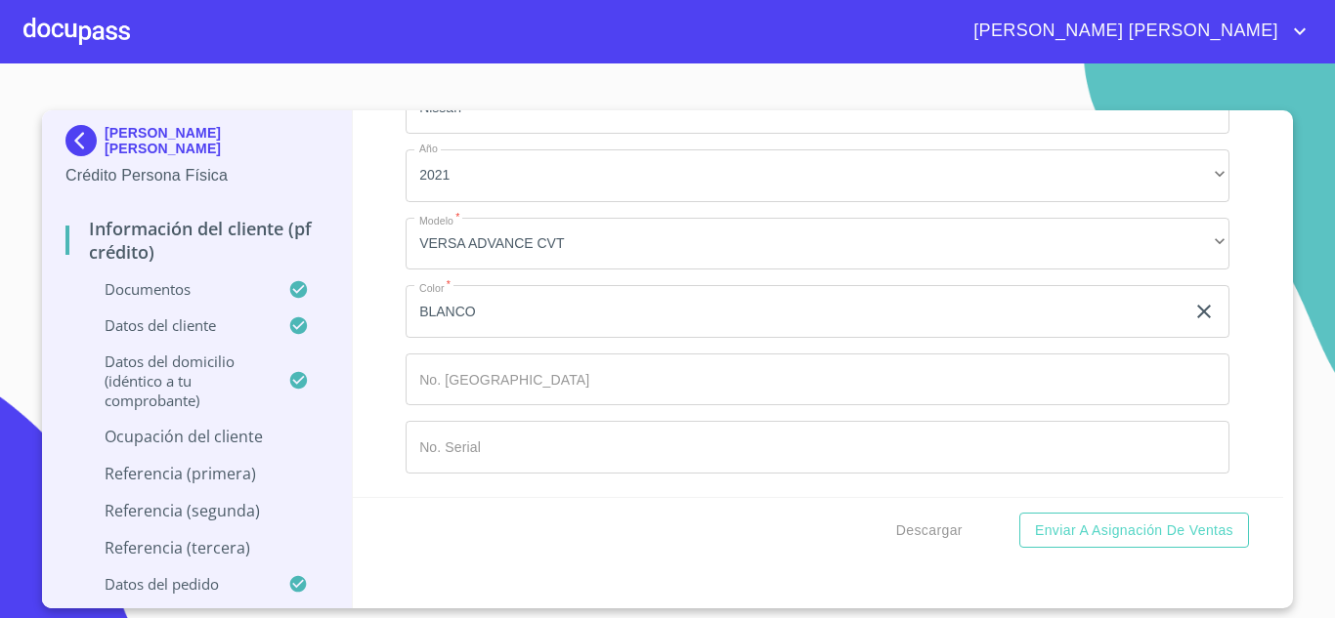
type input "[PERSON_NAME]"
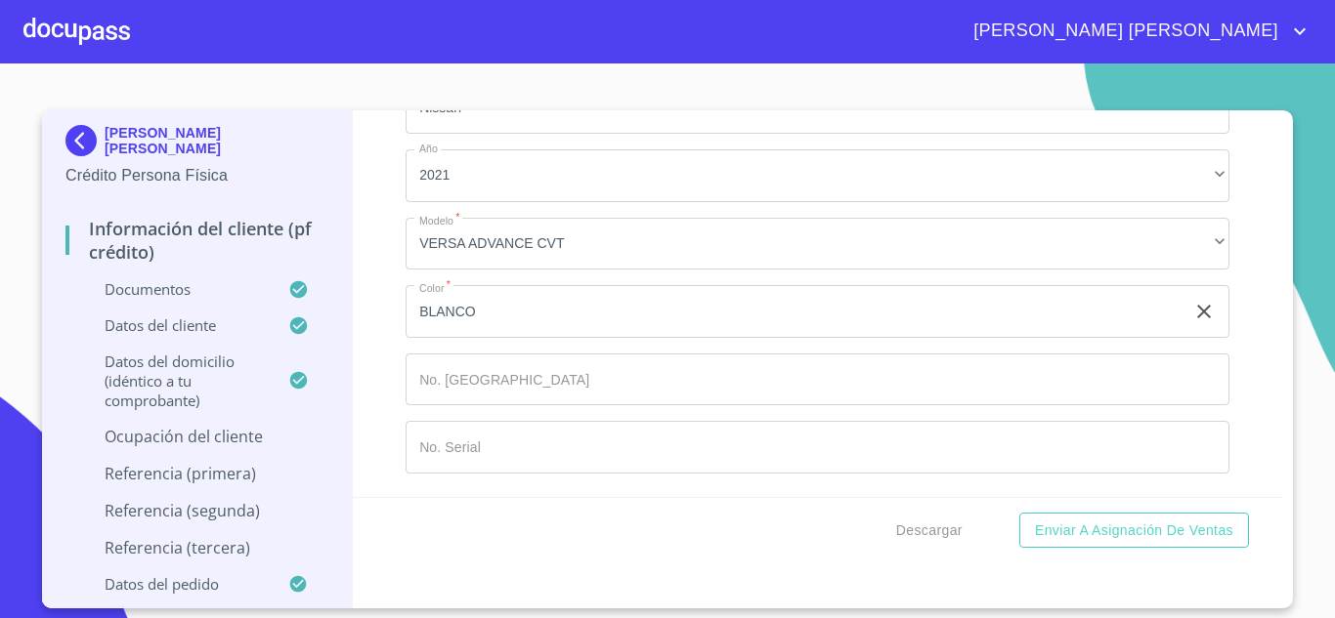
type input "CAMPOS"
type input "[PERSON_NAME]"
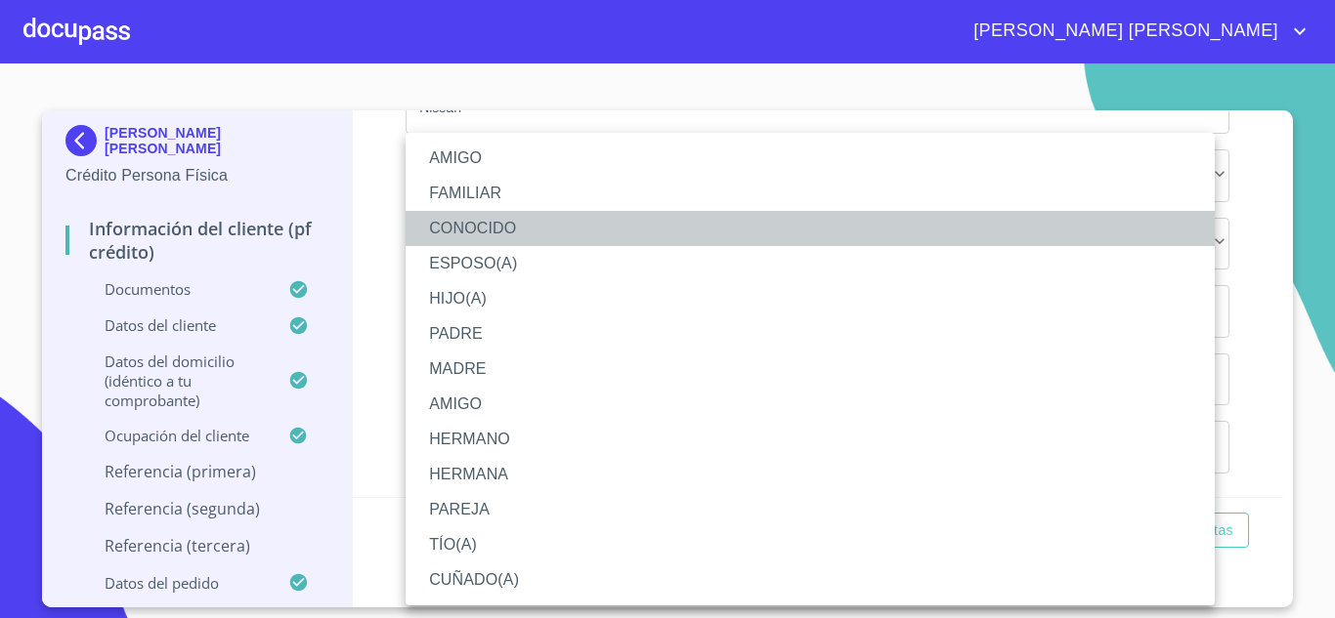
click at [493, 230] on li "CONOCIDO" at bounding box center [809, 228] width 809 height 35
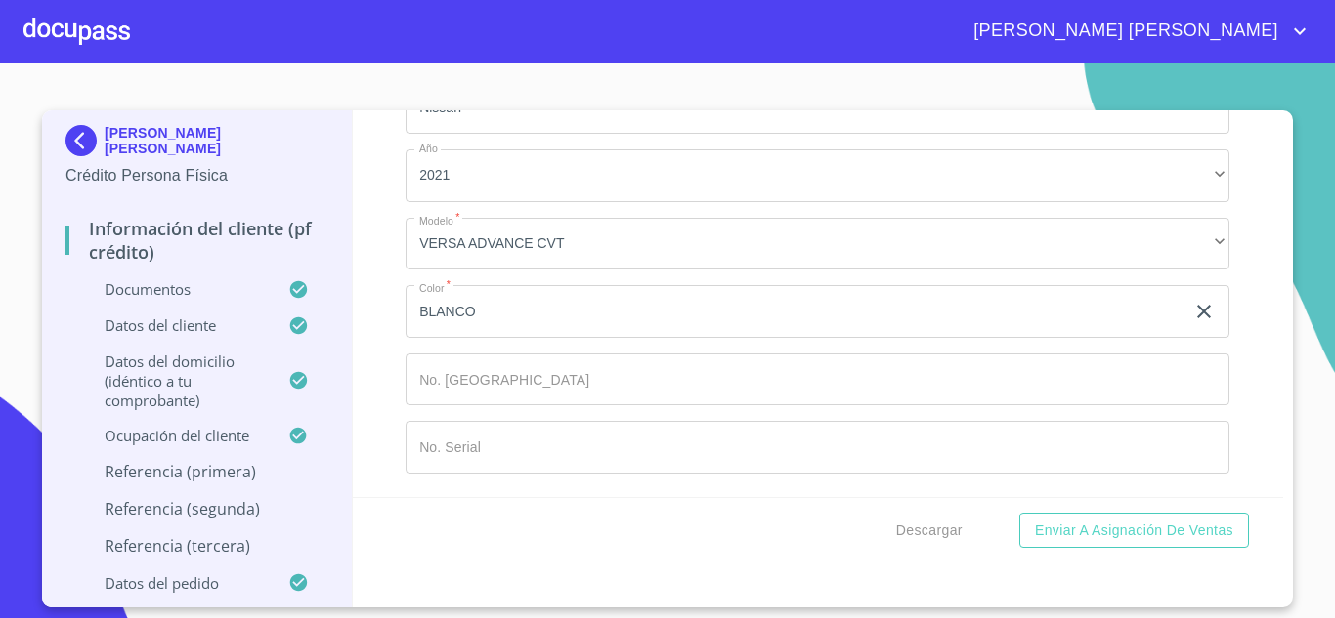
scroll to position [9925, 0]
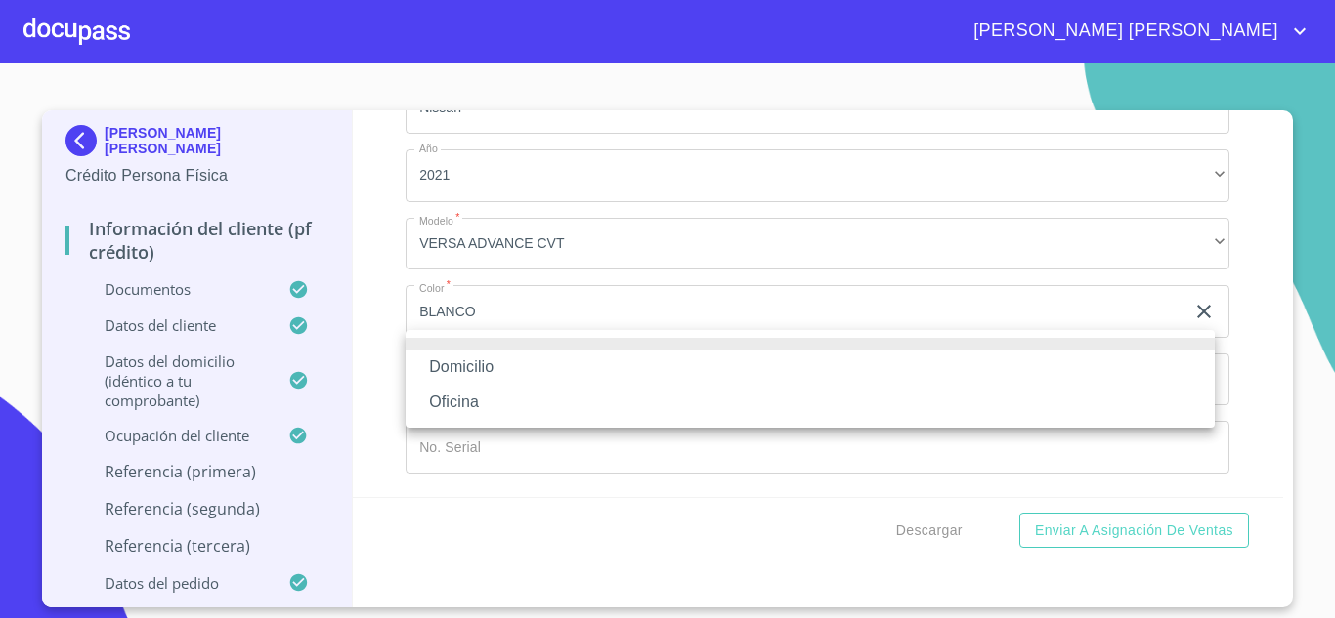
click at [454, 374] on li "Domicilio" at bounding box center [809, 367] width 809 height 35
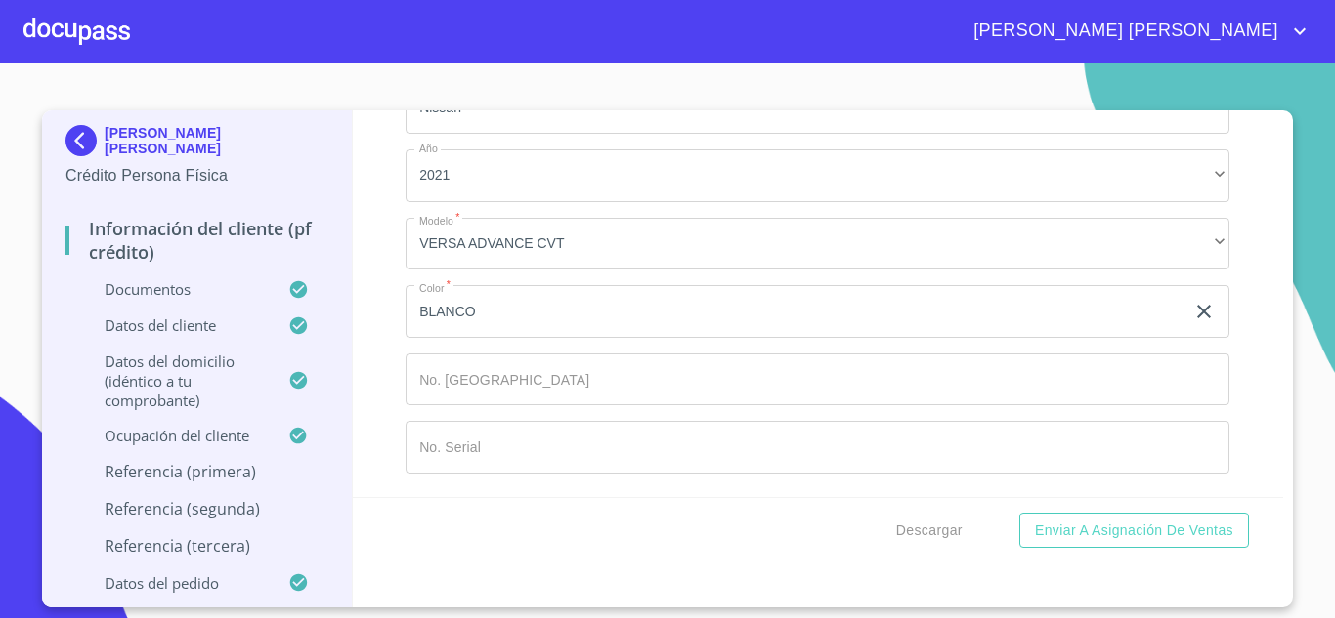
type input "[PHONE_NUMBER]"
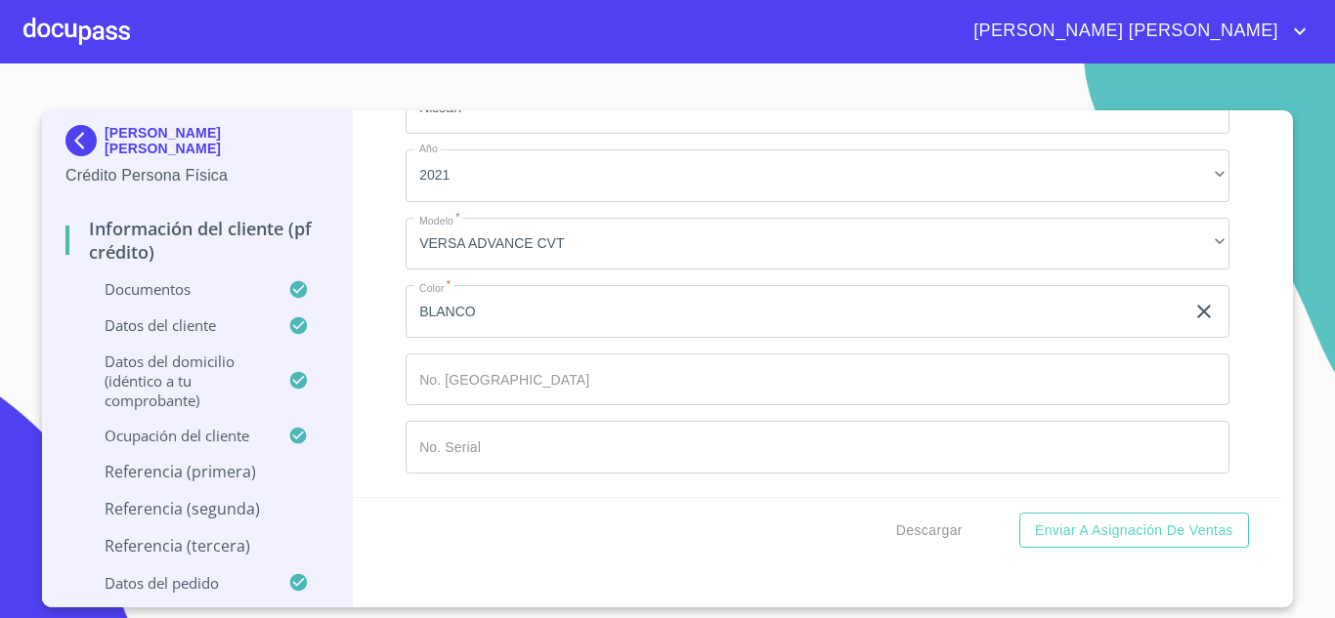
type input "[PERSON_NAME]"
type input "IRMA"
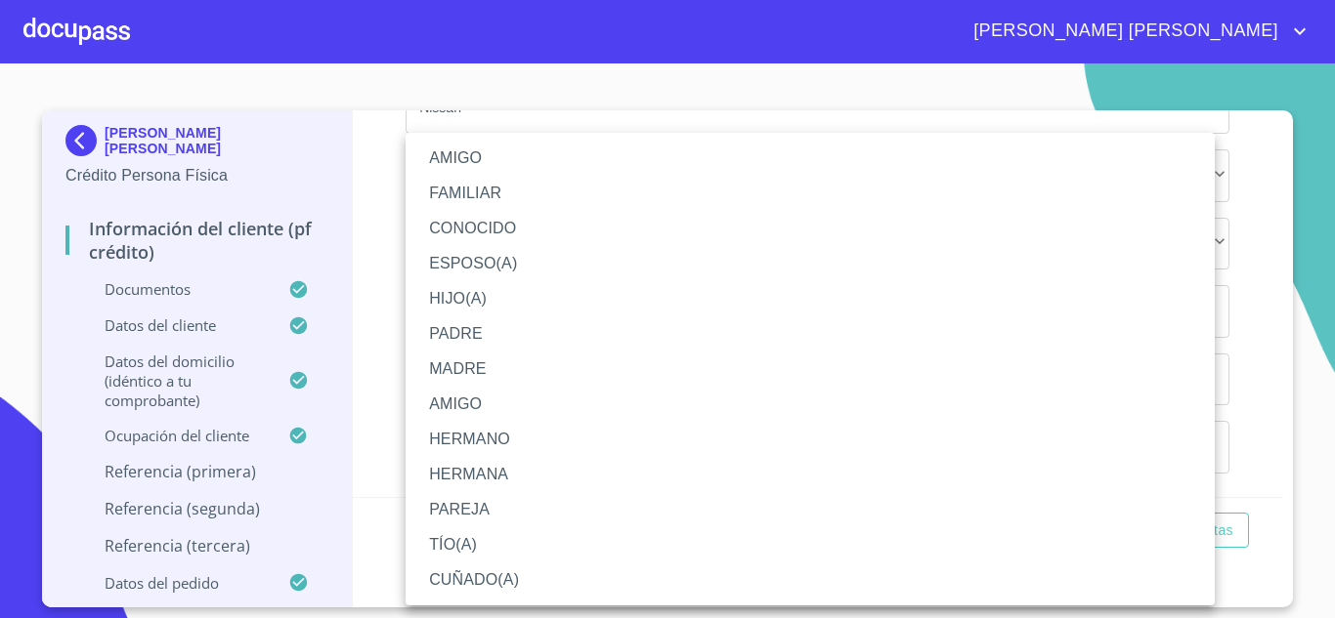
click at [454, 222] on li "CONOCIDO" at bounding box center [809, 228] width 809 height 35
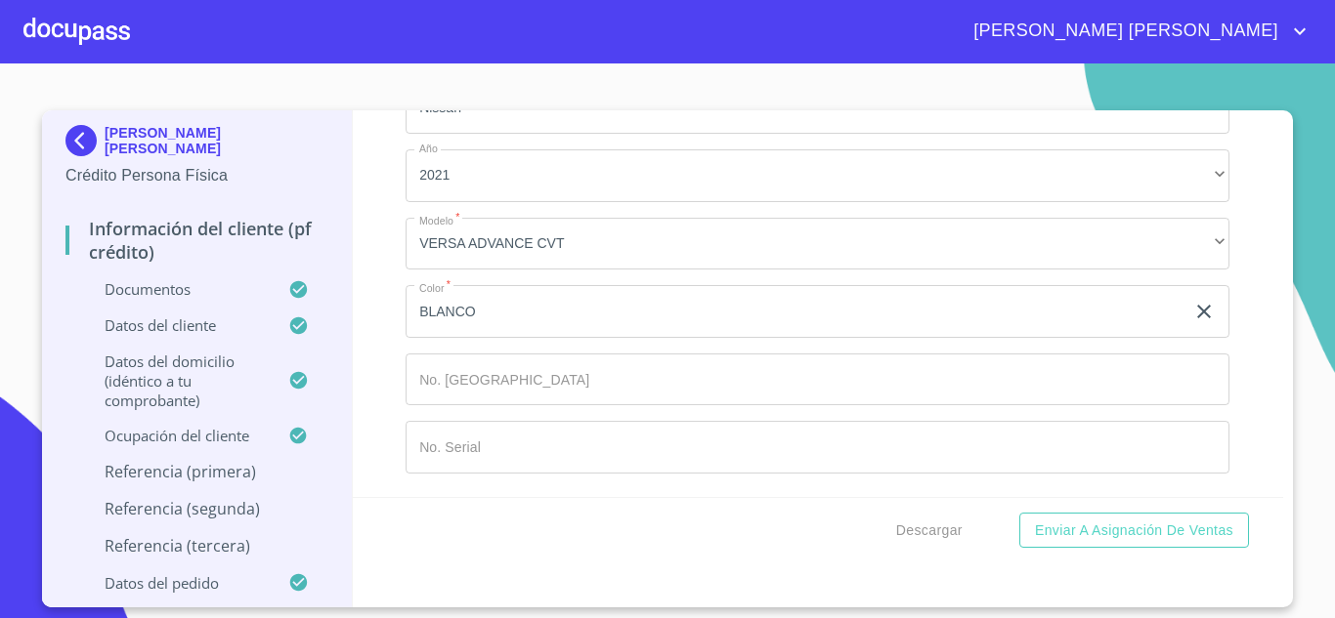
scroll to position [10491, 0]
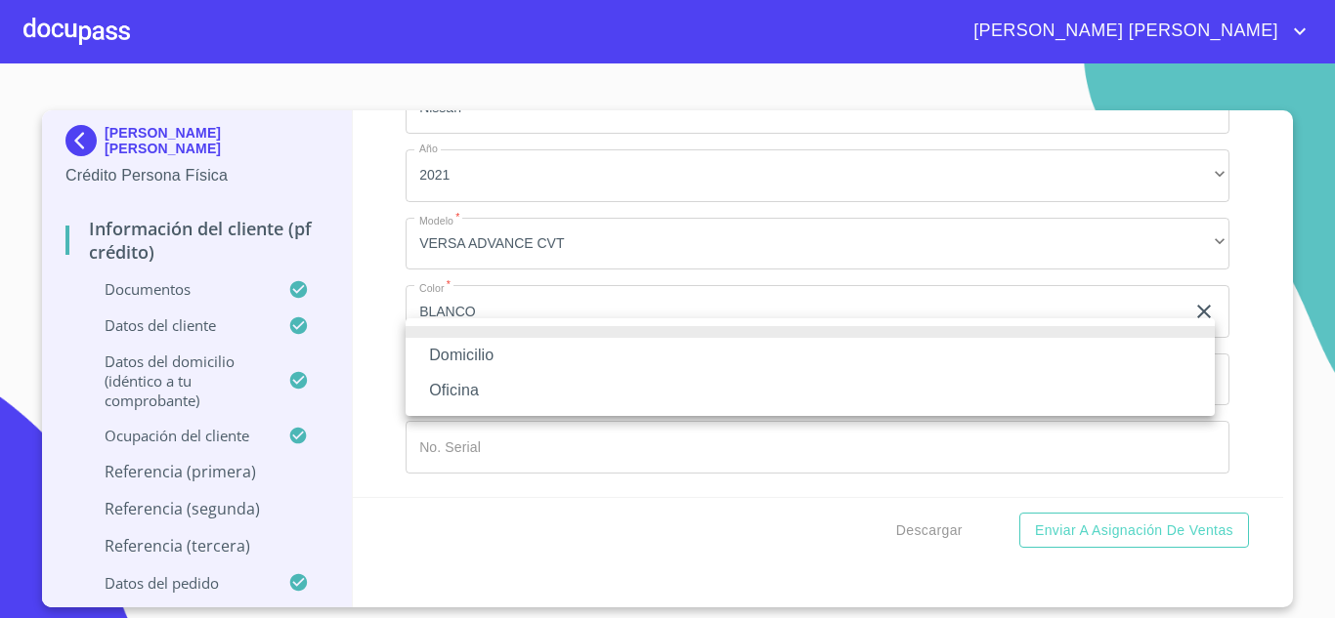
click at [544, 356] on li "Domicilio" at bounding box center [809, 355] width 809 height 35
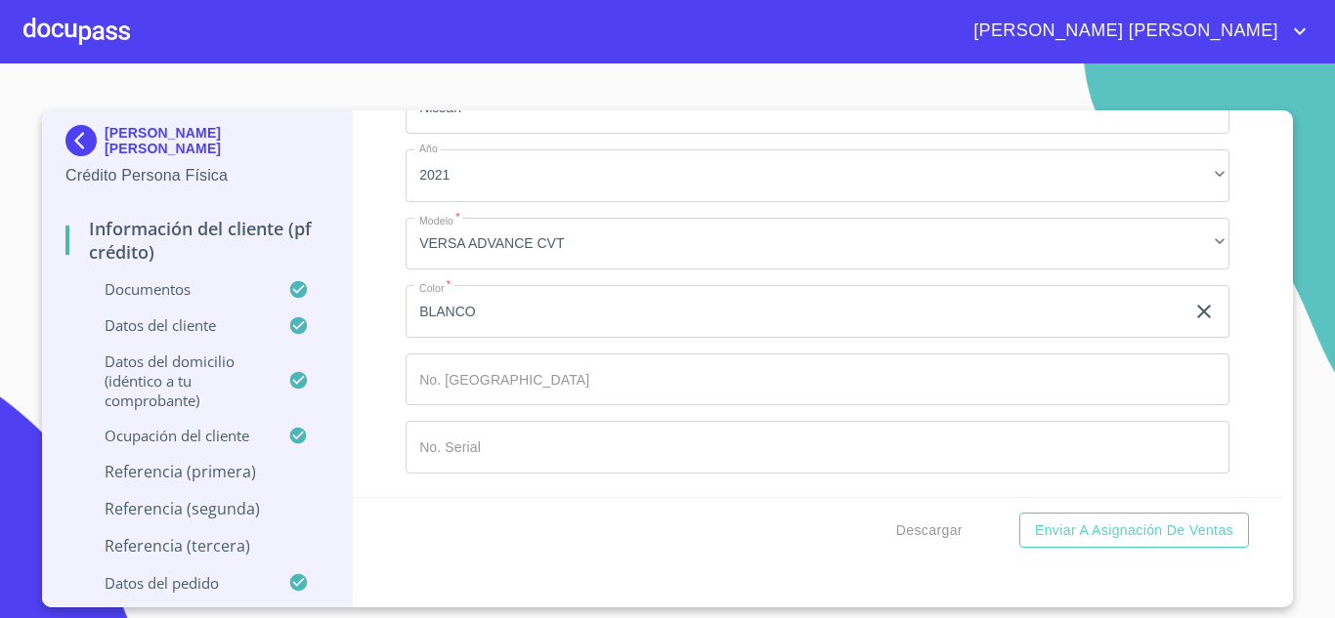
type input "[PHONE_NUMBER]"
type input "[PERSON_NAME]"
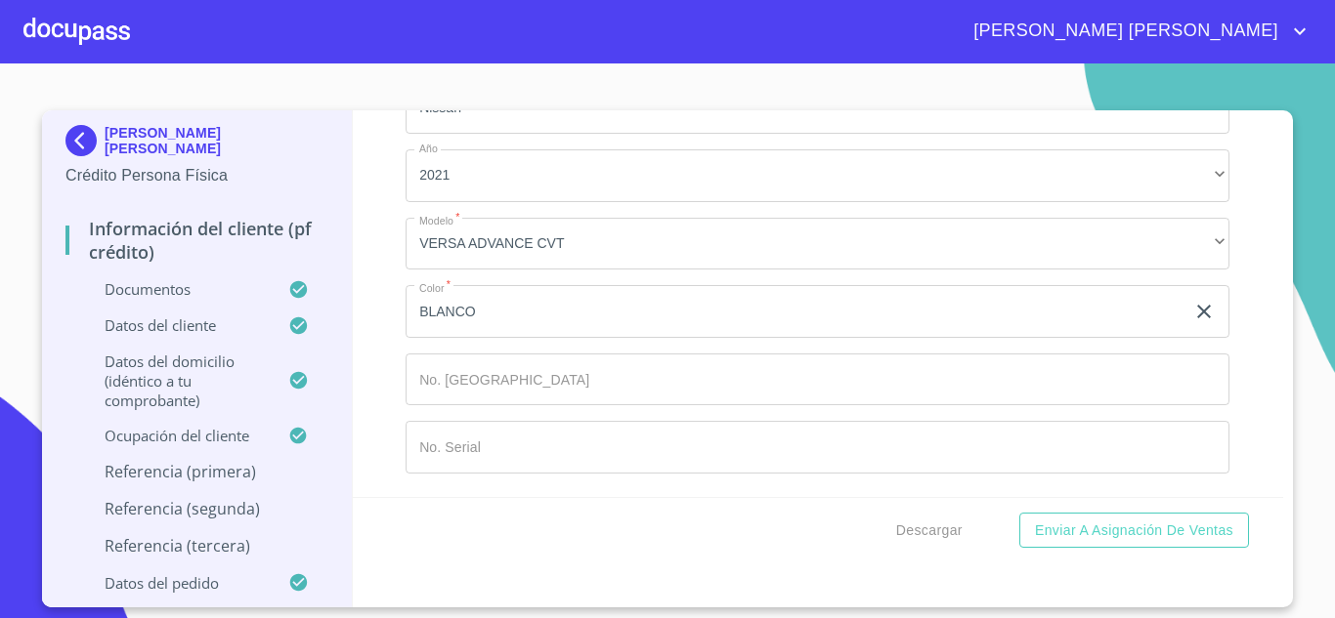
type input "ROSENDA"
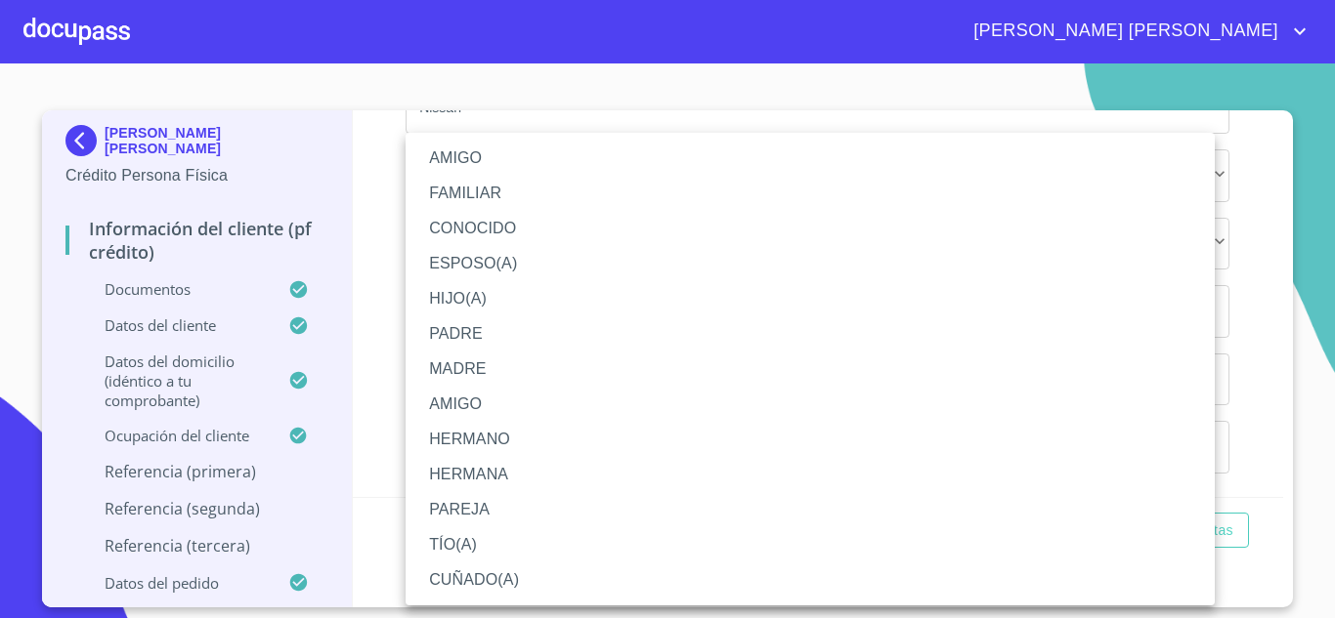
click at [482, 228] on li "CONOCIDO" at bounding box center [809, 228] width 809 height 35
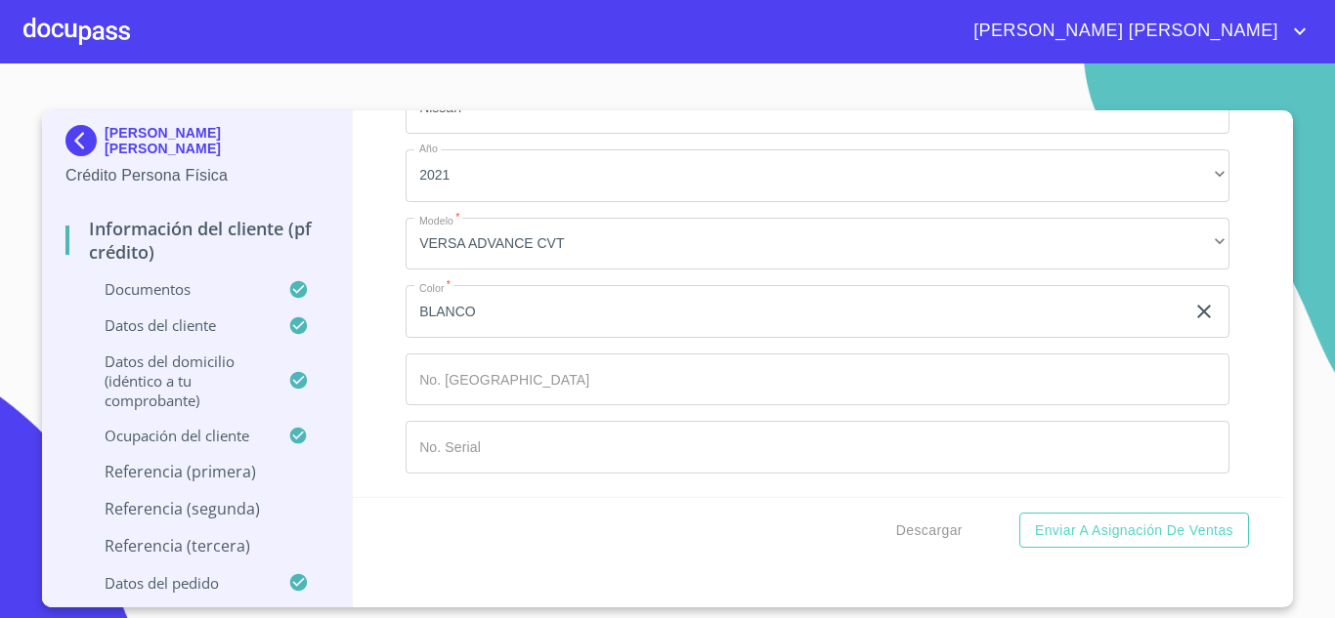
click at [1283, 488] on div "[PERSON_NAME] [PERSON_NAME] Crédito Persona Física Información del cliente (PF …" at bounding box center [667, 358] width 1251 height 497
click at [1282, 488] on div "Información del cliente (PF crédito) Documentos Documento de identificación.   …" at bounding box center [818, 303] width 931 height 387
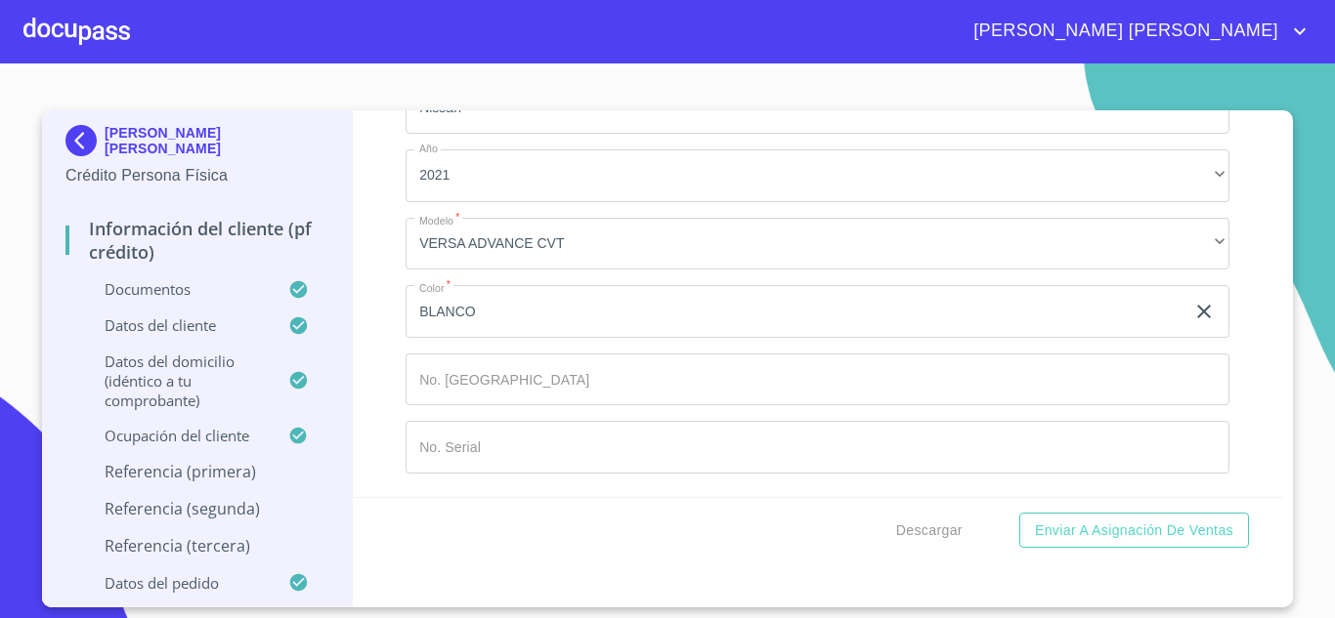
scroll to position [11039, 0]
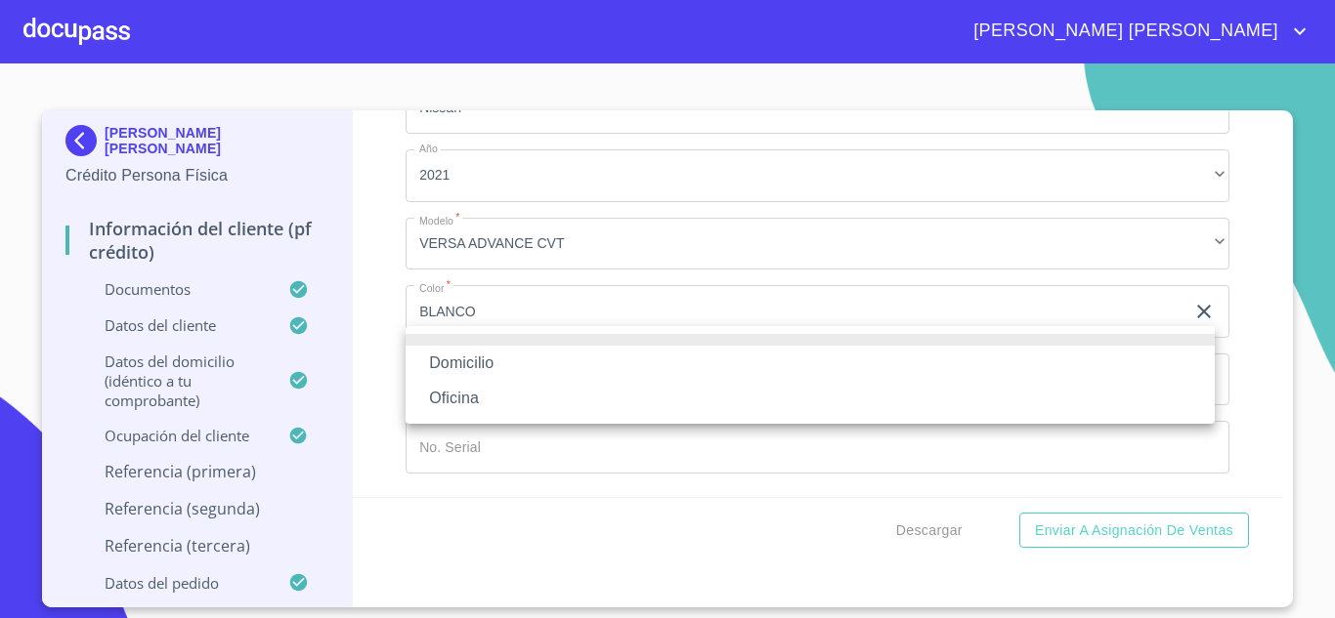
click at [523, 367] on li "Domicilio" at bounding box center [809, 363] width 809 height 35
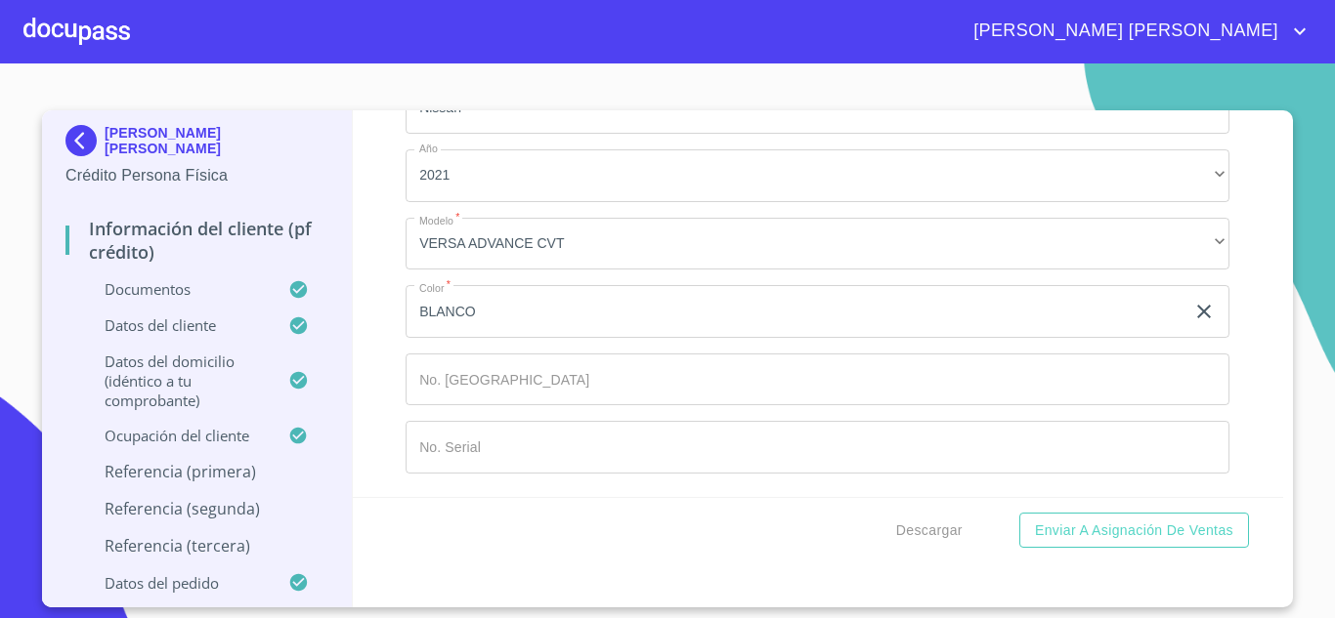
type input "[PHONE_NUMBER]"
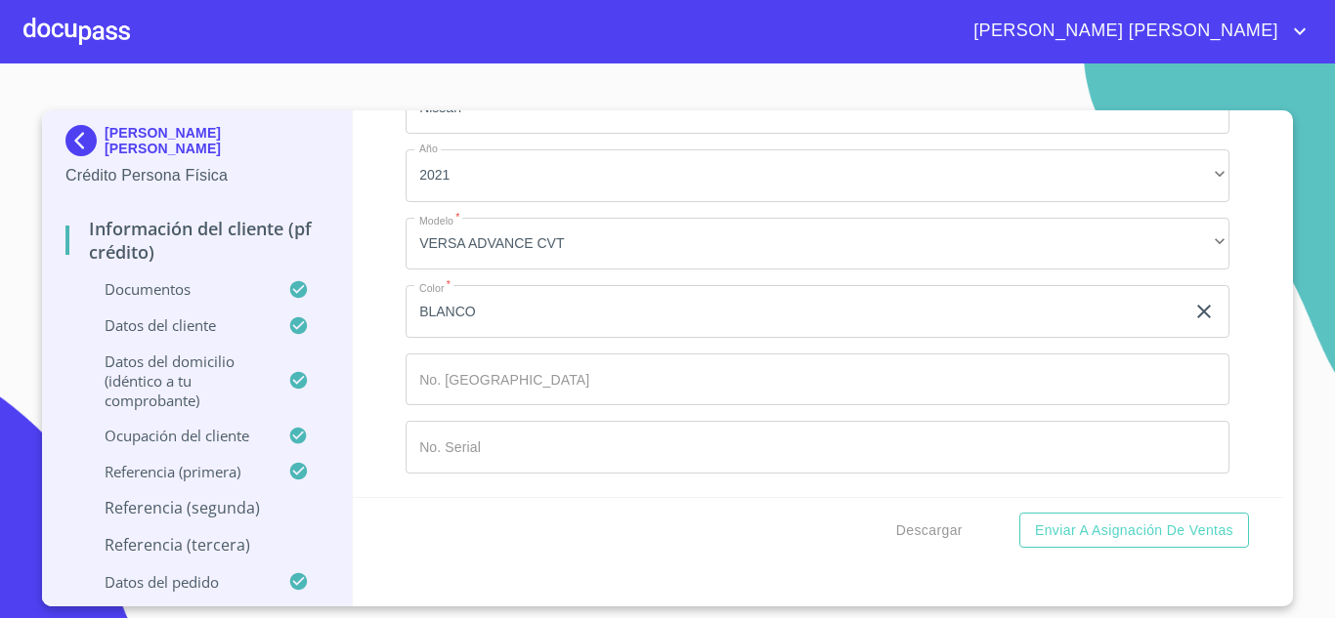
type input "3"
type input "[PERSON_NAME]"
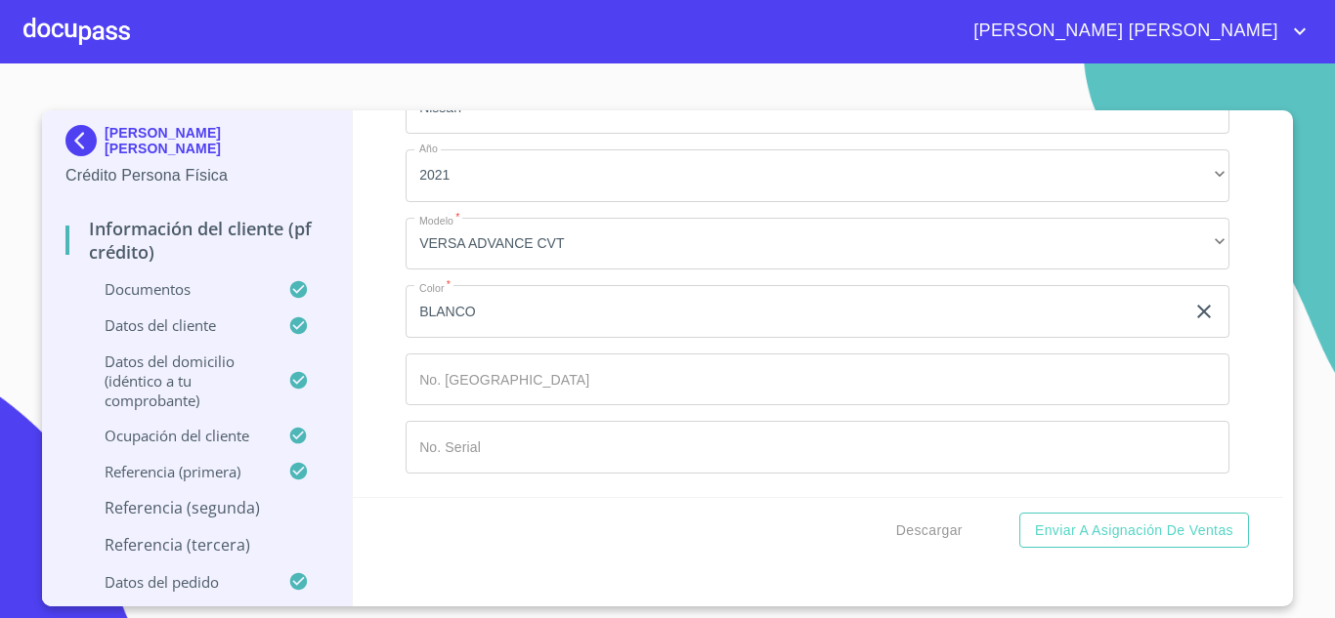
type input "LOURDES"
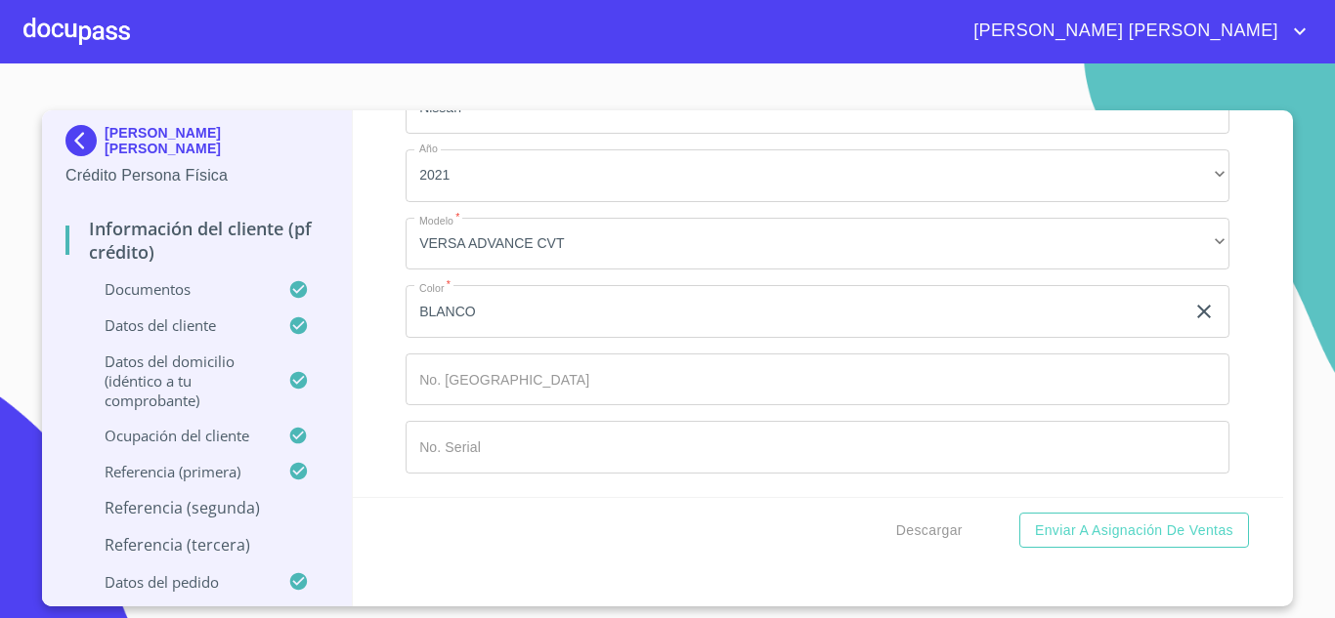
drag, startPoint x: 595, startPoint y: 338, endPoint x: 508, endPoint y: 353, distance: 88.2
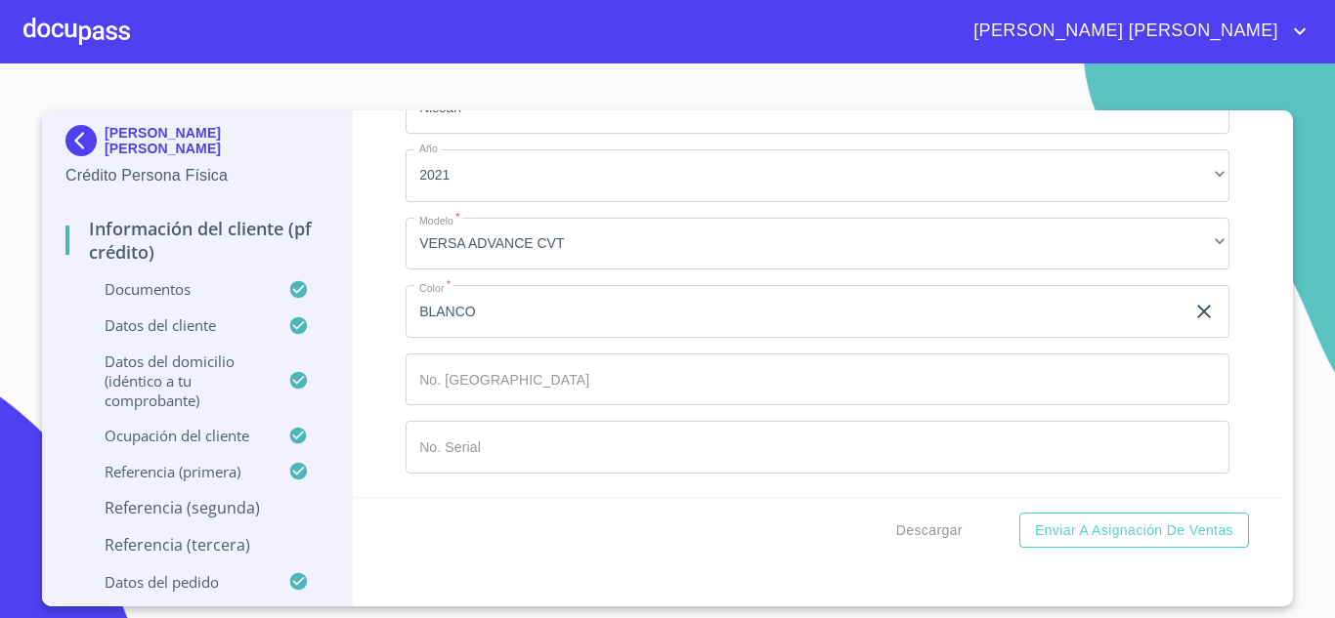
type input "[PERSON_NAME]"
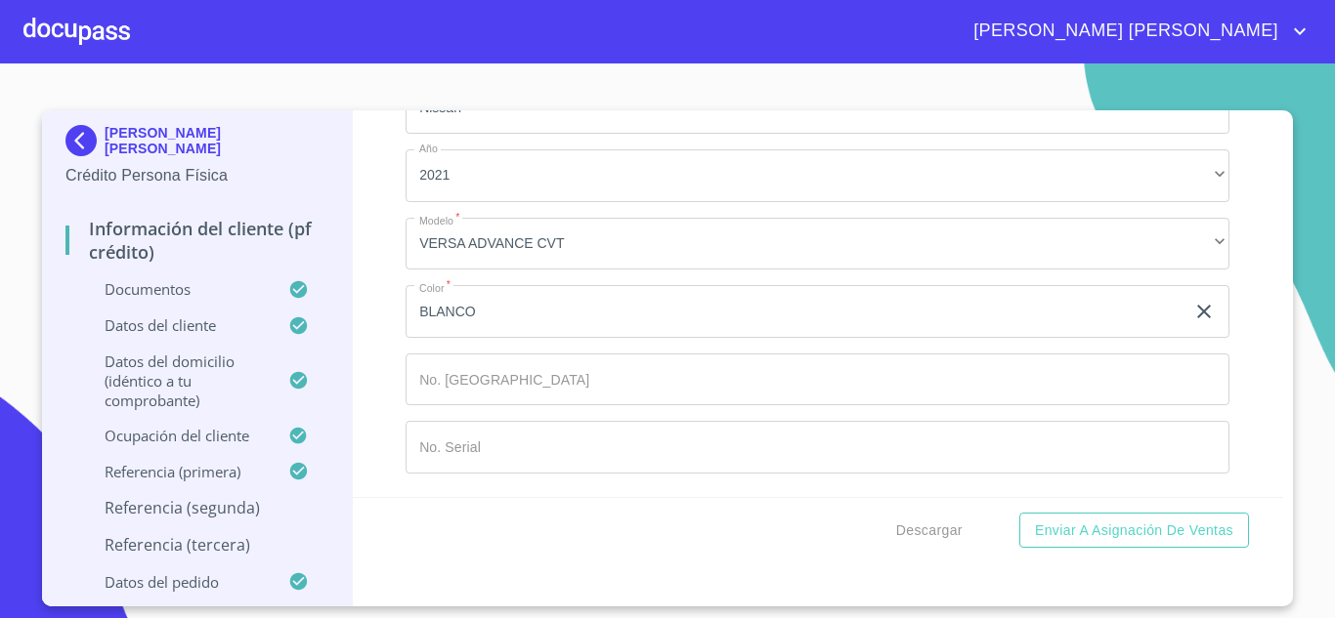
type input "PADILLA"
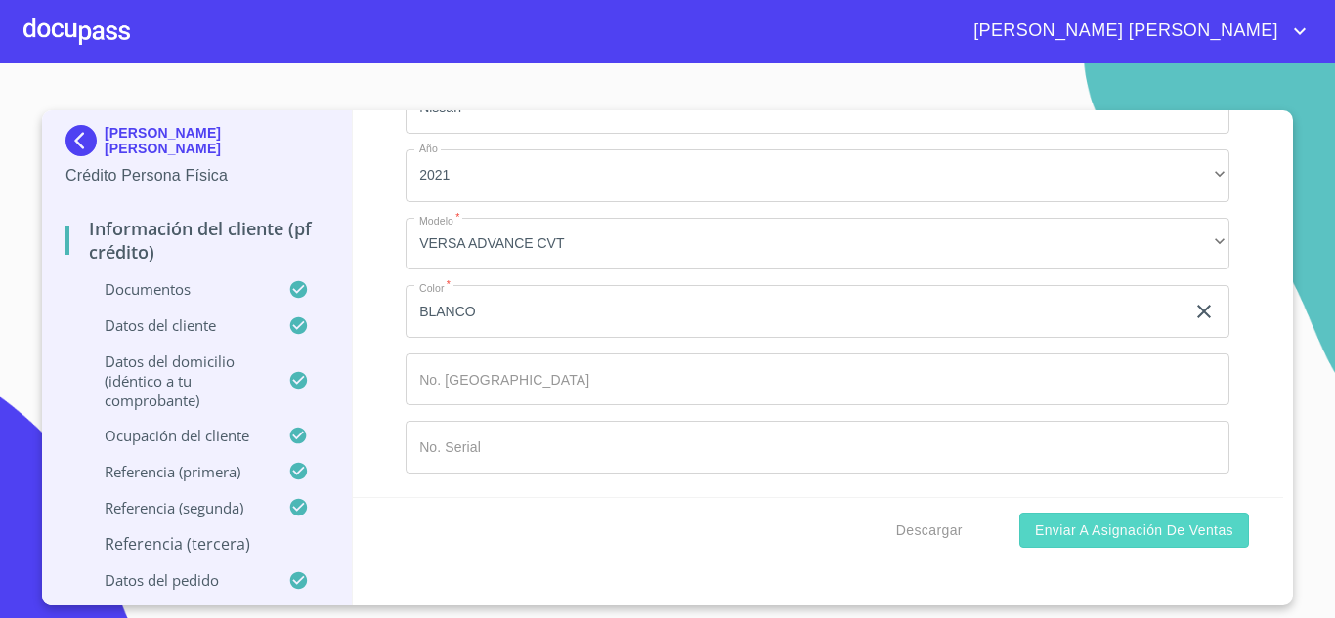
type input "HUERTA"
click at [1076, 539] on span "Enviar a Asignación de Ventas" at bounding box center [1134, 531] width 198 height 24
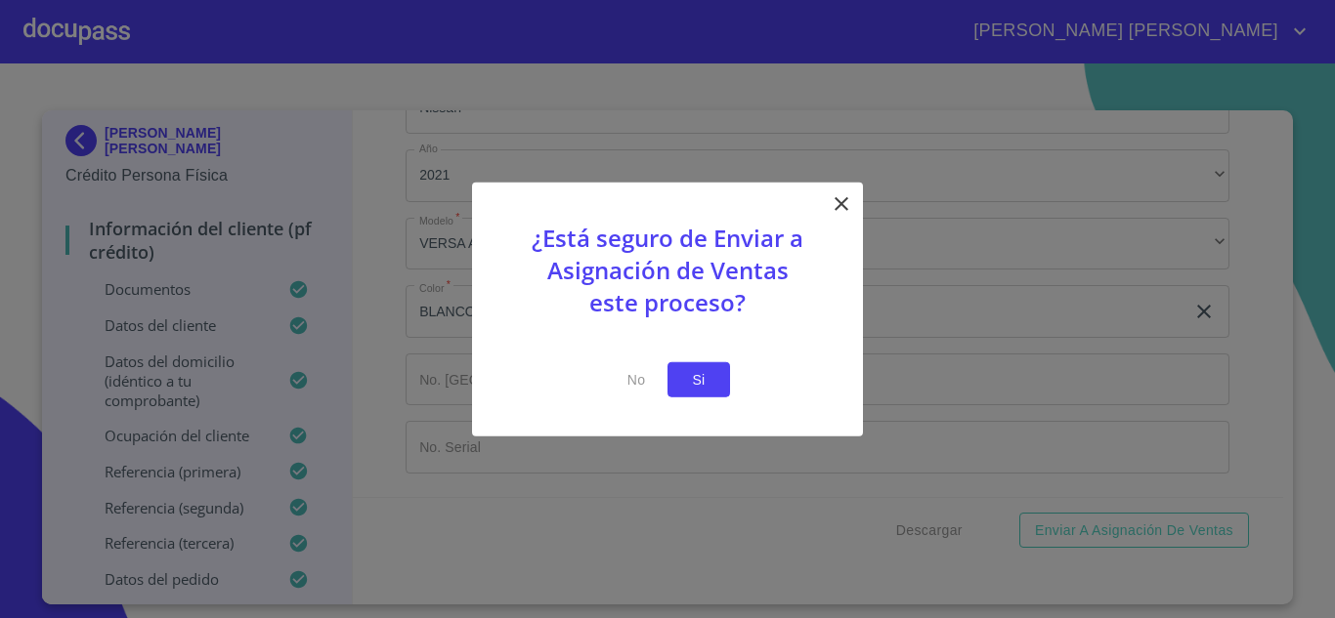
click at [703, 379] on span "Si" at bounding box center [698, 379] width 31 height 24
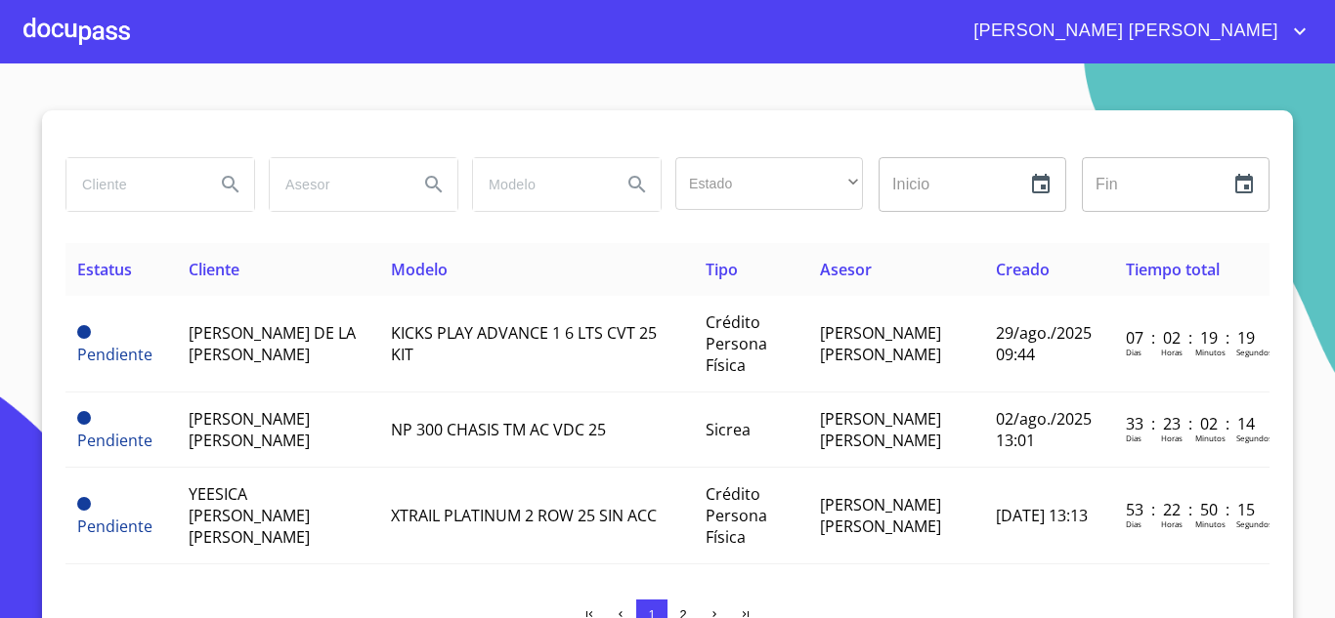
click at [122, 193] on input "search" at bounding box center [132, 184] width 133 height 53
type input "[PERSON_NAME]"
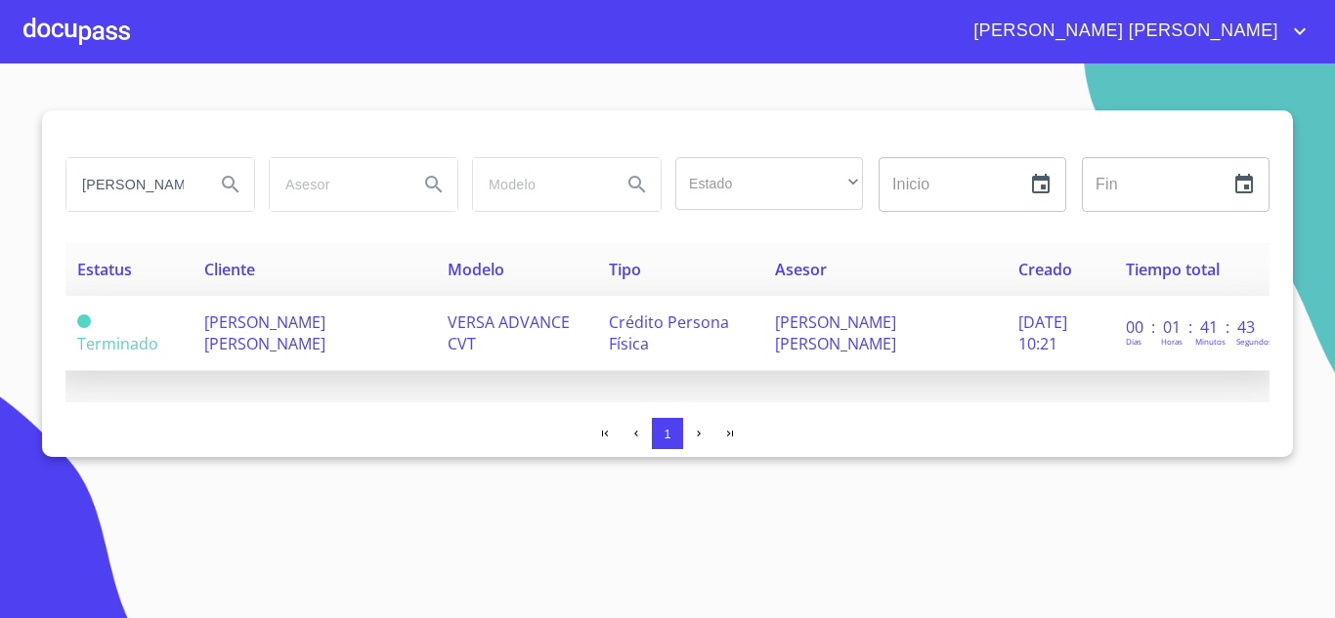
click at [275, 340] on td "[PERSON_NAME] [PERSON_NAME]" at bounding box center [313, 333] width 243 height 75
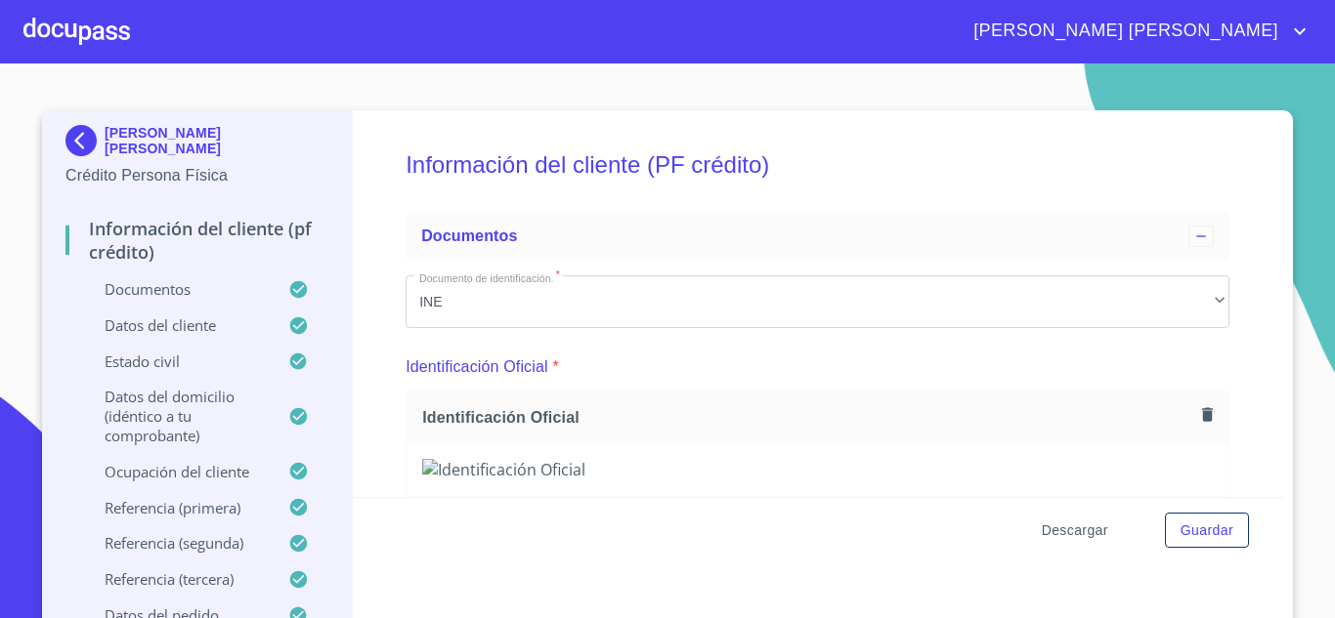
click at [1061, 533] on span "Descargar" at bounding box center [1075, 531] width 66 height 24
click at [1216, 534] on span "Guardar" at bounding box center [1206, 531] width 53 height 24
